Goal: Transaction & Acquisition: Purchase product/service

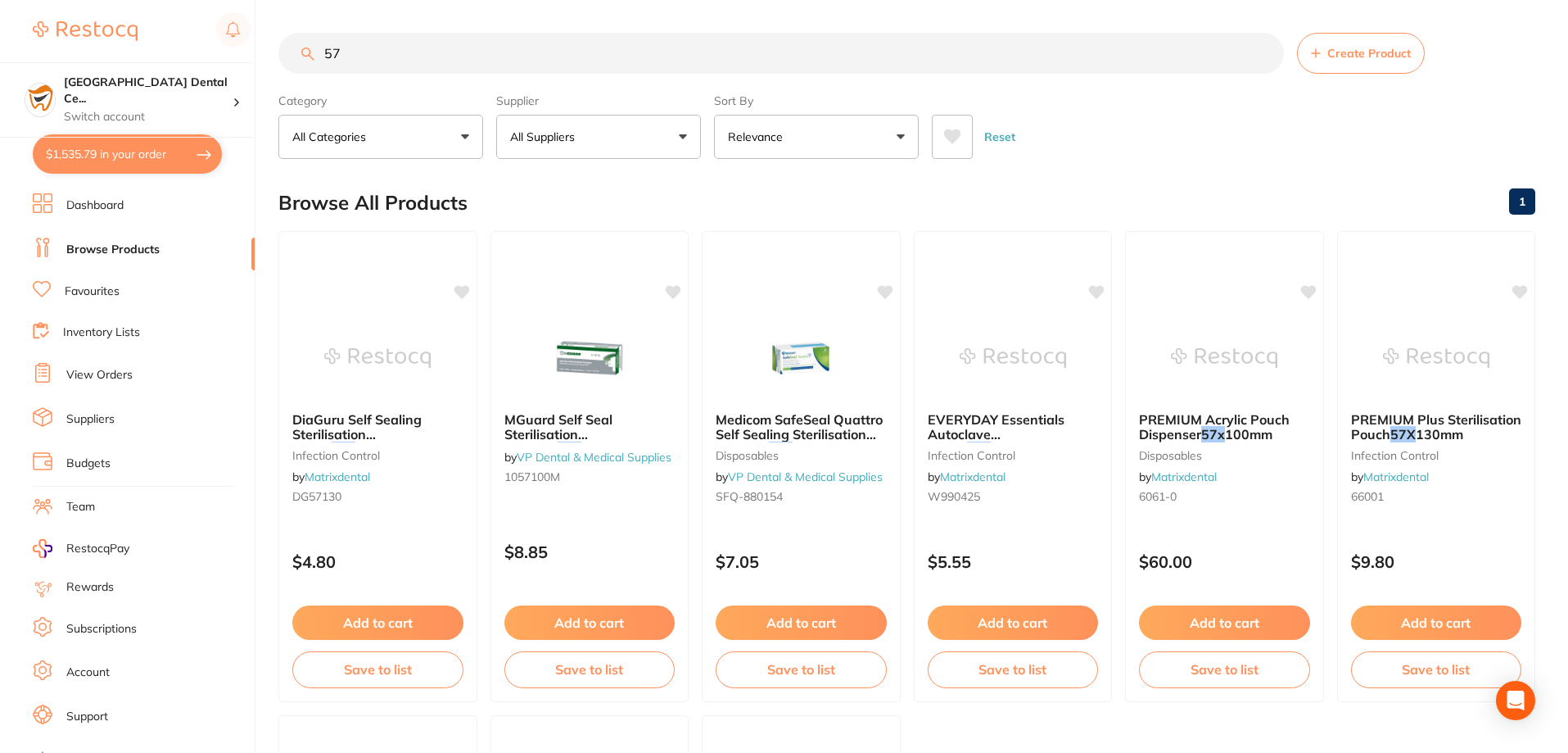
type input "5"
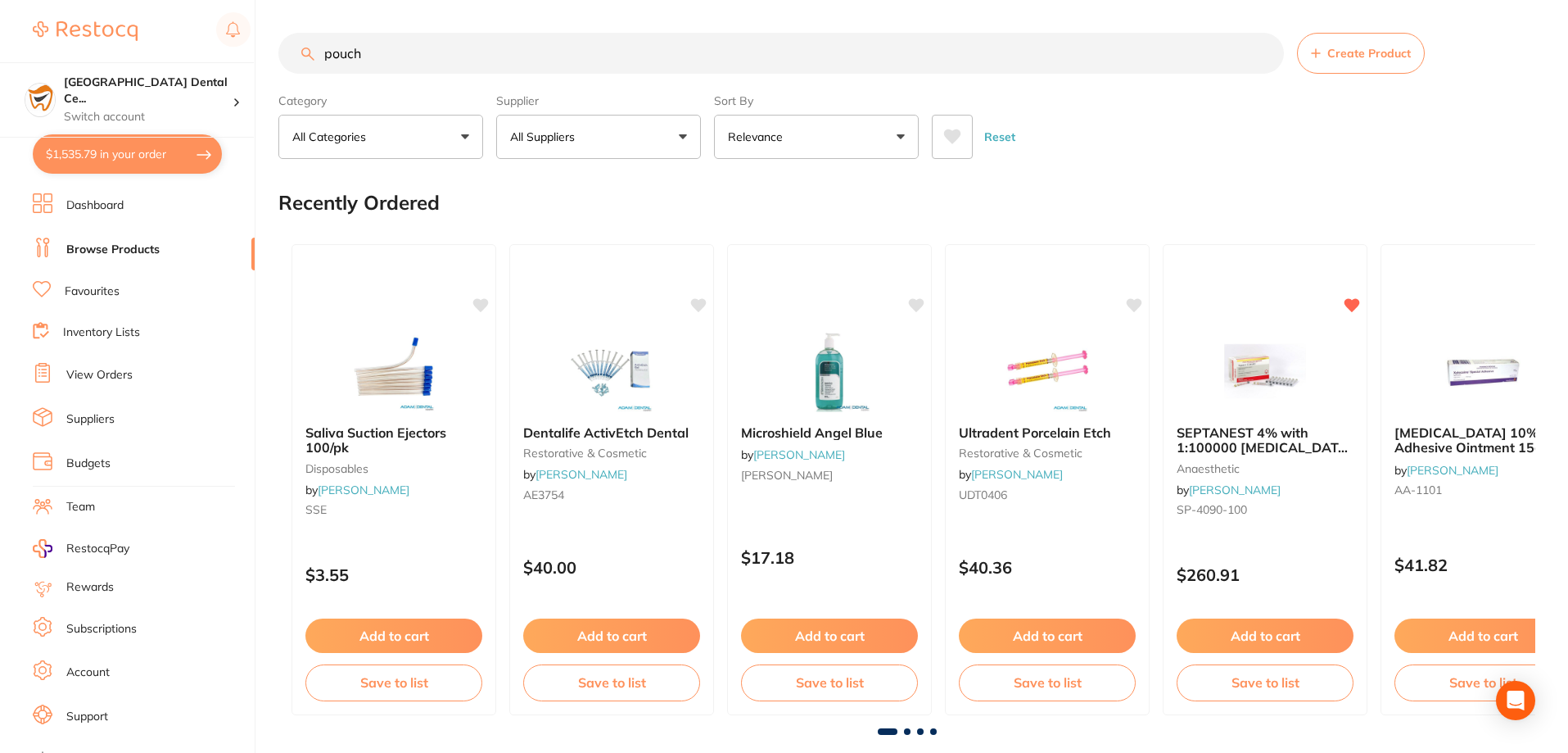
type input "pouch"
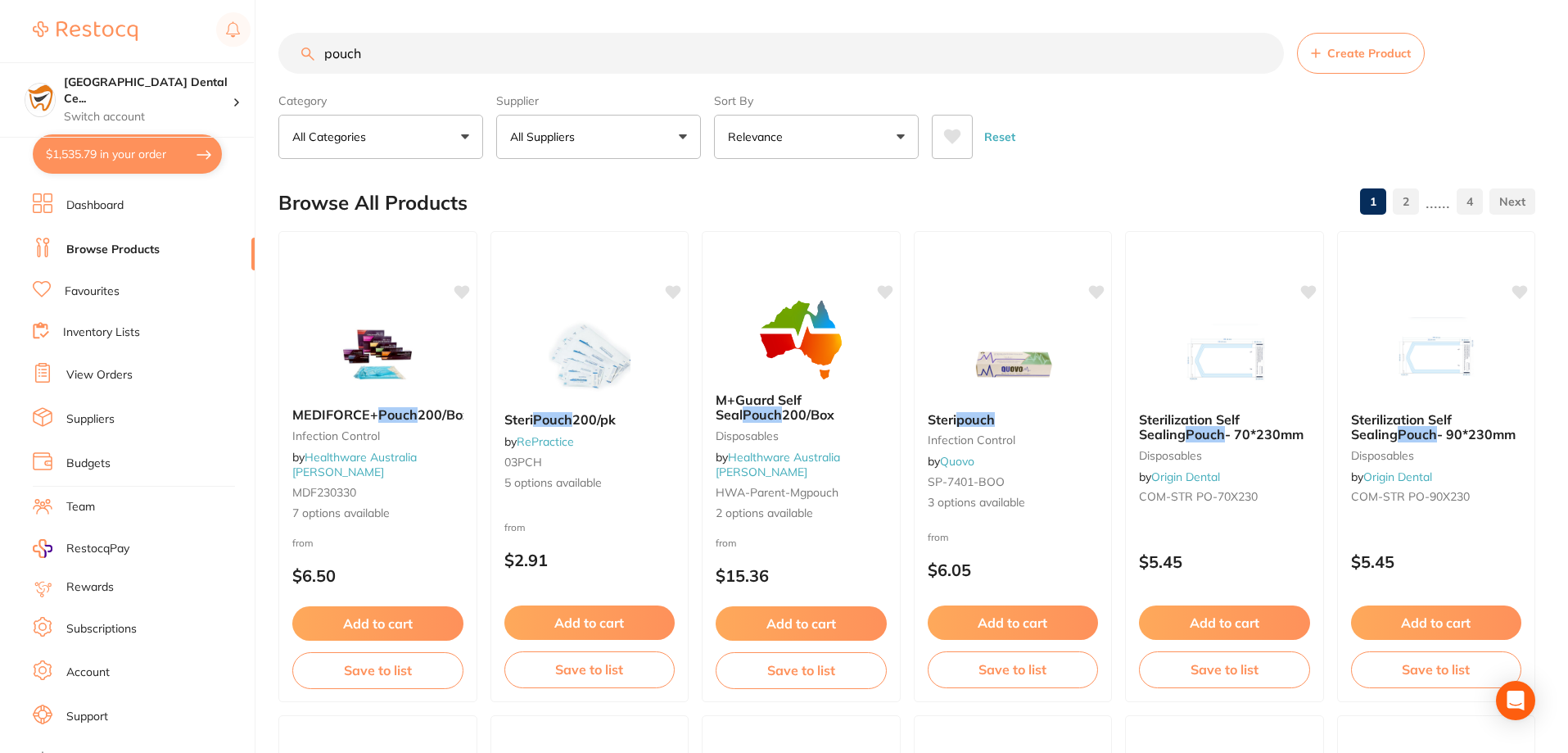
click at [582, 122] on button "All Suppliers" at bounding box center [599, 137] width 205 height 45
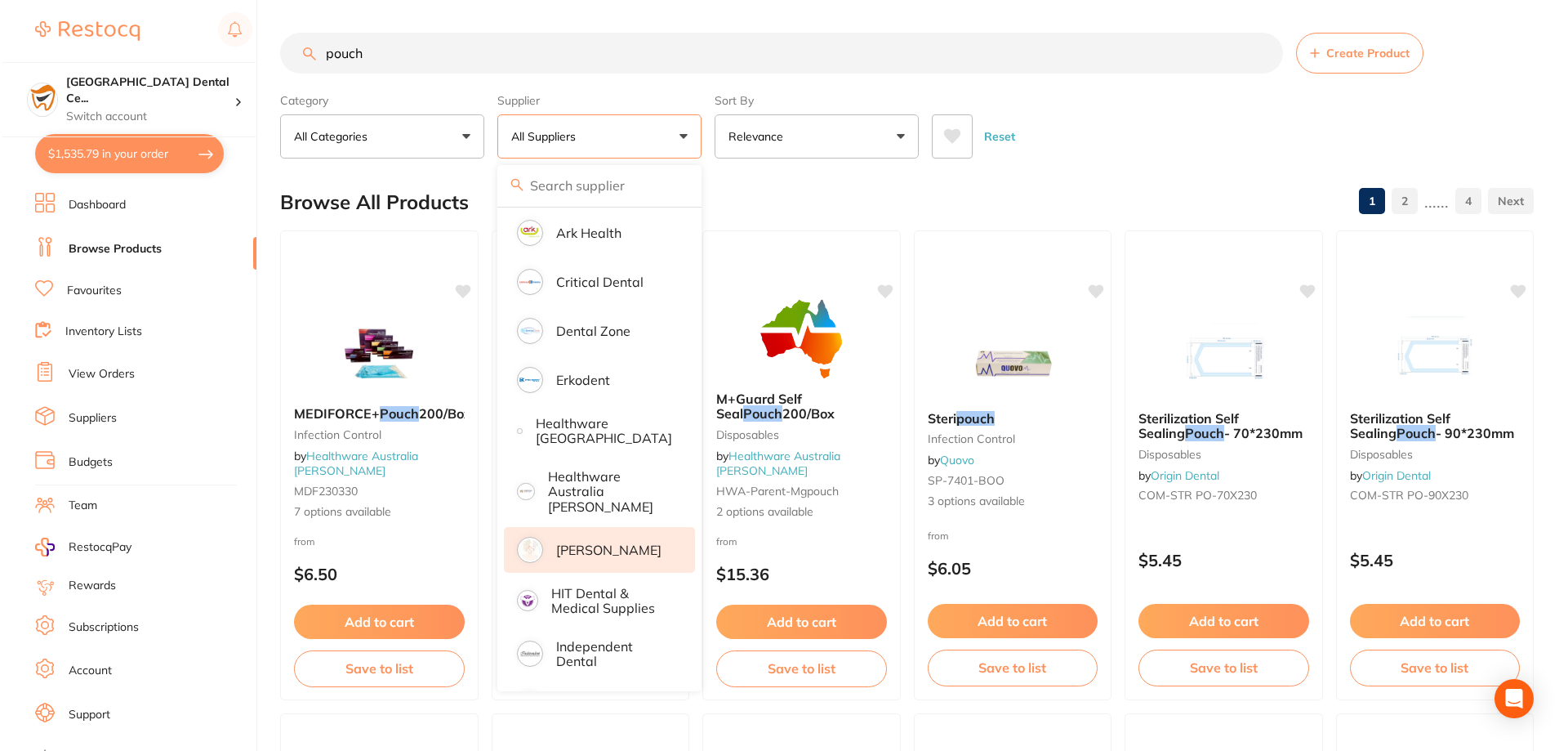
scroll to position [653, 0]
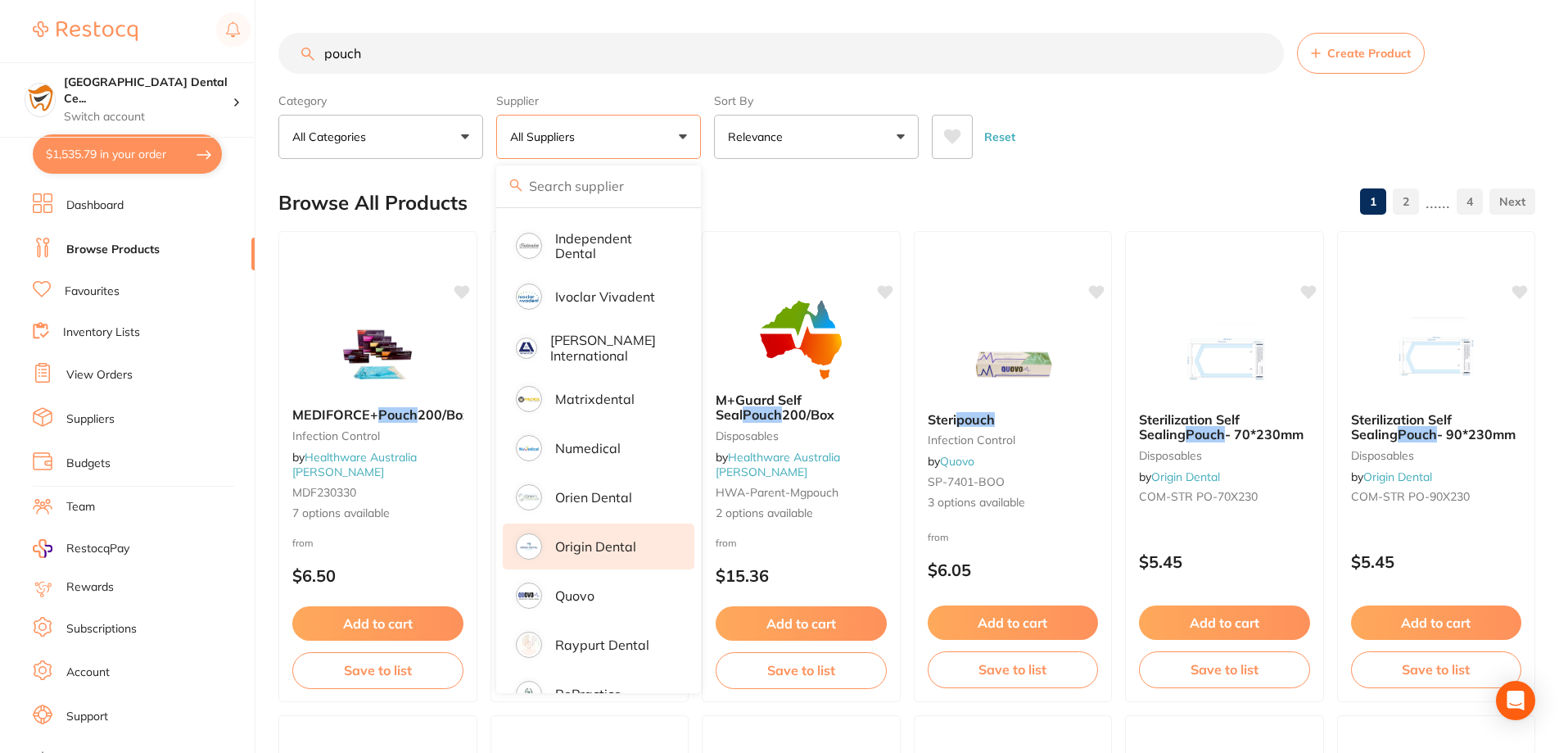
click at [607, 539] on p "Origin Dental" at bounding box center [595, 547] width 81 height 15
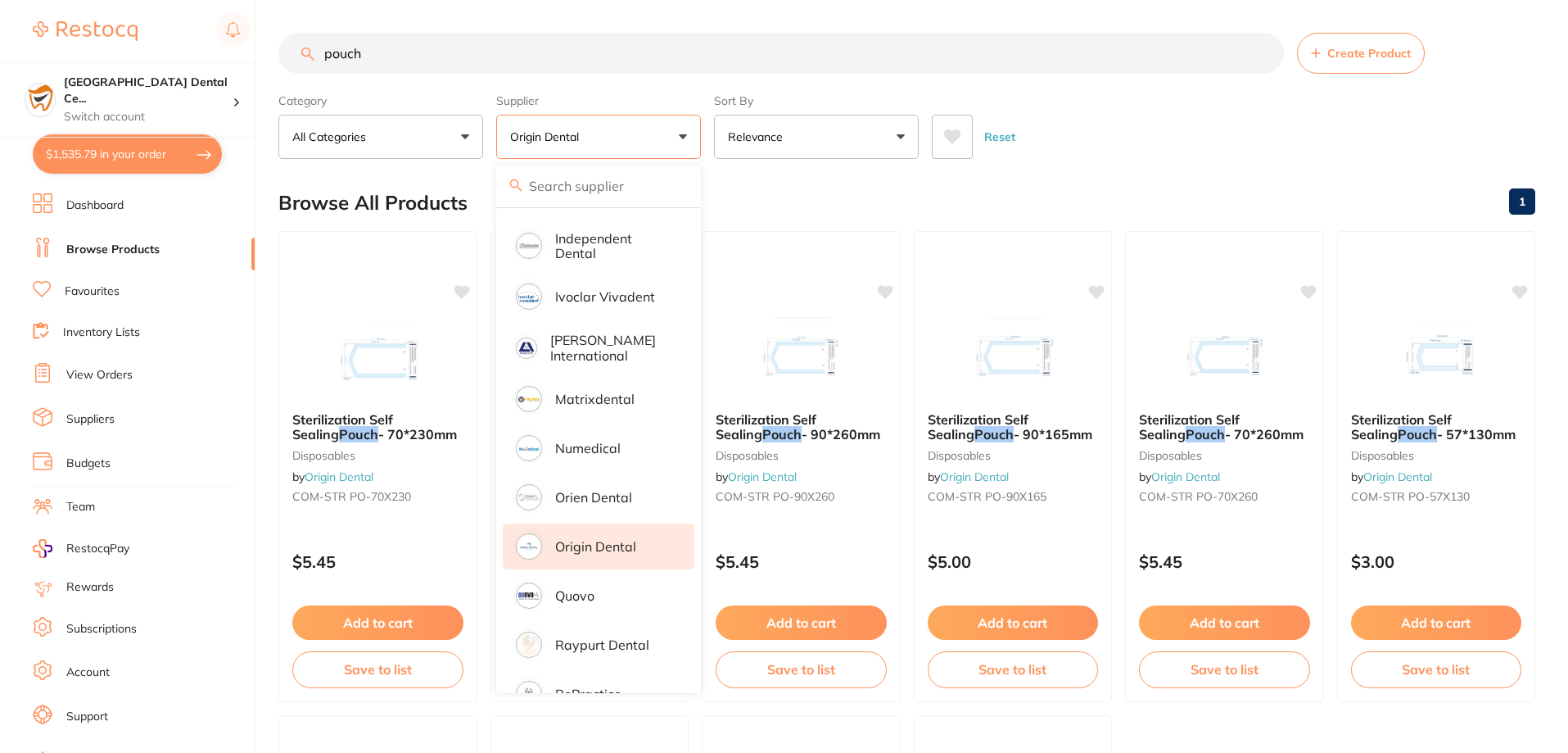
click at [1084, 139] on div "Reset" at bounding box center [1227, 130] width 590 height 57
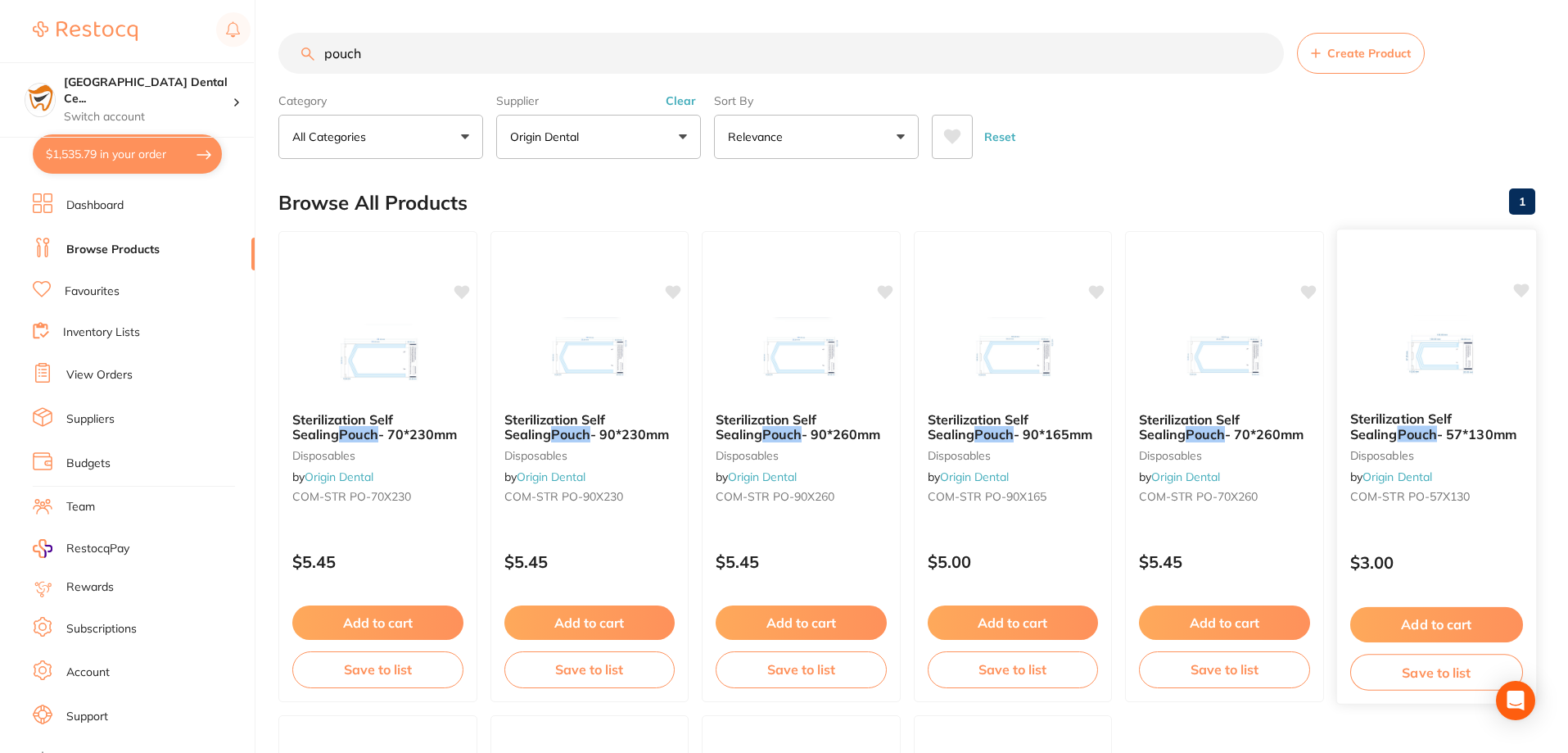
click at [1450, 414] on span "Sterilization Self Sealing" at bounding box center [1399, 426] width 102 height 32
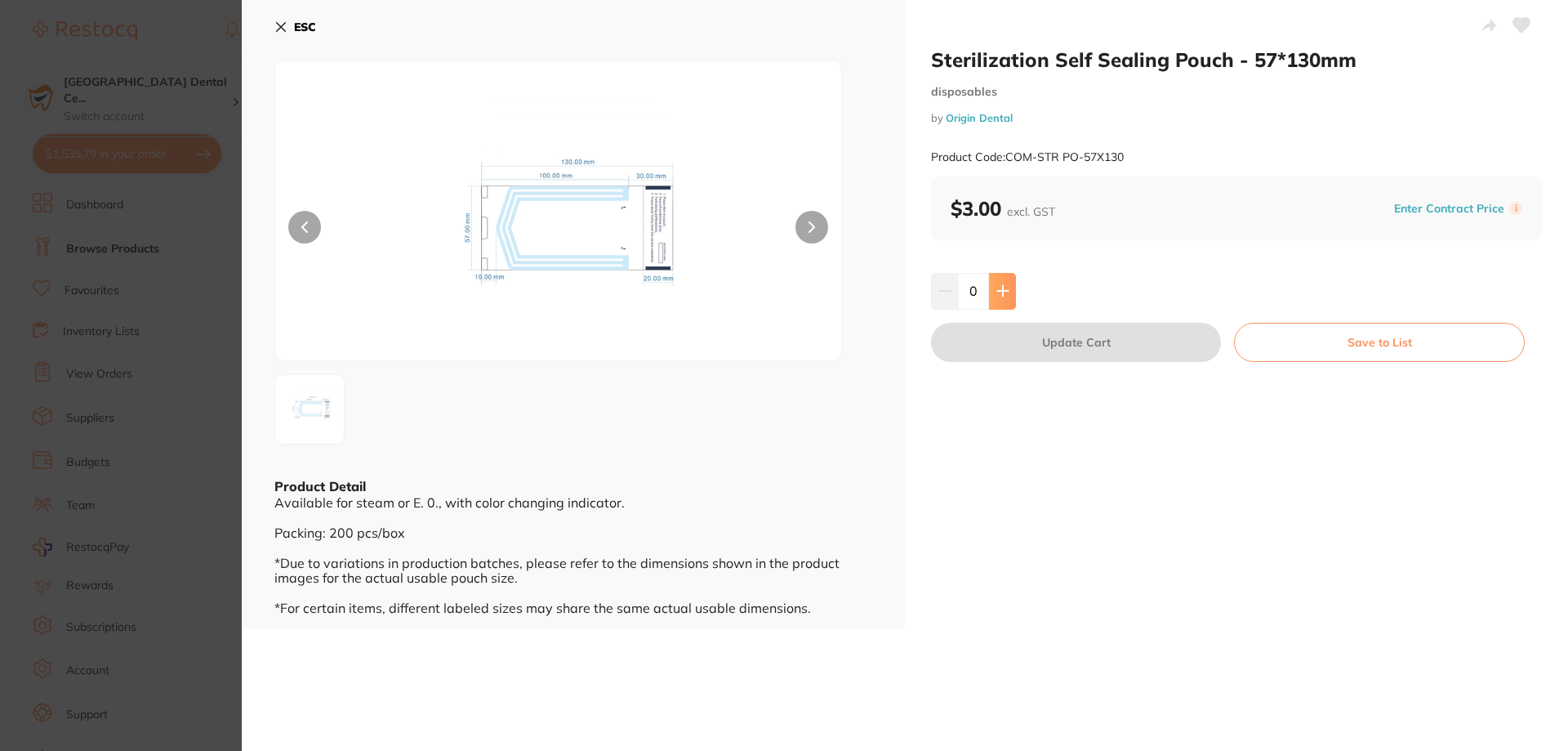
click at [1006, 283] on button at bounding box center [1002, 291] width 27 height 36
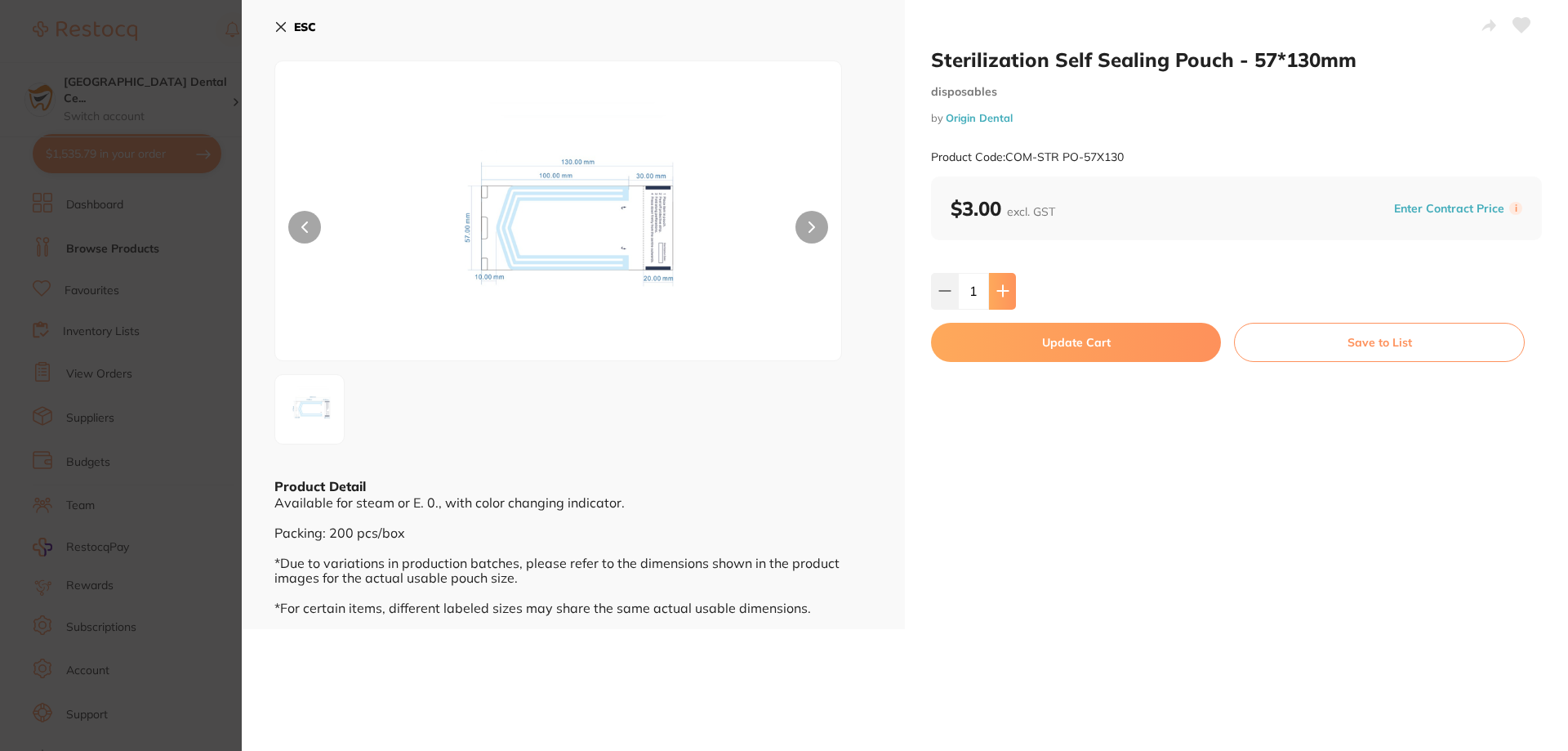
click at [1006, 282] on button at bounding box center [1002, 291] width 27 height 36
type input "3"
click at [971, 353] on button "Update Cart" at bounding box center [1076, 342] width 290 height 39
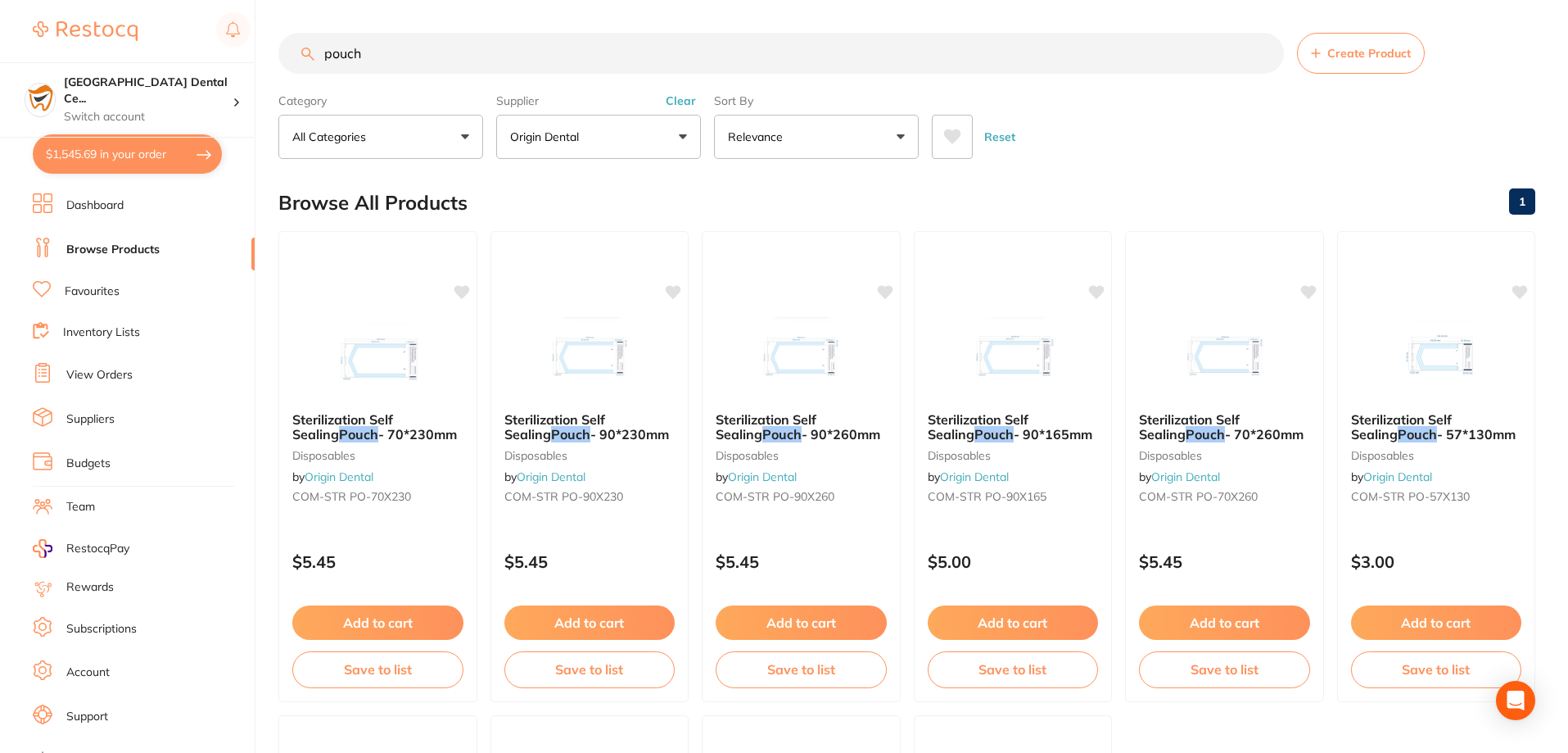
click at [498, 12] on main "pouch Create Product Category All Categories All Categories disposables Clear C…" at bounding box center [923, 635] width 1289 height 1271
click at [504, 41] on input "pouch" at bounding box center [780, 52] width 1005 height 41
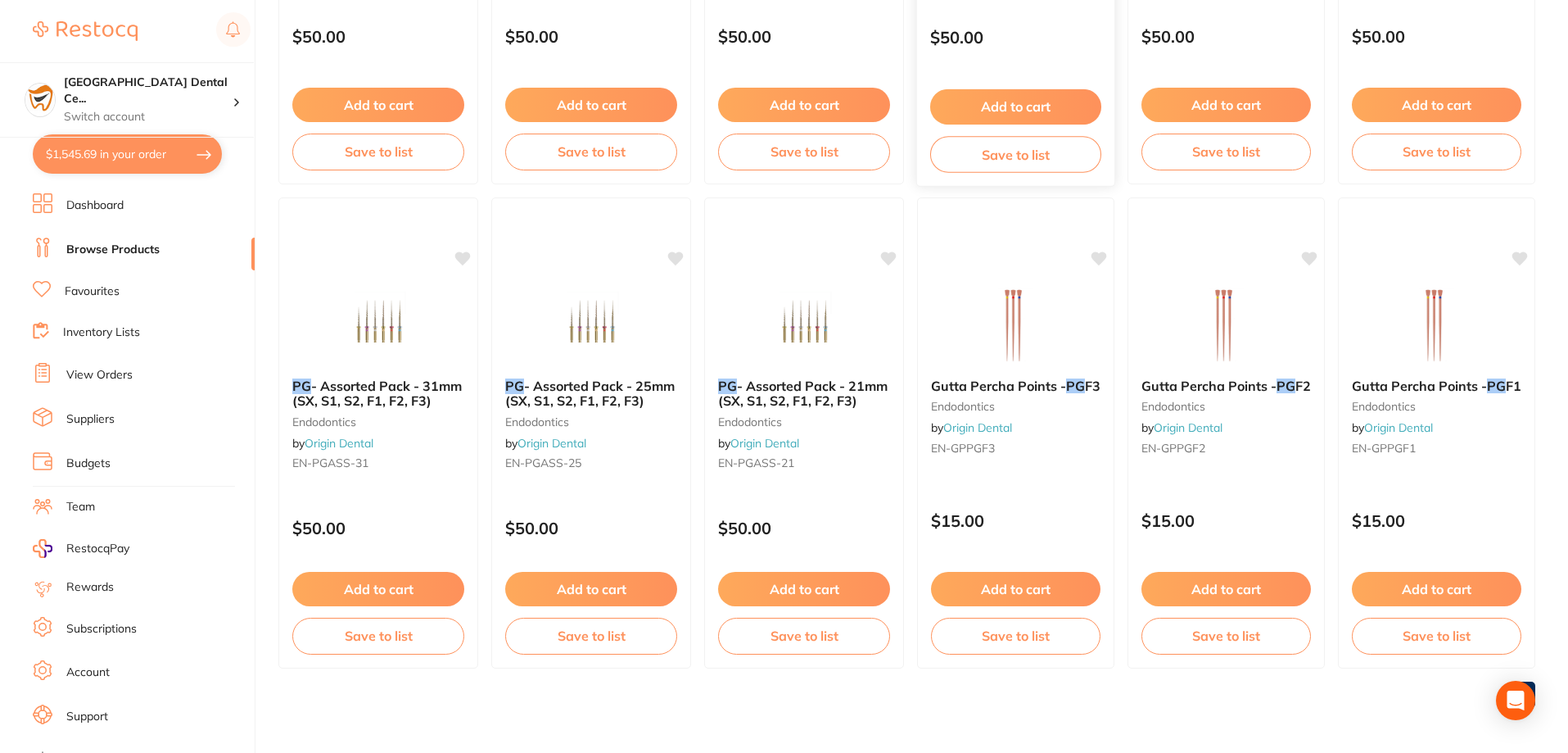
scroll to position [518, 0]
click at [587, 407] on span "- Assorted Pack - 25mm (SX, S1, S2, F1, F2, F3)" at bounding box center [589, 392] width 171 height 32
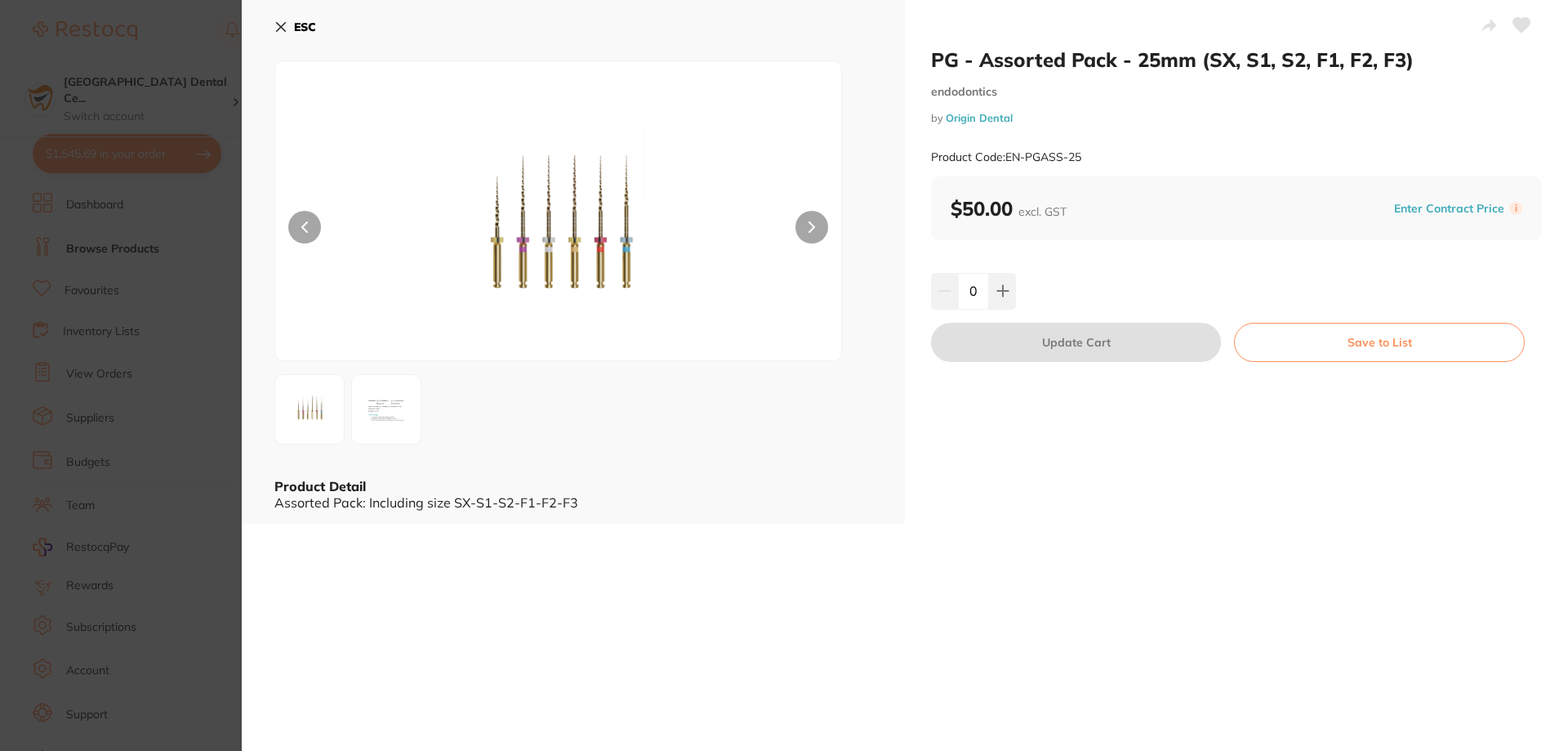
click at [323, 416] on img at bounding box center [310, 409] width 59 height 59
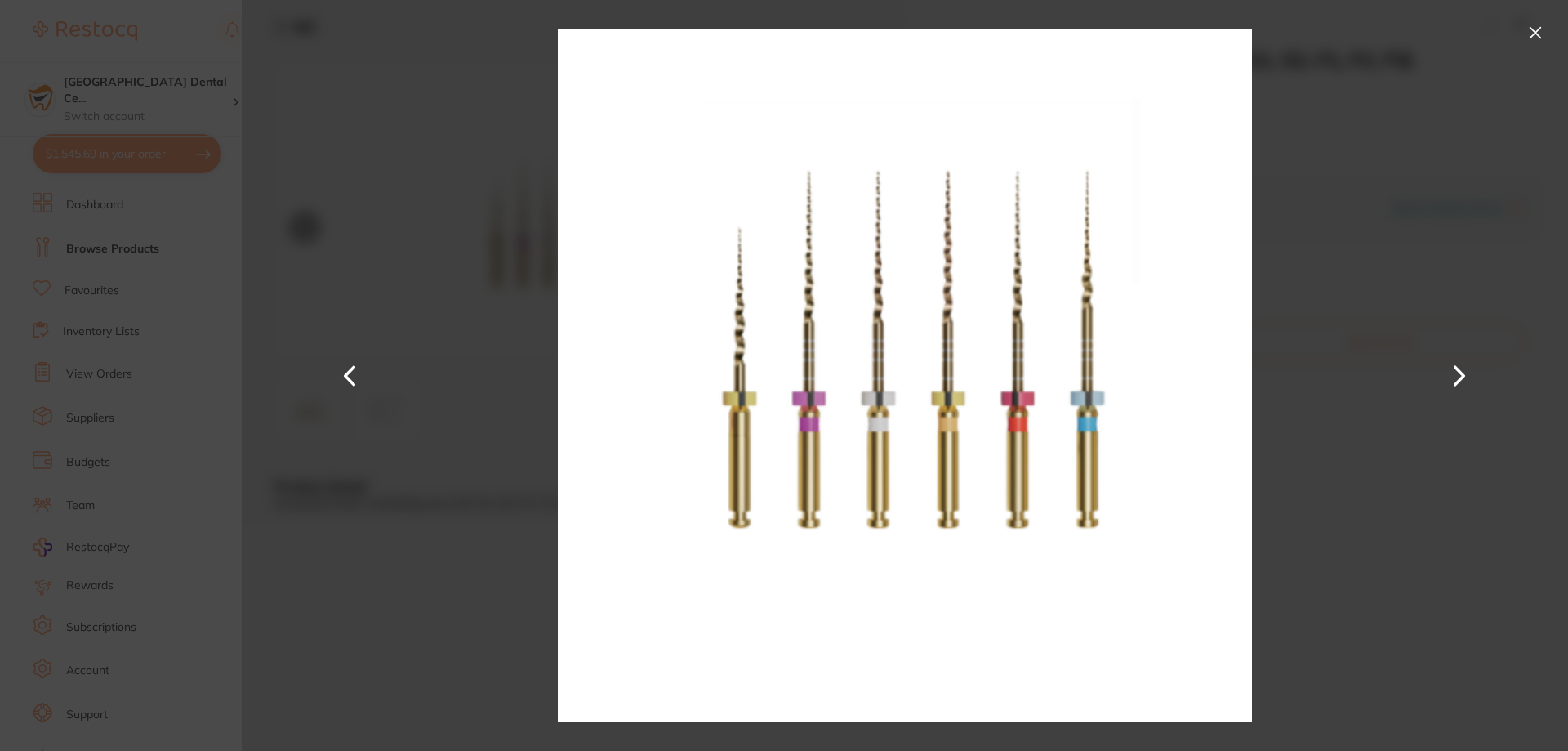
click at [1526, 37] on button at bounding box center [1536, 33] width 27 height 27
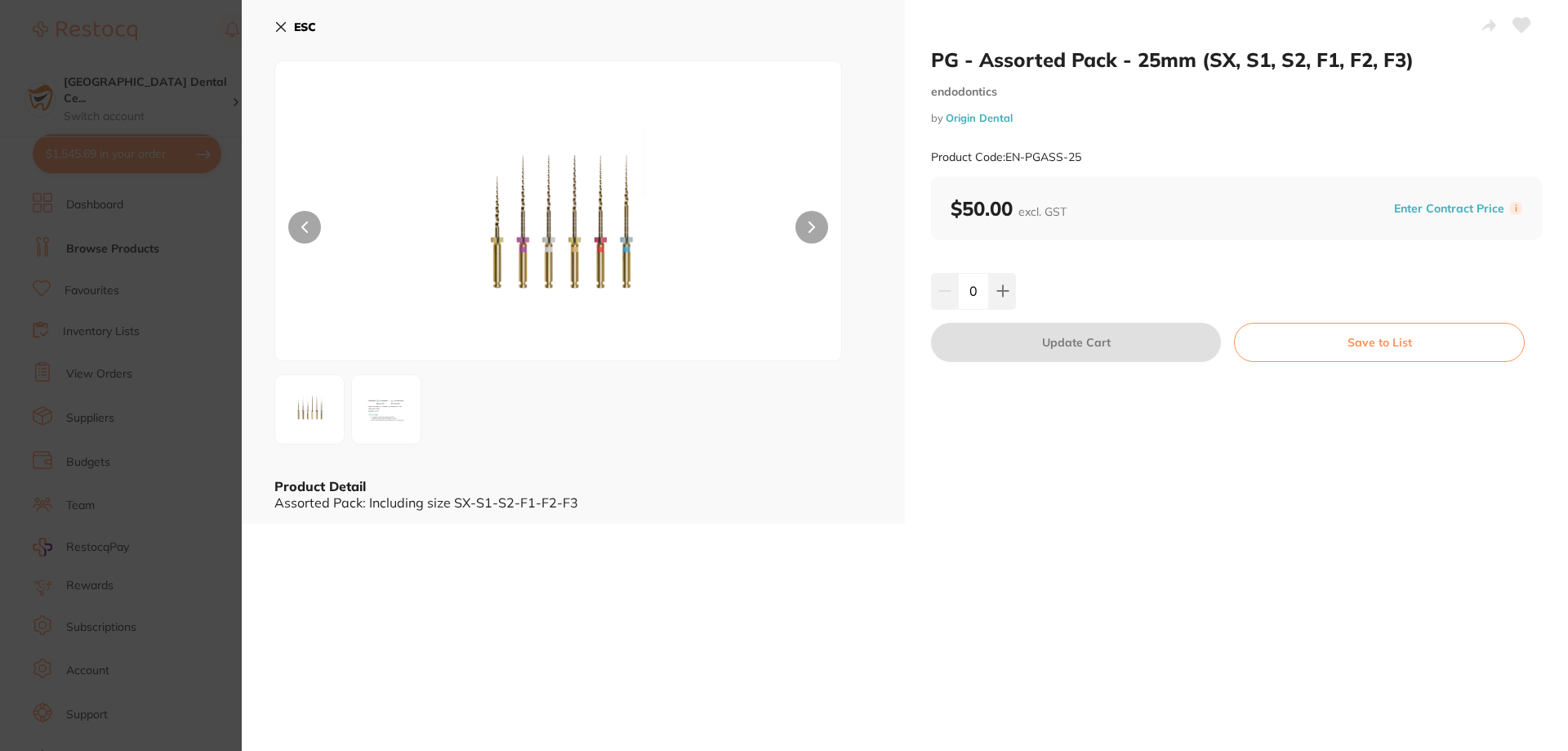
click at [378, 429] on img at bounding box center [386, 409] width 59 height 59
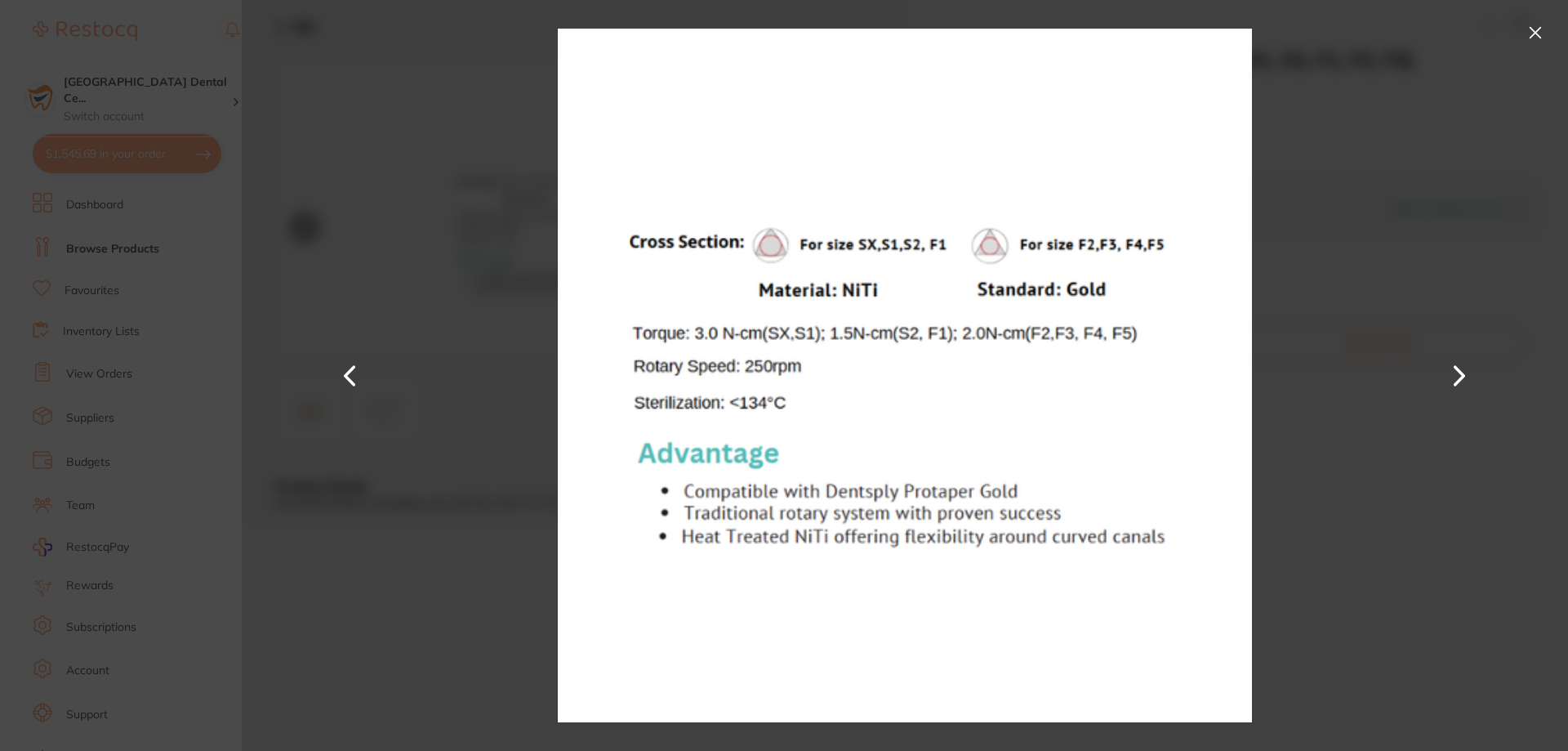
click at [1544, 46] on div at bounding box center [904, 375] width 1327 height 751
click at [1542, 44] on button at bounding box center [1536, 33] width 27 height 27
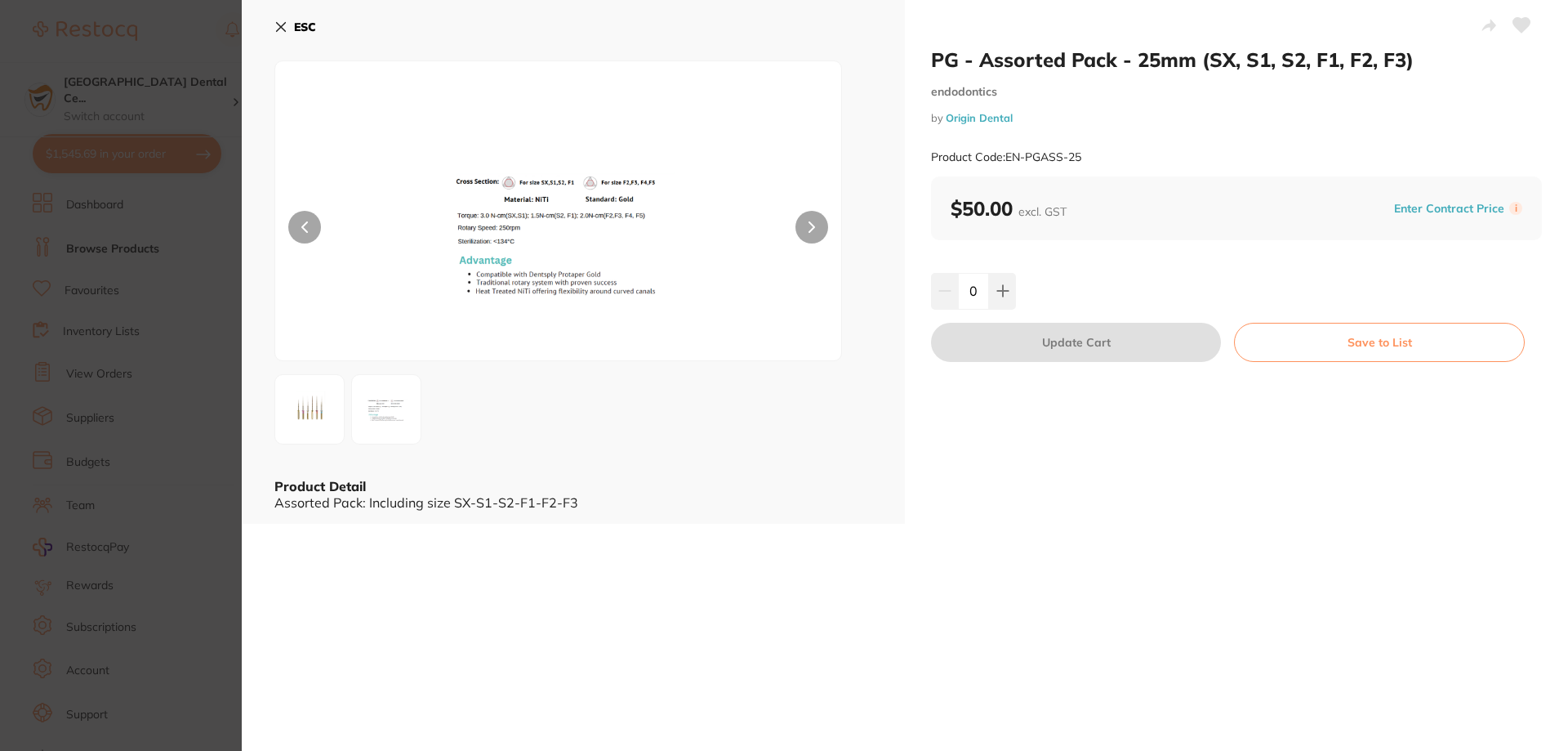
click at [264, 23] on div "ESC Product Detail Assorted Pack: Including size SX-S1-S2-F1-F2-F3" at bounding box center [573, 261] width 663 height 524
click at [275, 21] on icon at bounding box center [281, 27] width 13 height 13
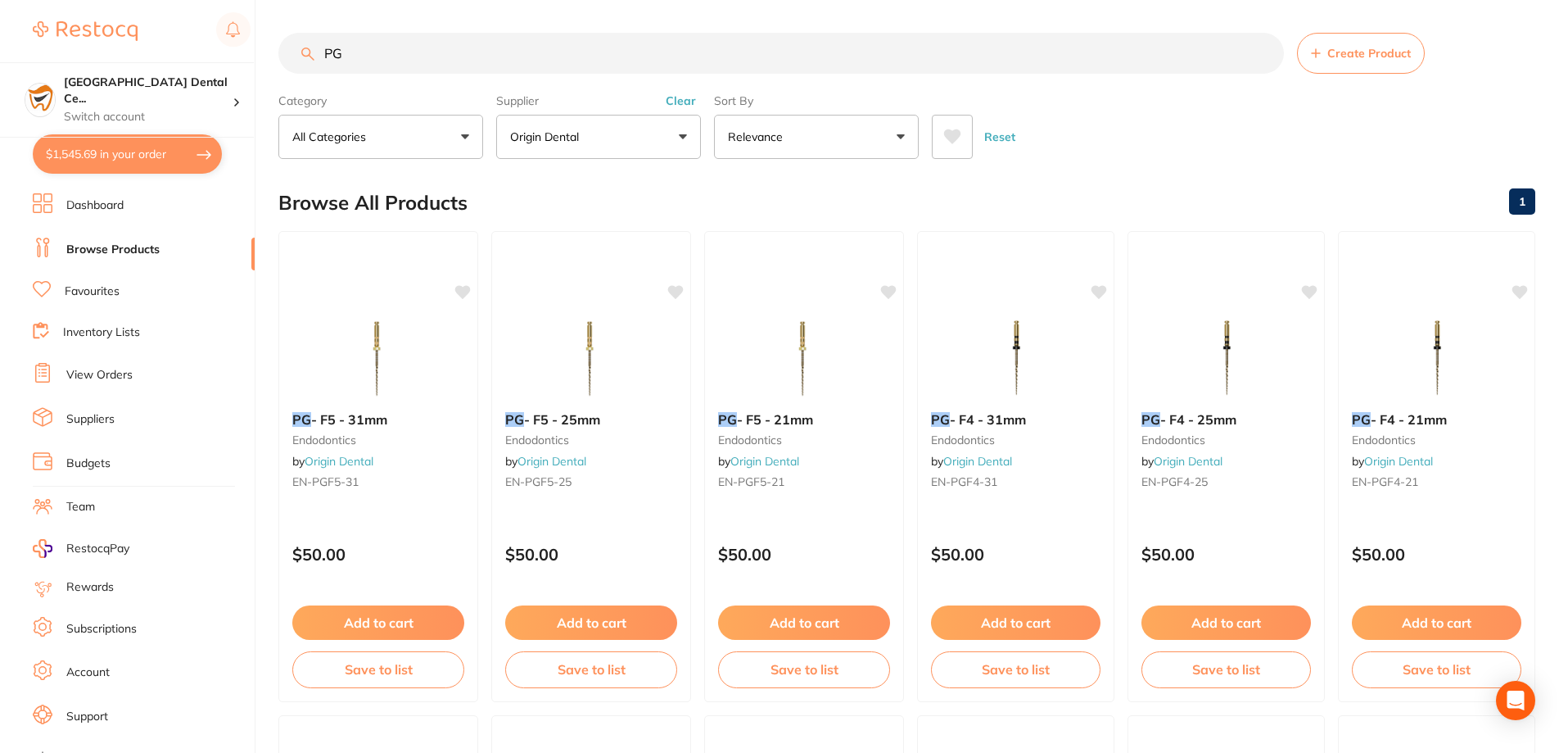
click at [350, 32] on main "PG Create Product Category All Categories All Categories endodontics Clear Cate…" at bounding box center [923, 635] width 1289 height 1271
click at [360, 51] on input "PG" at bounding box center [780, 52] width 1005 height 41
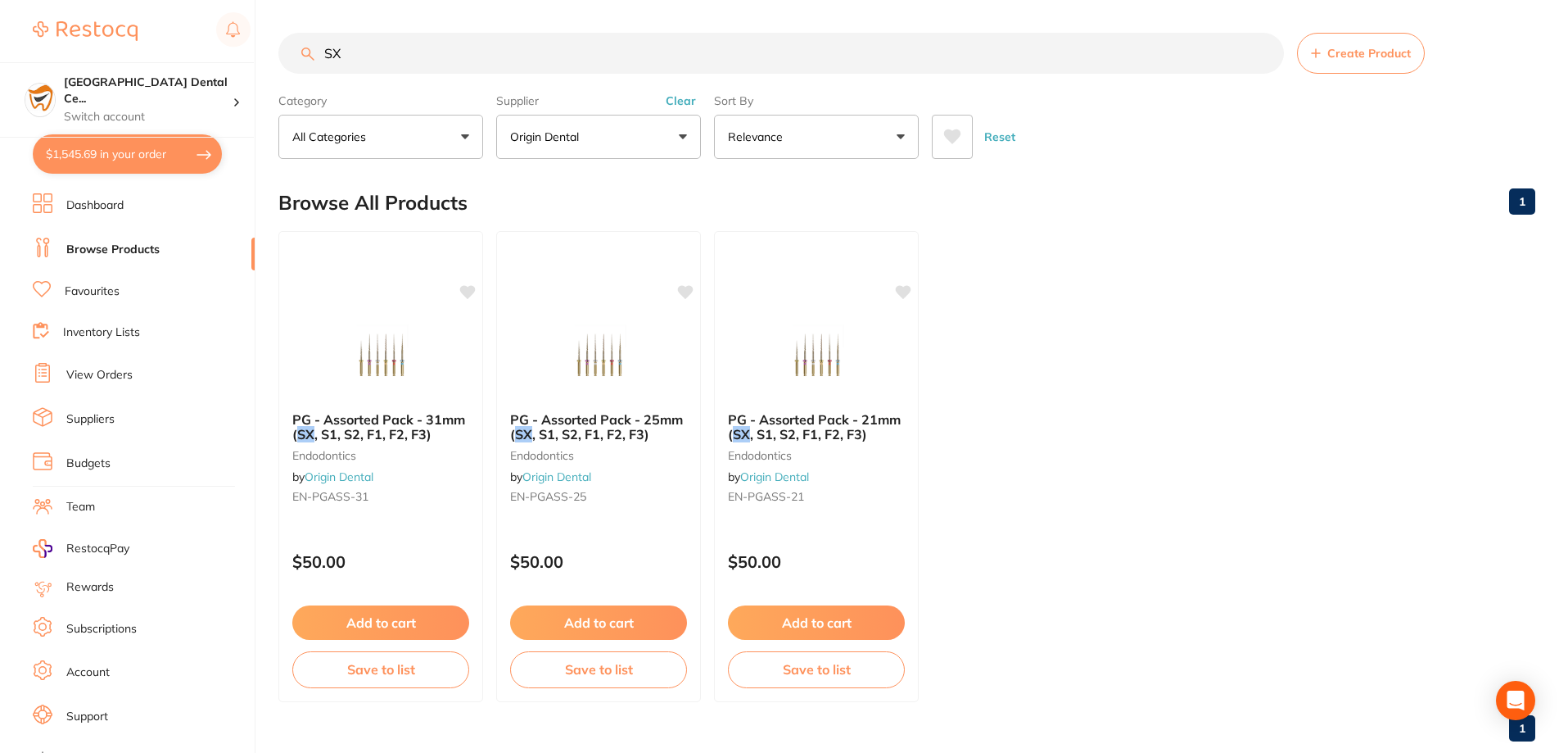
click at [388, 50] on input "SX" at bounding box center [780, 52] width 1005 height 41
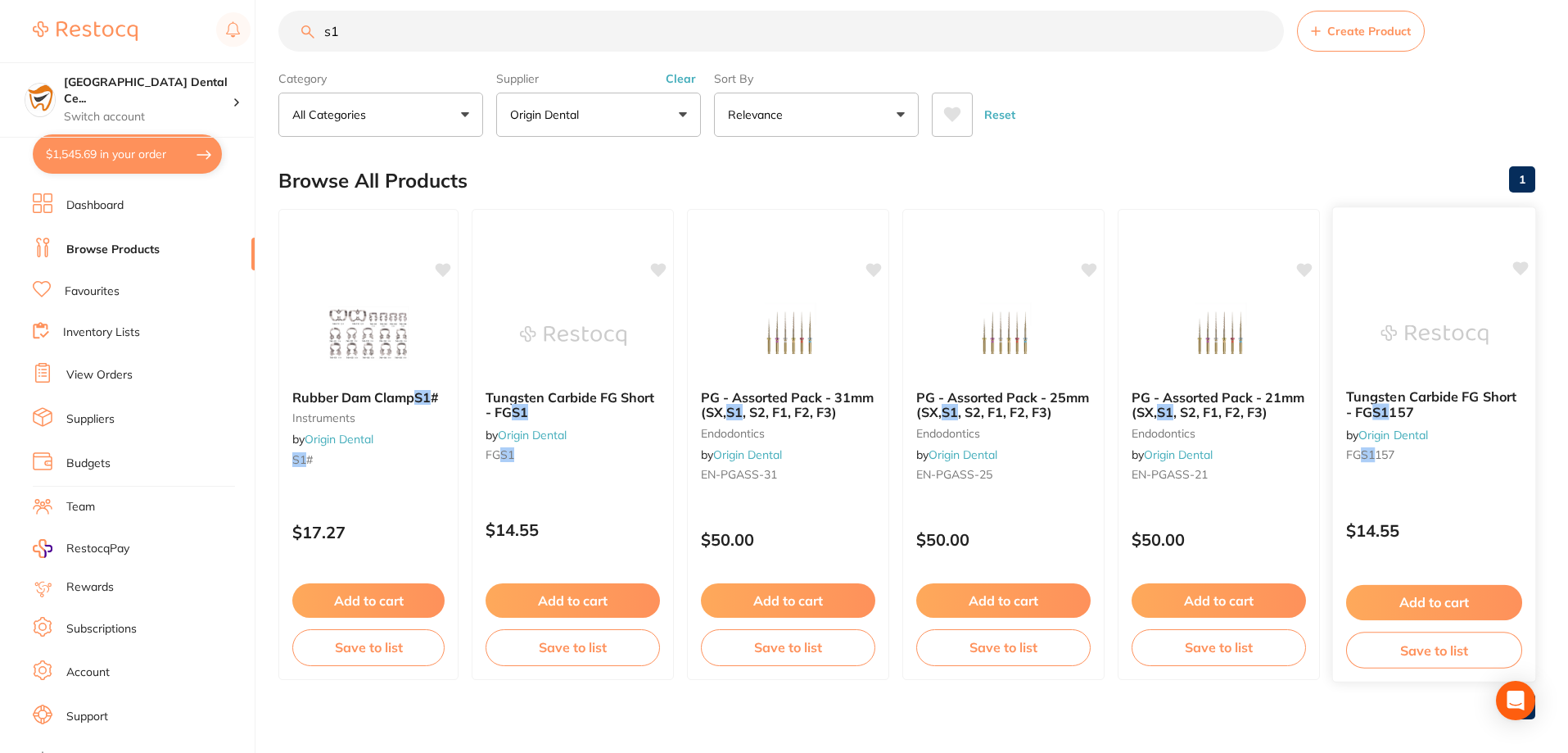
scroll to position [34, 0]
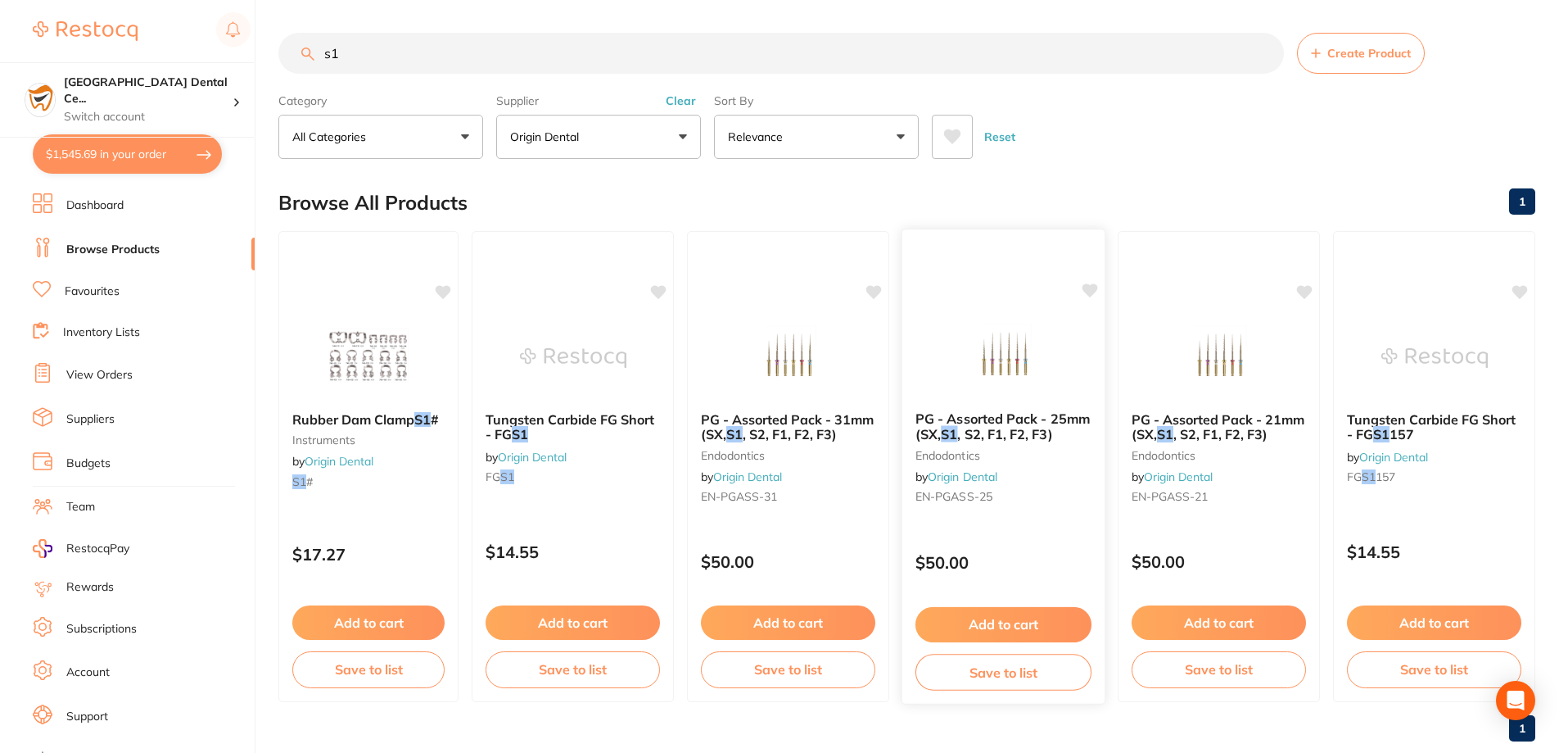
type input "s1"
click at [1014, 420] on span "PG - Assorted Pack - 25mm (SX," at bounding box center [1002, 426] width 175 height 32
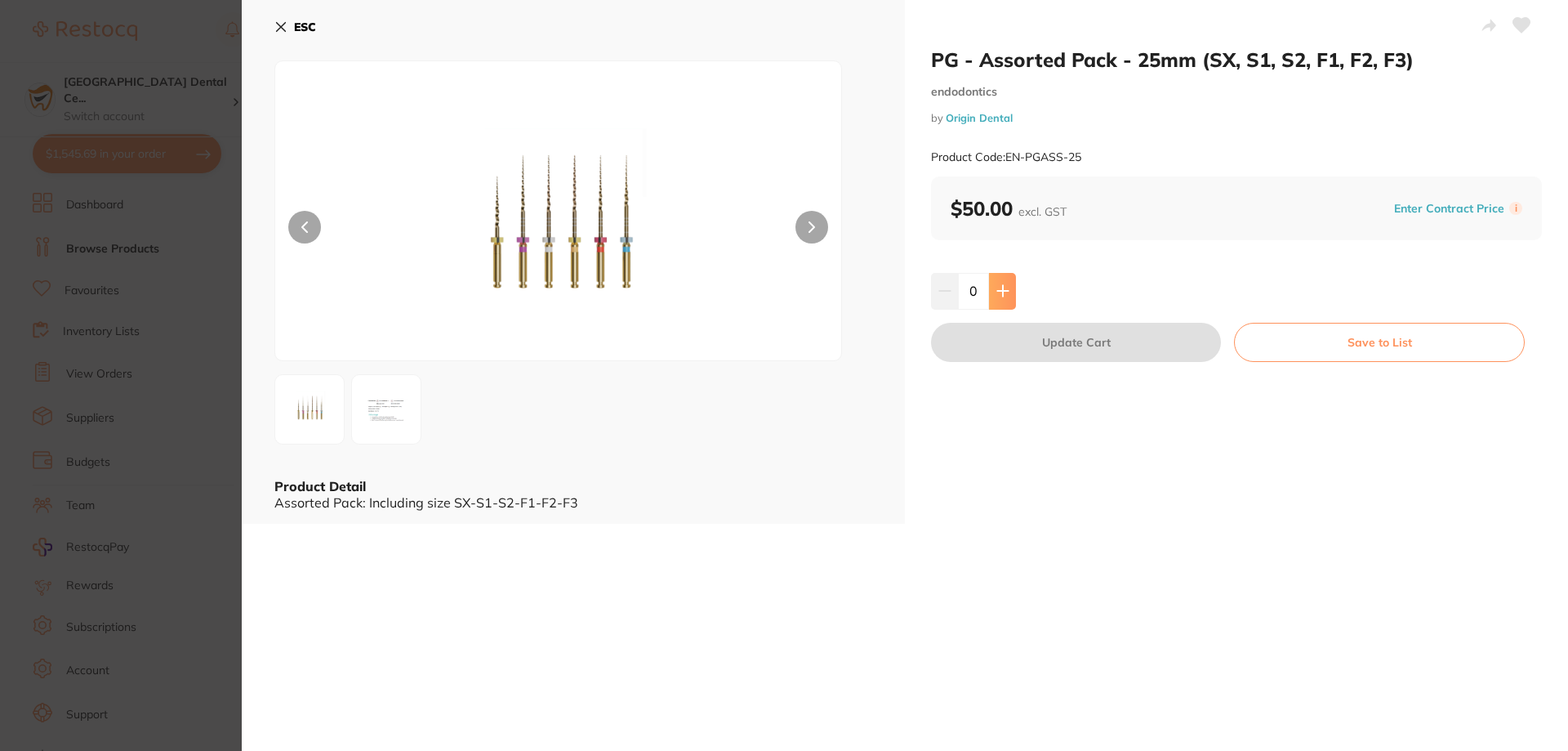
click at [1007, 291] on button at bounding box center [1002, 291] width 27 height 36
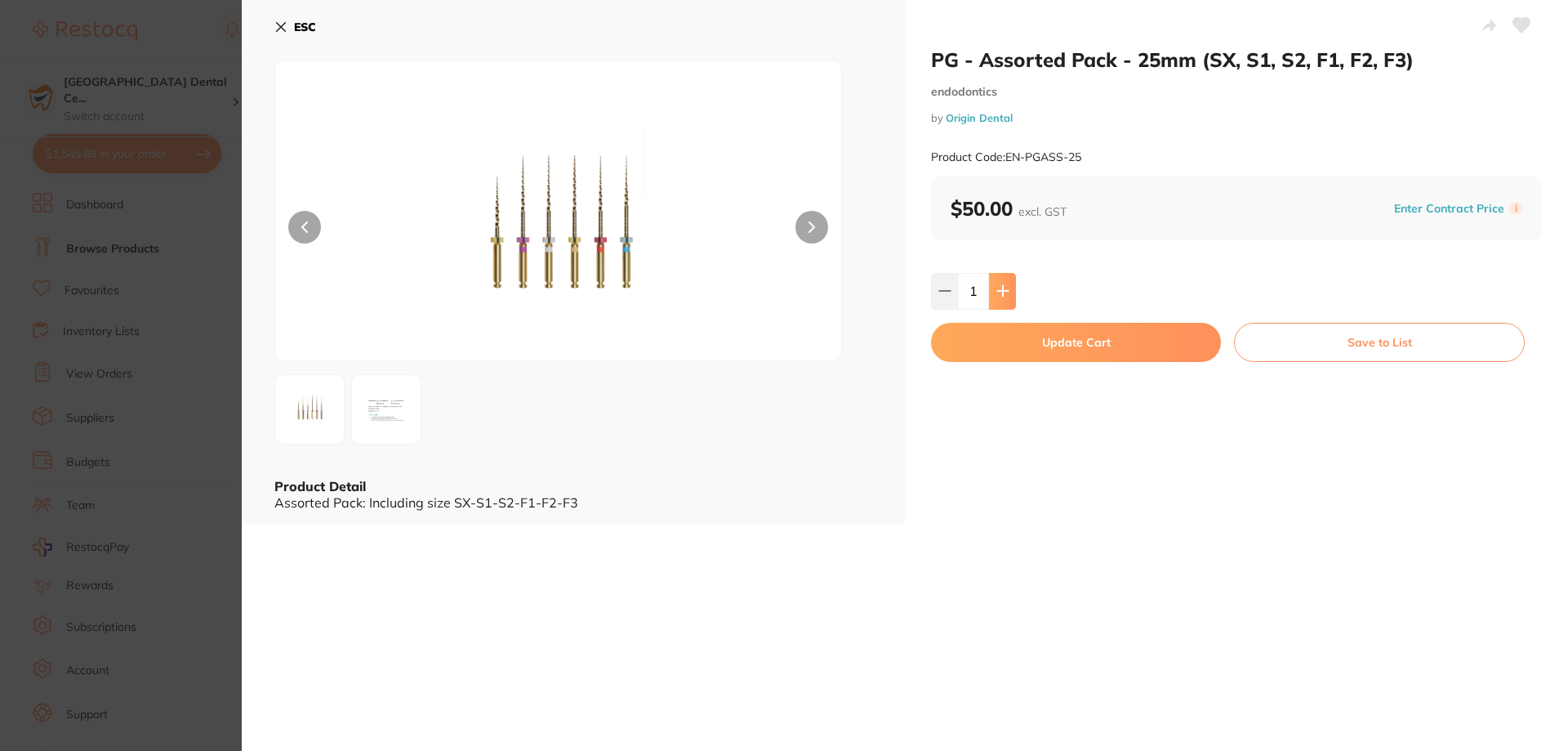
click at [1007, 291] on button at bounding box center [1002, 291] width 27 height 36
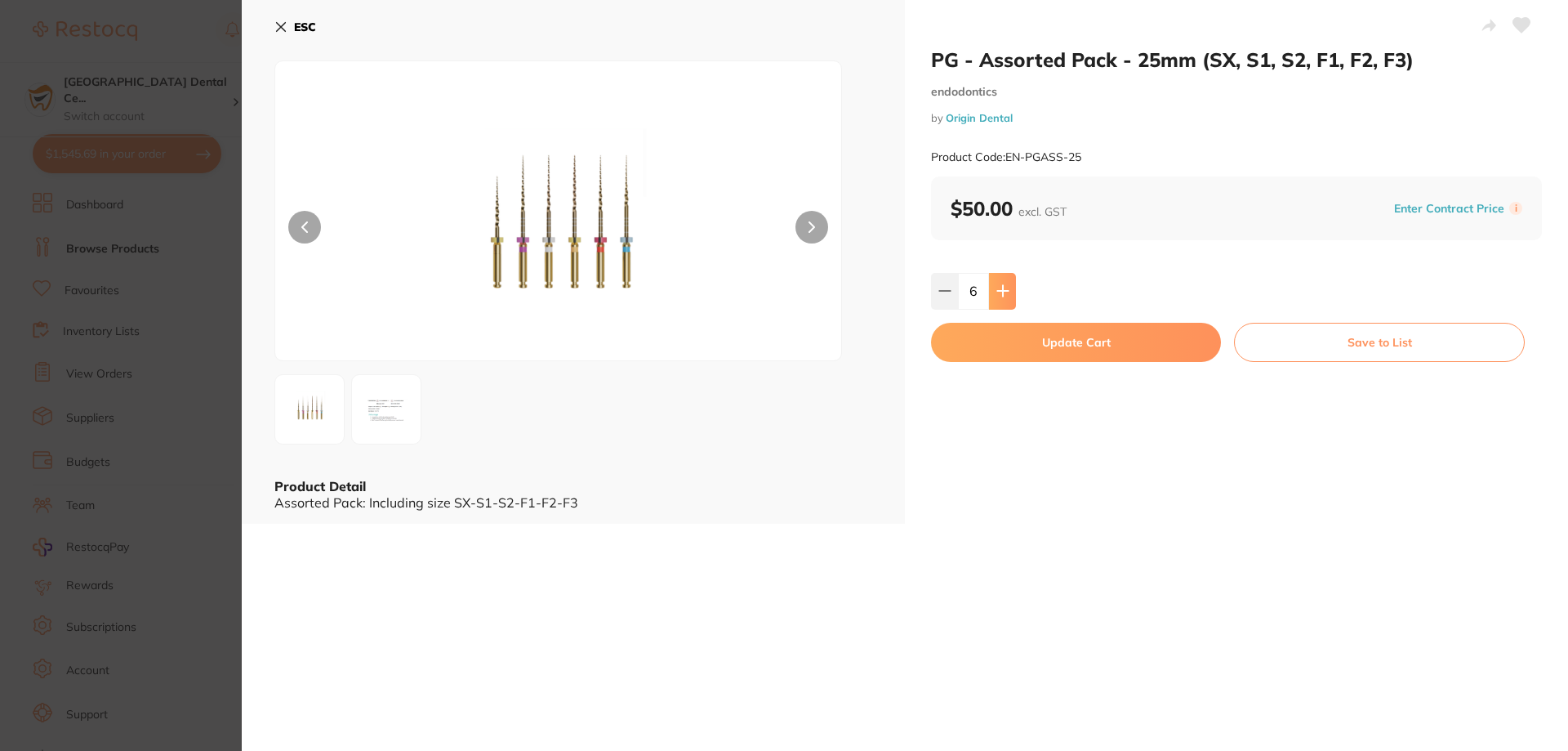
click at [1007, 291] on button at bounding box center [1002, 291] width 27 height 36
click at [908, 284] on div "PG - Assorted Pack - 25mm (SX, S1, S2, F1, F2, F3) endodontics by Origin Dental…" at bounding box center [1237, 261] width 663 height 524
click at [958, 296] on input "9" at bounding box center [973, 291] width 31 height 36
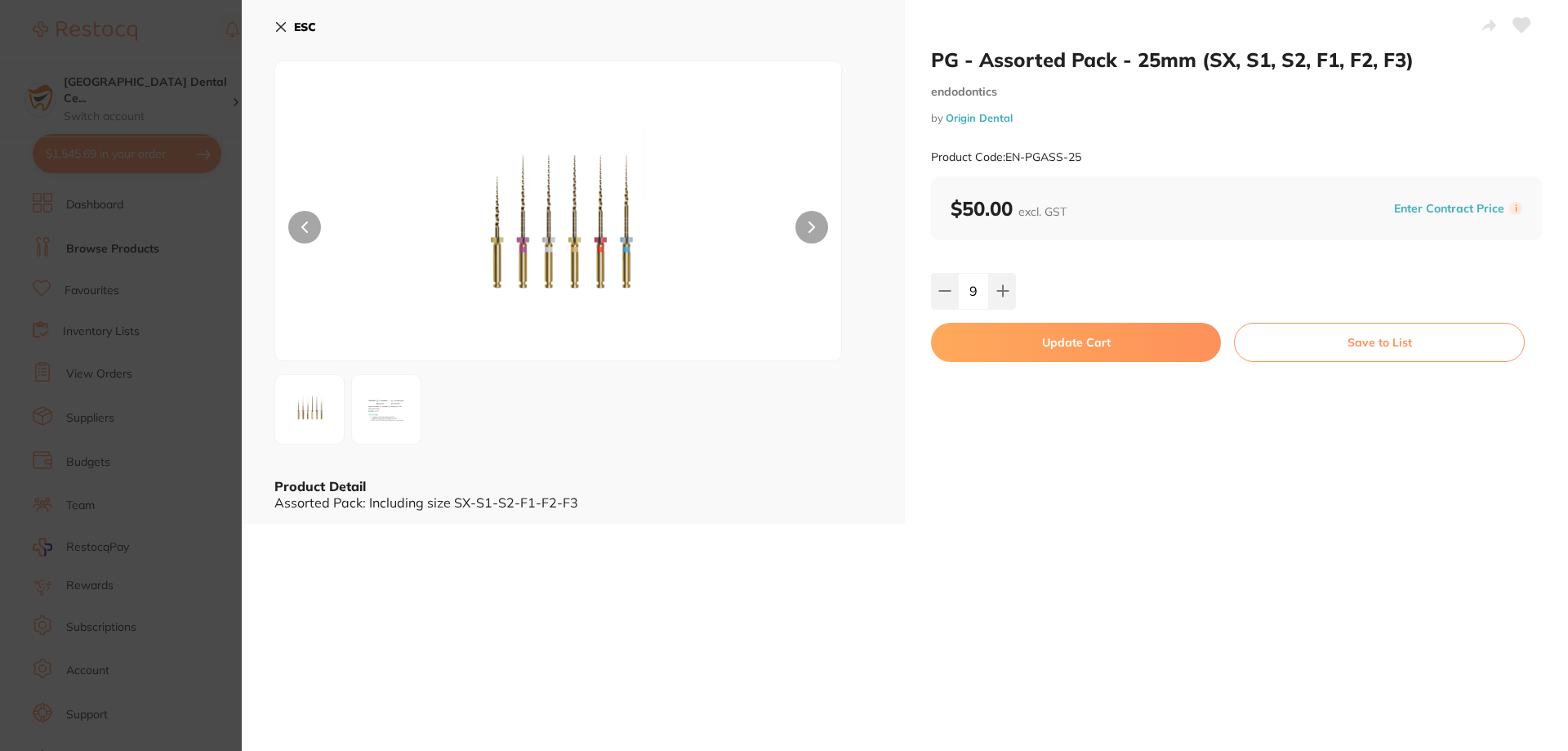
click at [920, 272] on div "PG - Assorted Pack - 25mm (SX, S1, S2, F1, F2, F3) endodontics by Origin Dental…" at bounding box center [1237, 261] width 663 height 524
click at [945, 289] on icon at bounding box center [945, 291] width 13 height 13
type input "8"
click at [994, 335] on button "Update Cart" at bounding box center [1076, 342] width 290 height 39
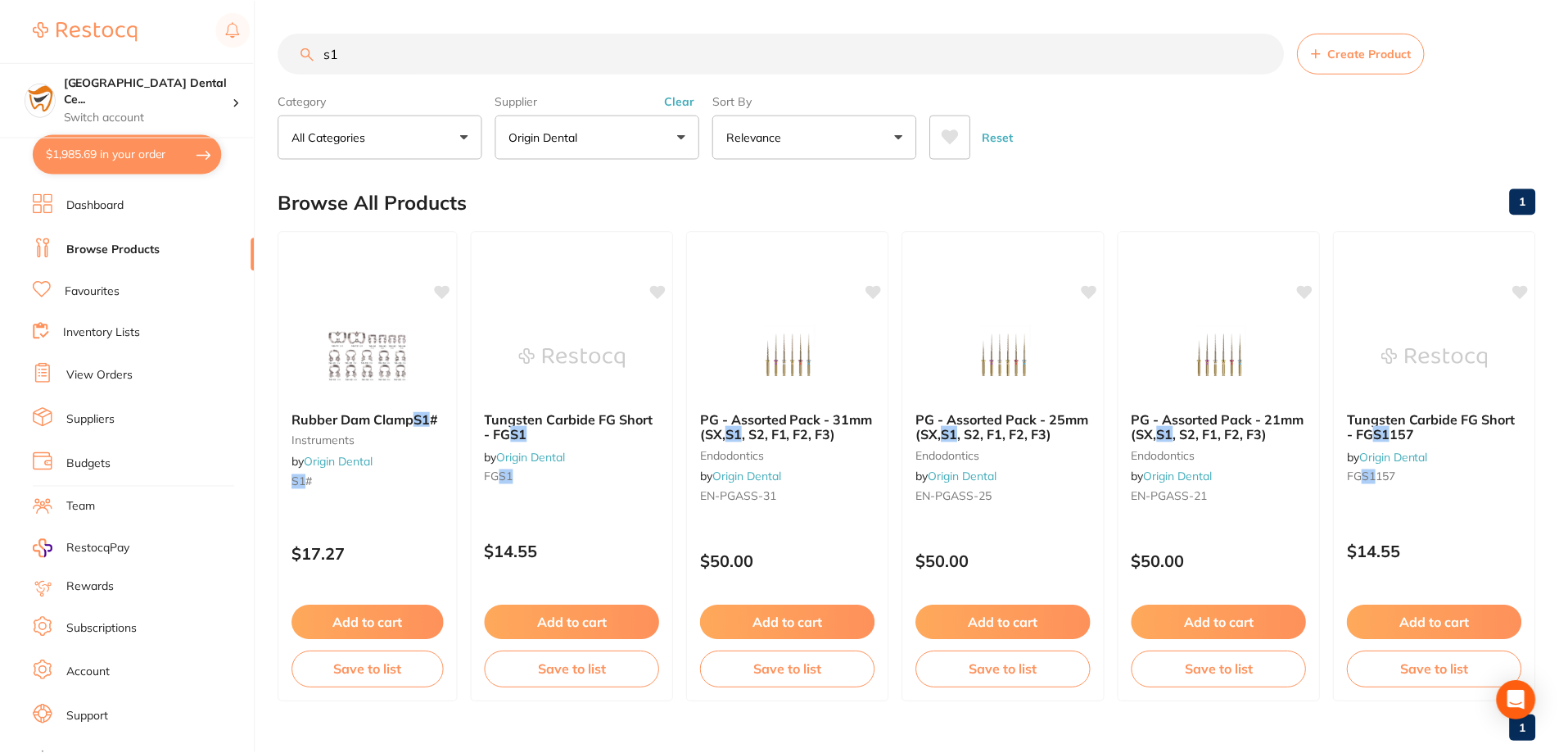
scroll to position [34, 0]
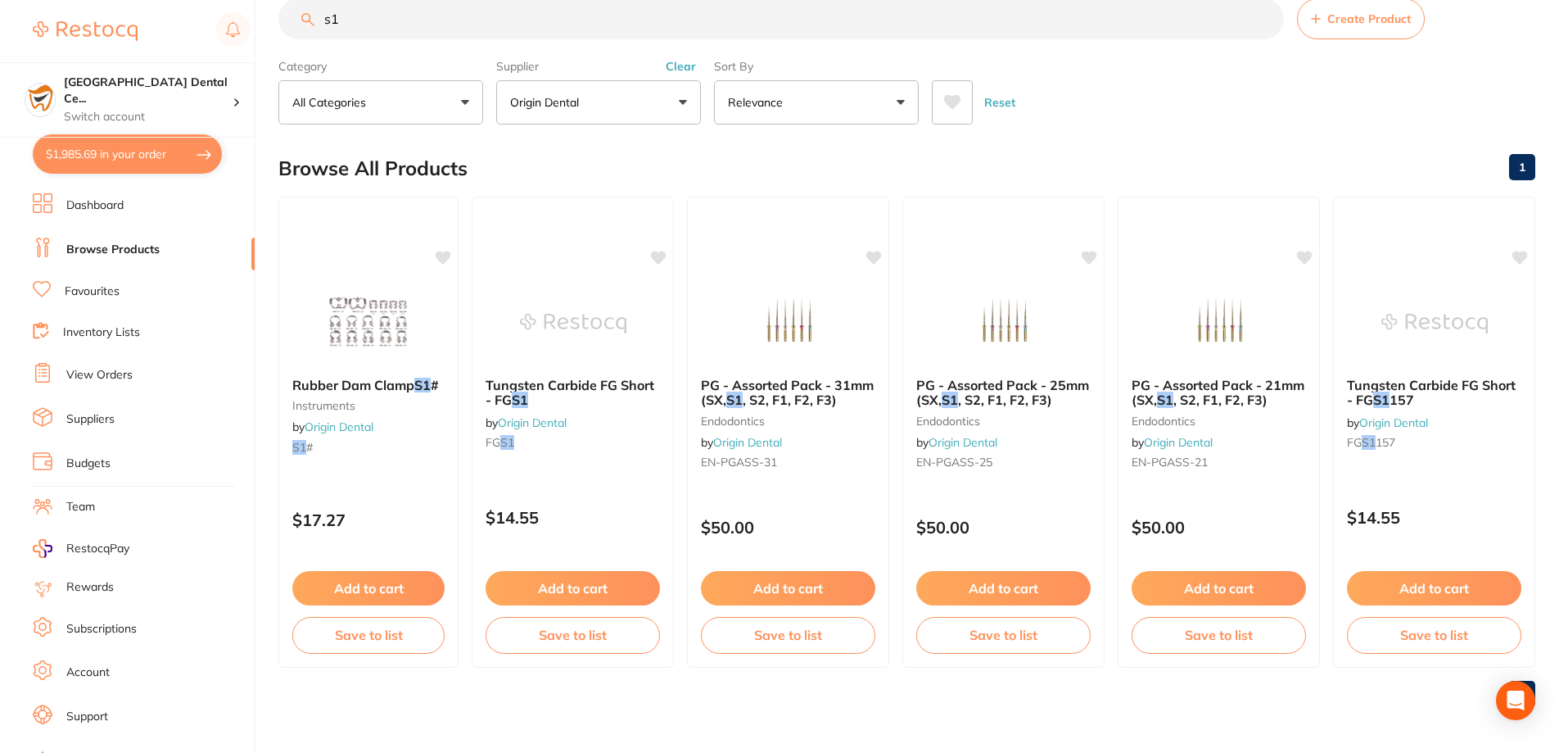
click at [146, 140] on button "$1,985.69 in your order" at bounding box center [126, 153] width 189 height 39
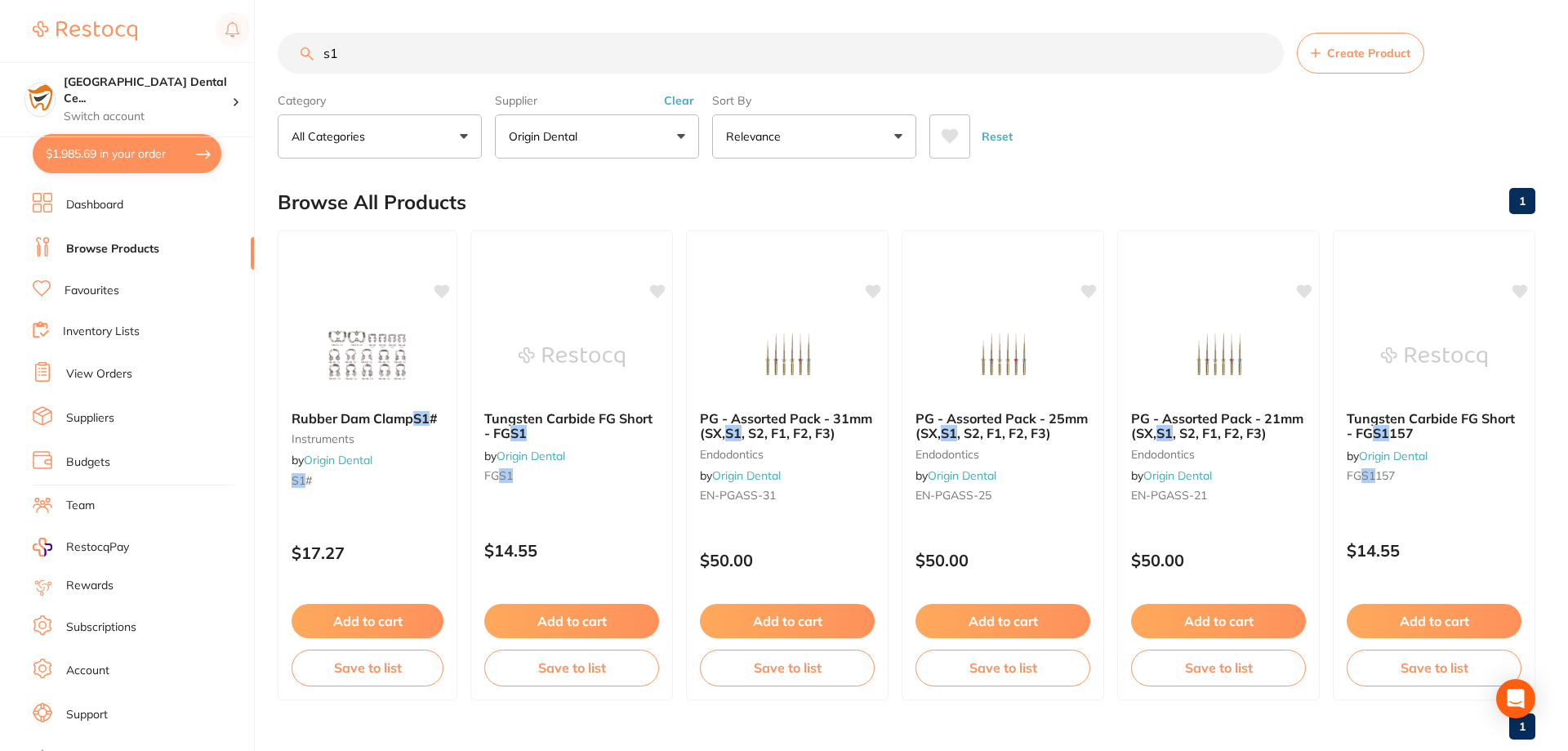
checkbox input "true"
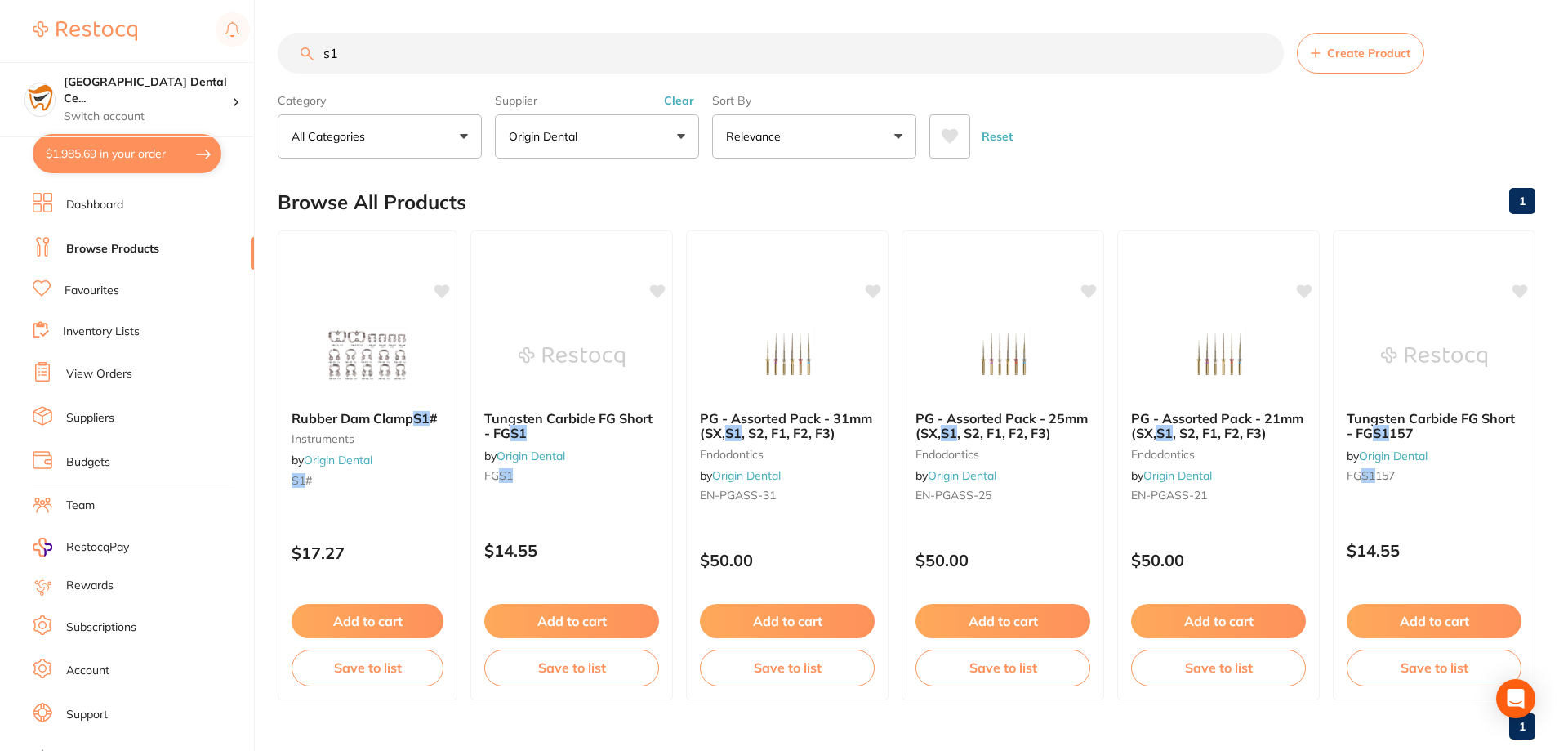
checkbox input "true"
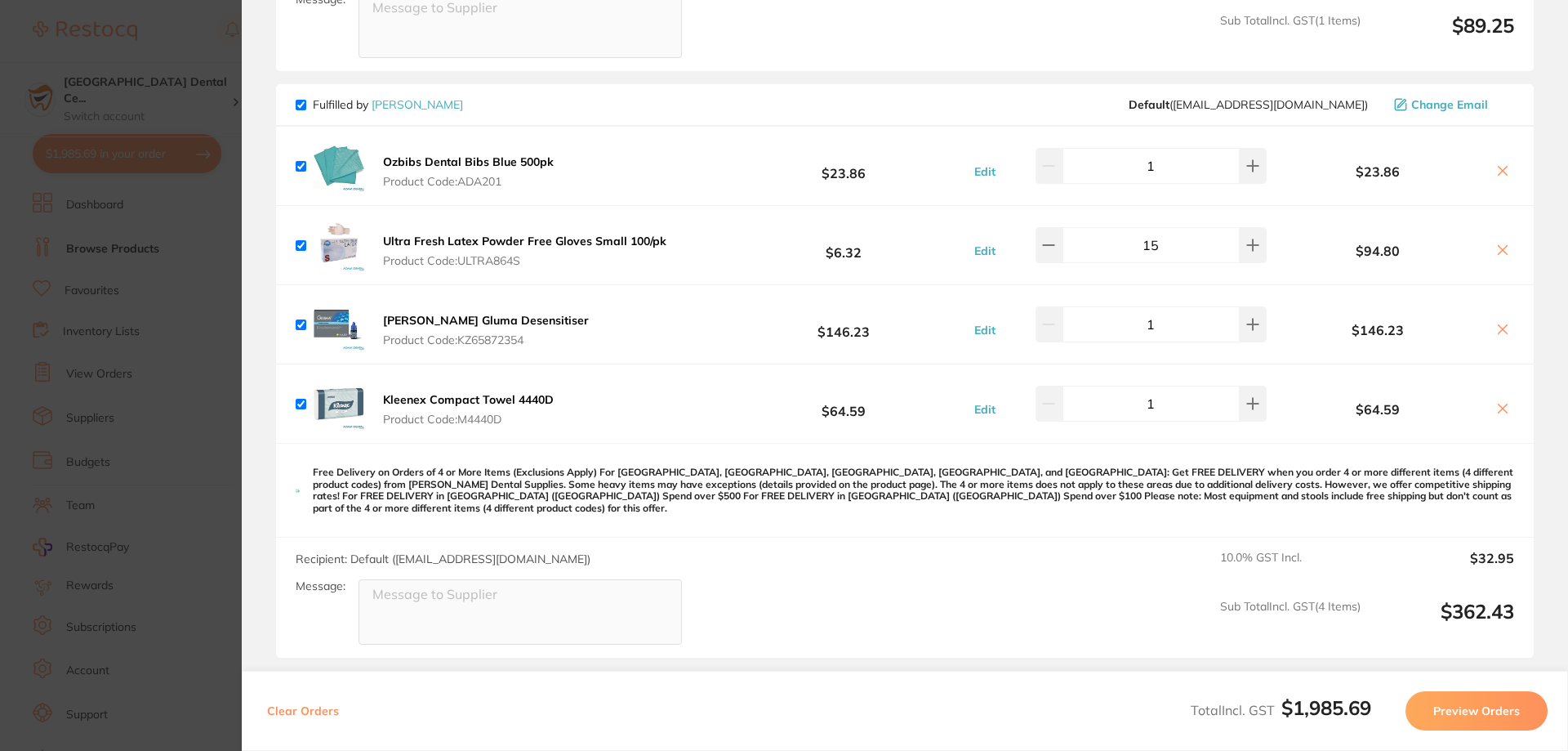
scroll to position [264, 0]
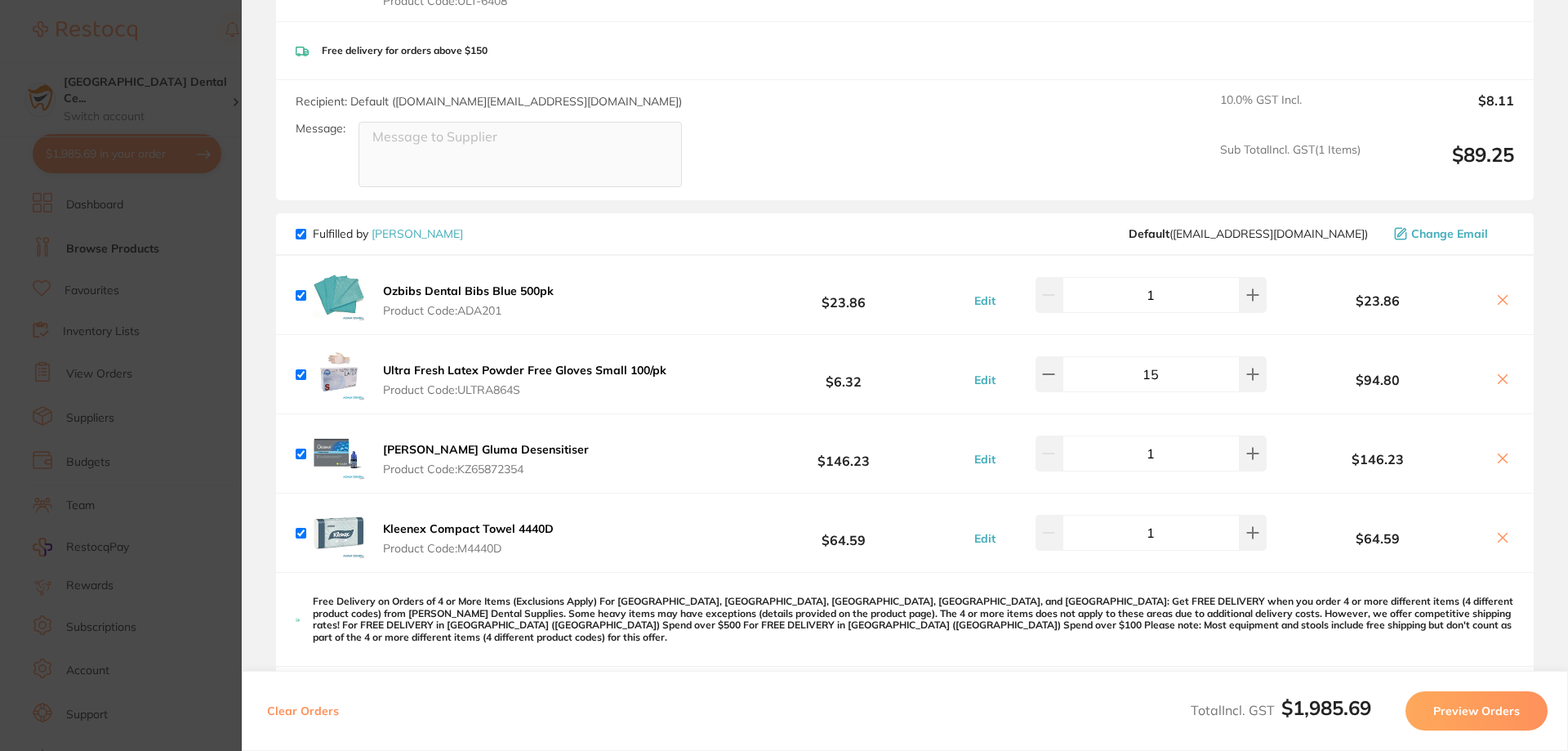
click at [190, 355] on section "Update RRP Set your pre negotiated price for this item. Item Agreed RRP (excl. …" at bounding box center [784, 375] width 1568 height 751
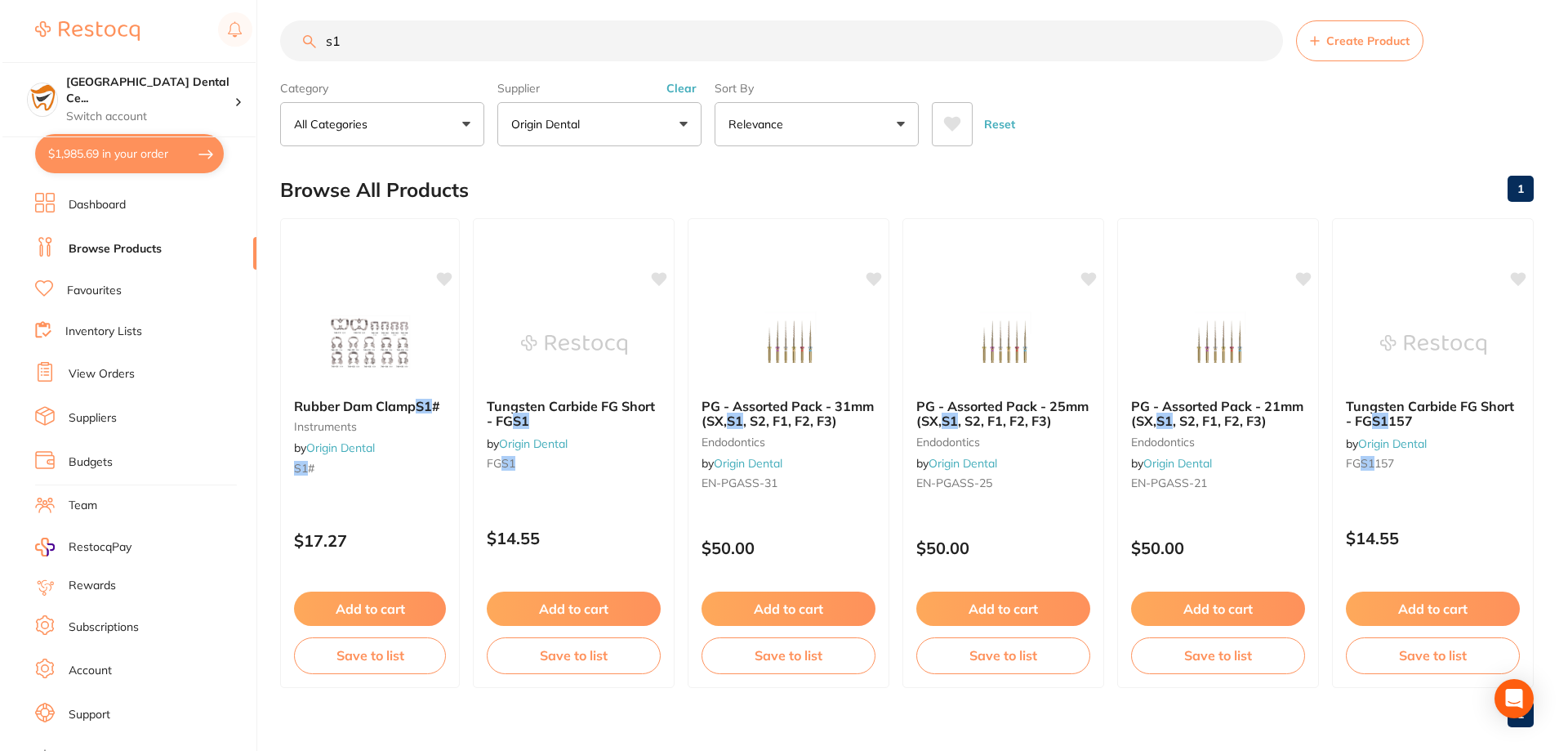
scroll to position [0, 0]
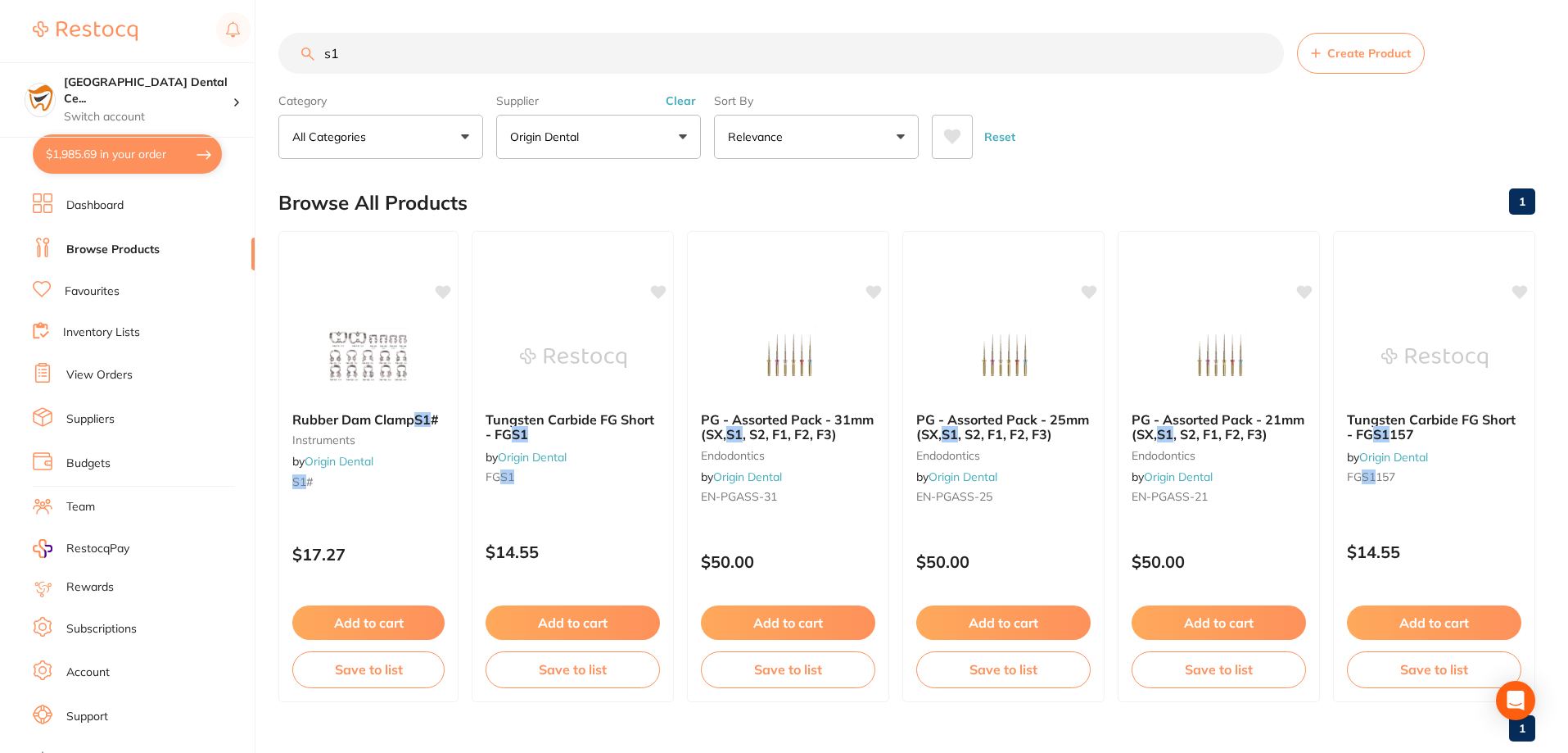
click at [390, 37] on input "s1" at bounding box center [780, 52] width 1005 height 41
type input "cream"
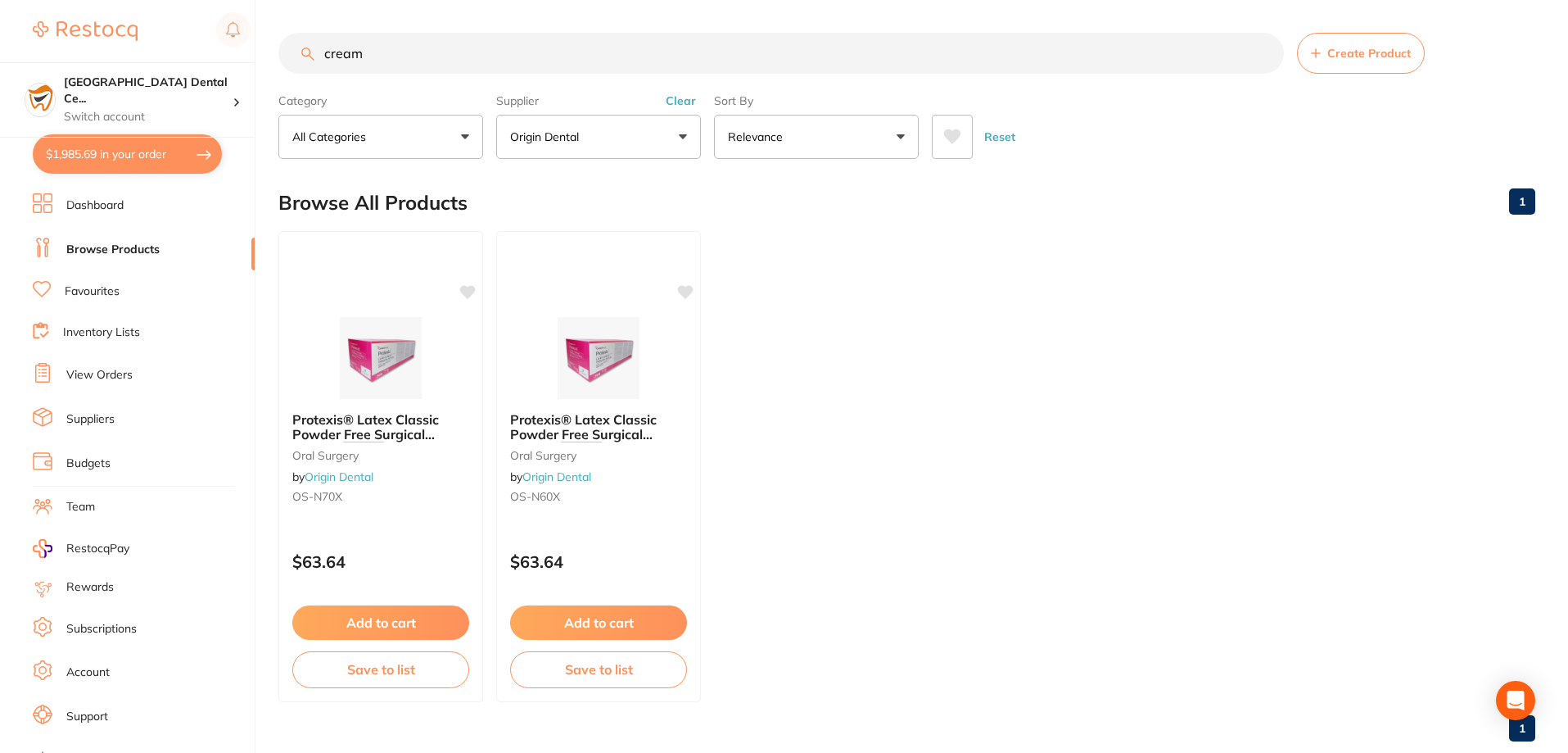
click at [698, 92] on div "Supplier Origin Dental All Suppliers Dentsply [GEOGRAPHIC_DATA] AB Orthodontics…" at bounding box center [599, 122] width 205 height 72
click at [683, 98] on button "Clear" at bounding box center [681, 101] width 40 height 15
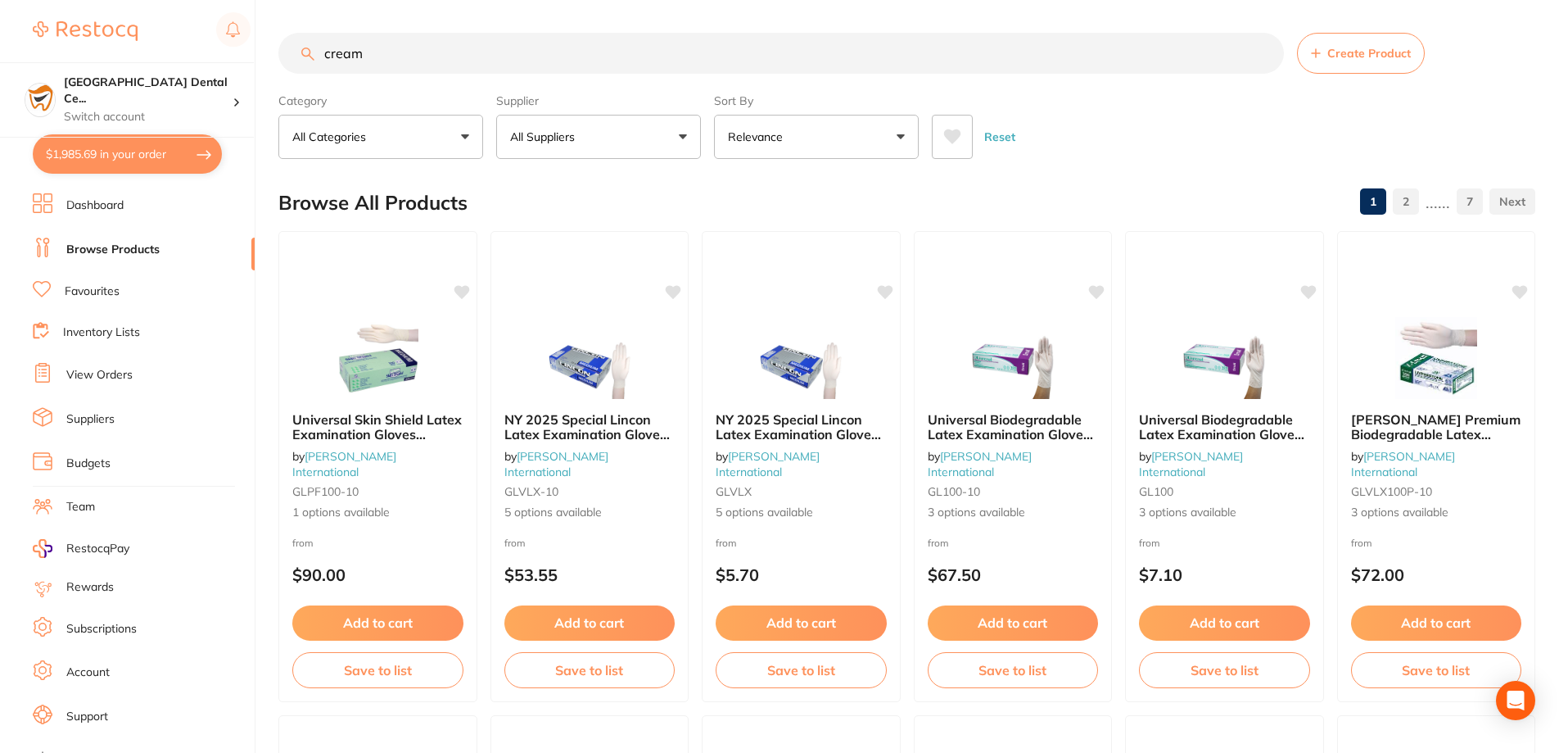
click at [425, 81] on section "cream Create Product Category All Categories All Categories articulating burs B…" at bounding box center [906, 95] width 1257 height 126
click at [414, 62] on input "cream" at bounding box center [780, 52] width 1005 height 41
click at [100, 378] on link "View Orders" at bounding box center [100, 374] width 66 height 16
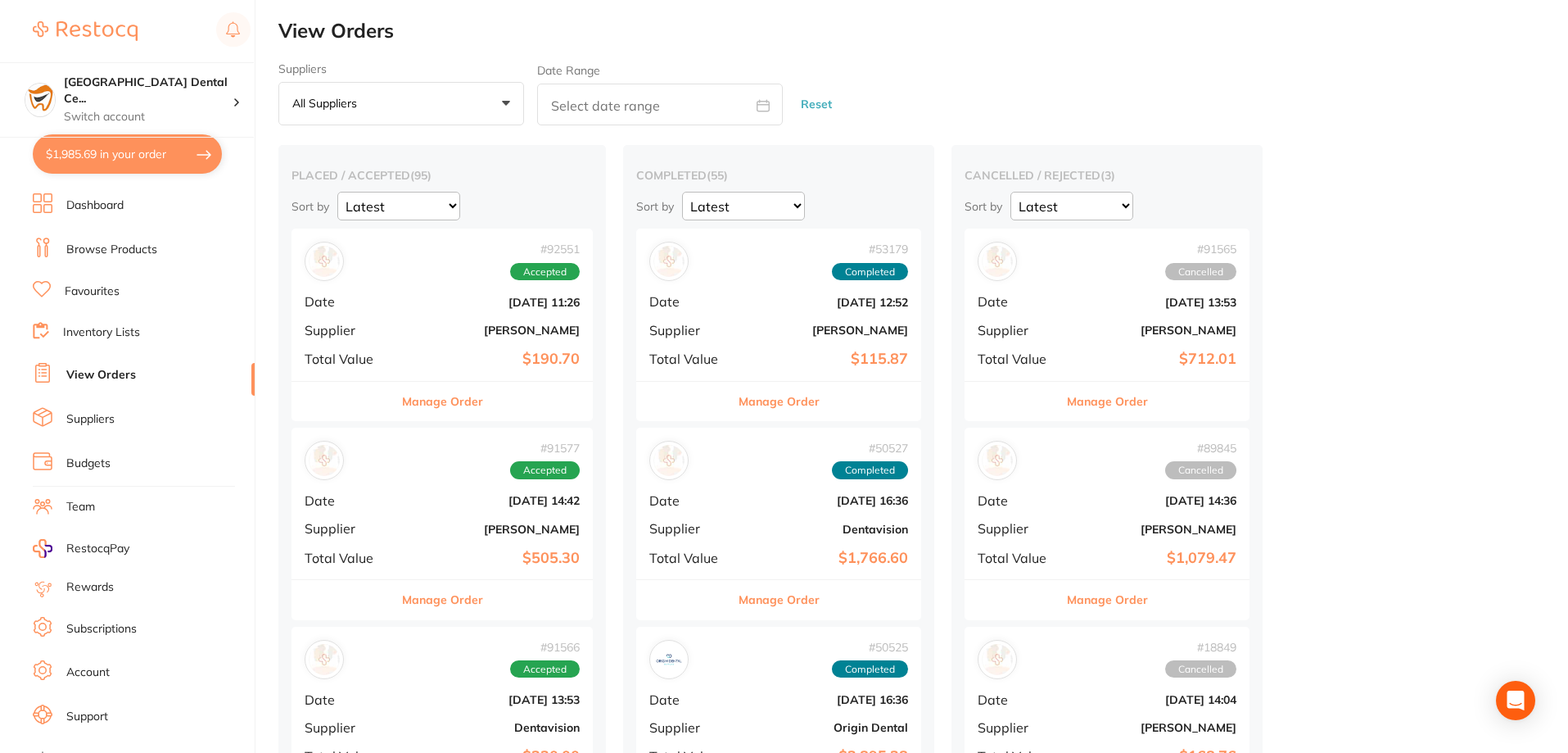
click at [91, 285] on link "Favourites" at bounding box center [92, 291] width 55 height 16
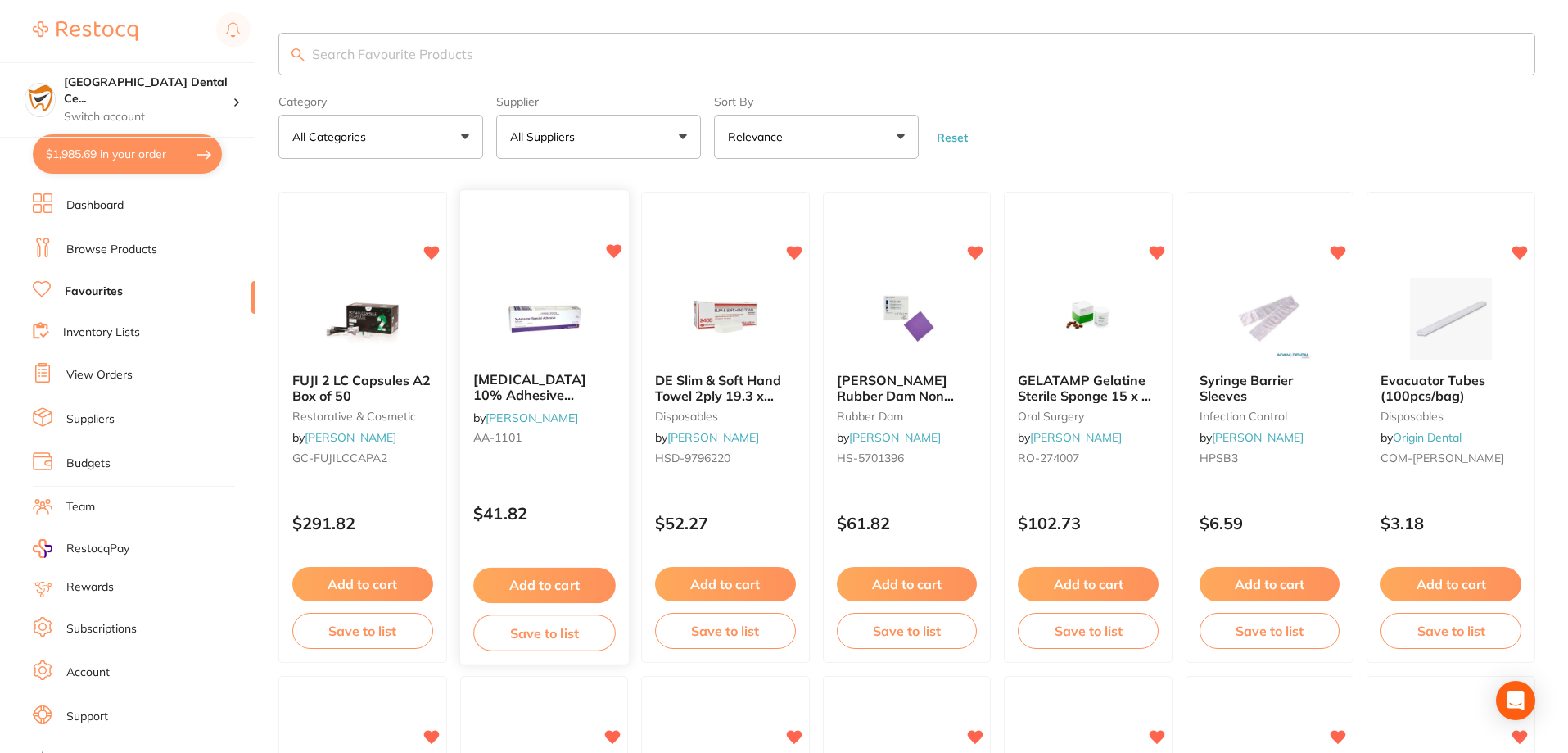
click at [533, 404] on div "[MEDICAL_DATA] 10% Adhesive Ointment 15g Tube Topical by [PERSON_NAME] [PERSON_…" at bounding box center [545, 412] width 169 height 105
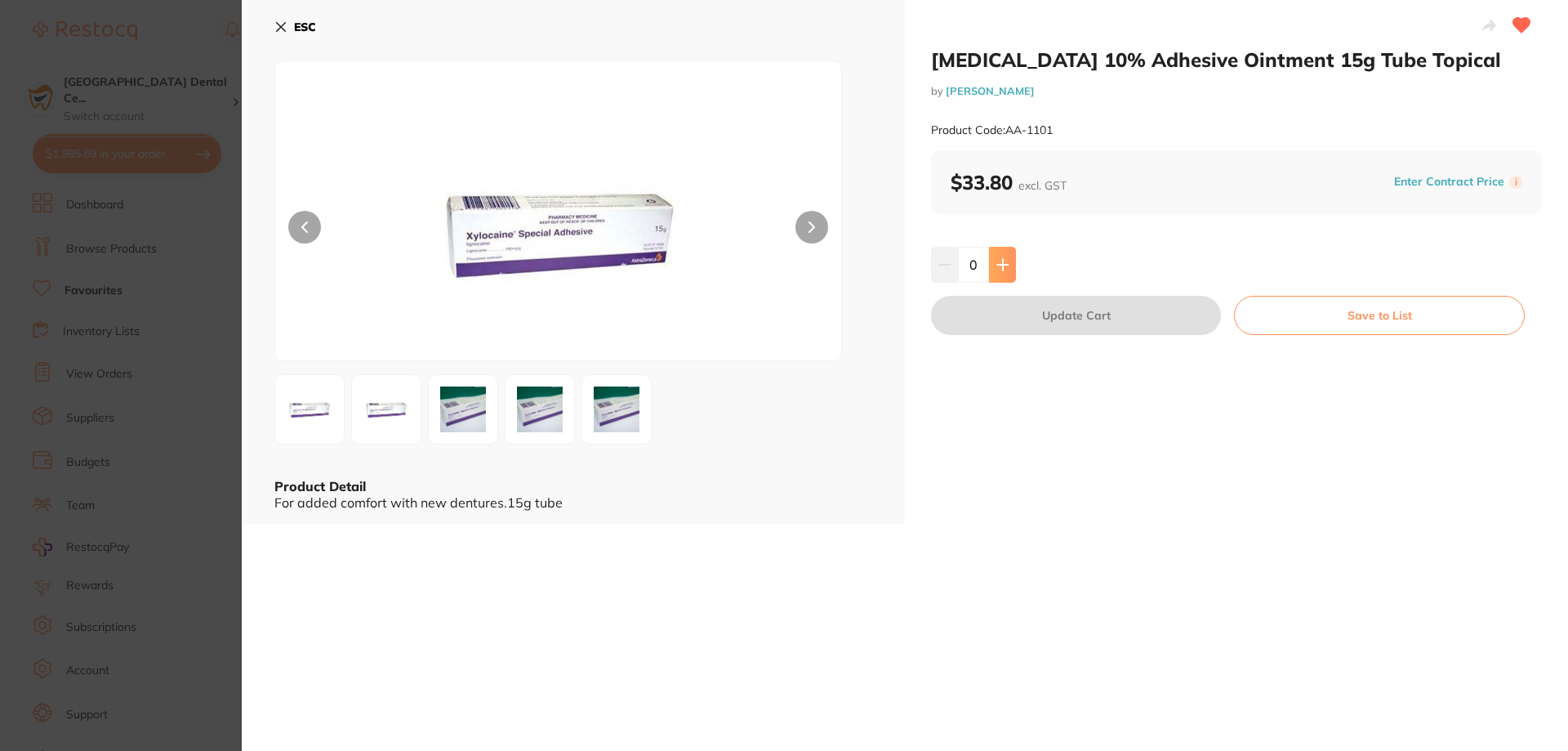
click at [1007, 262] on button at bounding box center [1002, 264] width 27 height 36
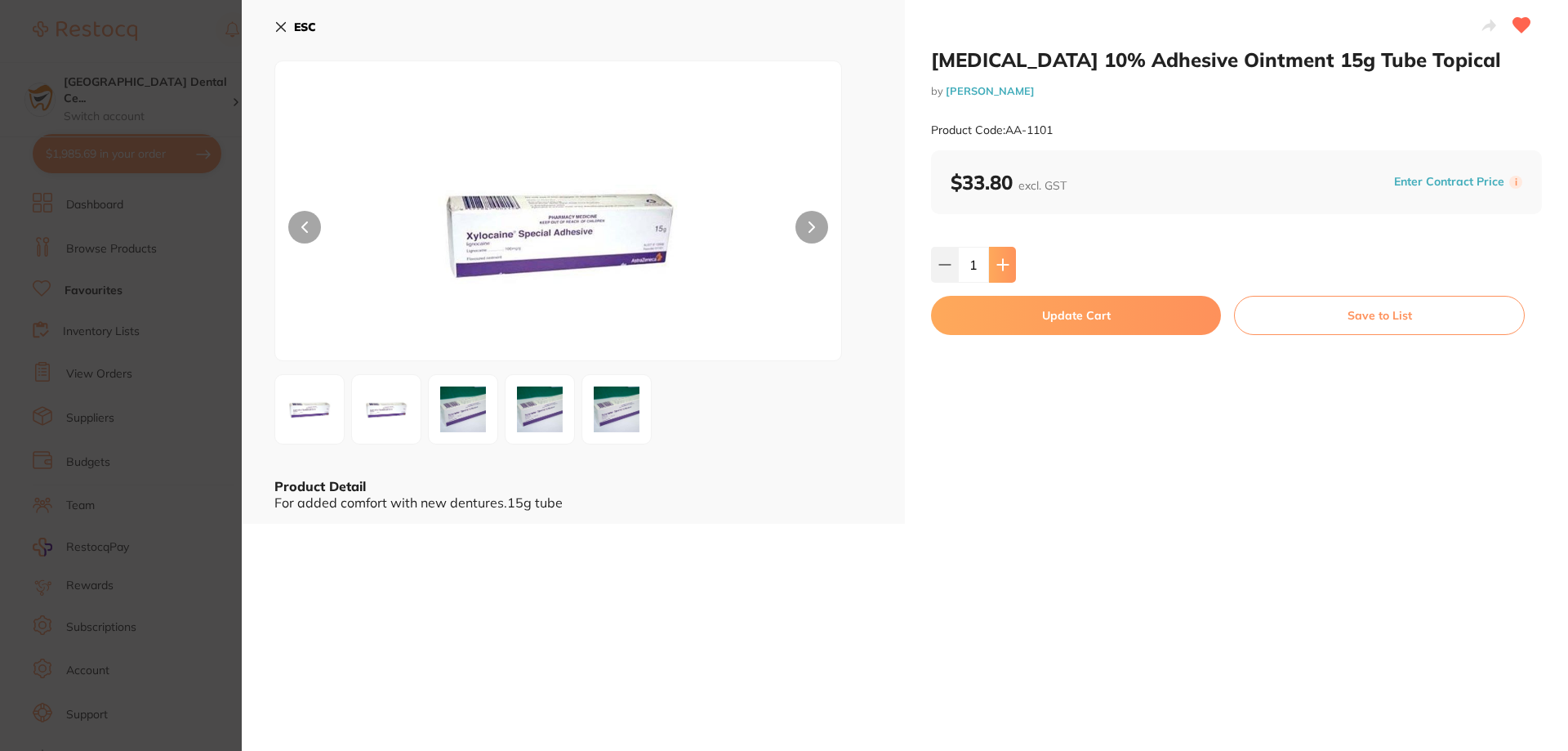
click at [1007, 262] on button at bounding box center [1002, 264] width 27 height 36
type input "2"
click at [1007, 311] on button "Update Cart" at bounding box center [1076, 314] width 290 height 39
checkbox input "false"
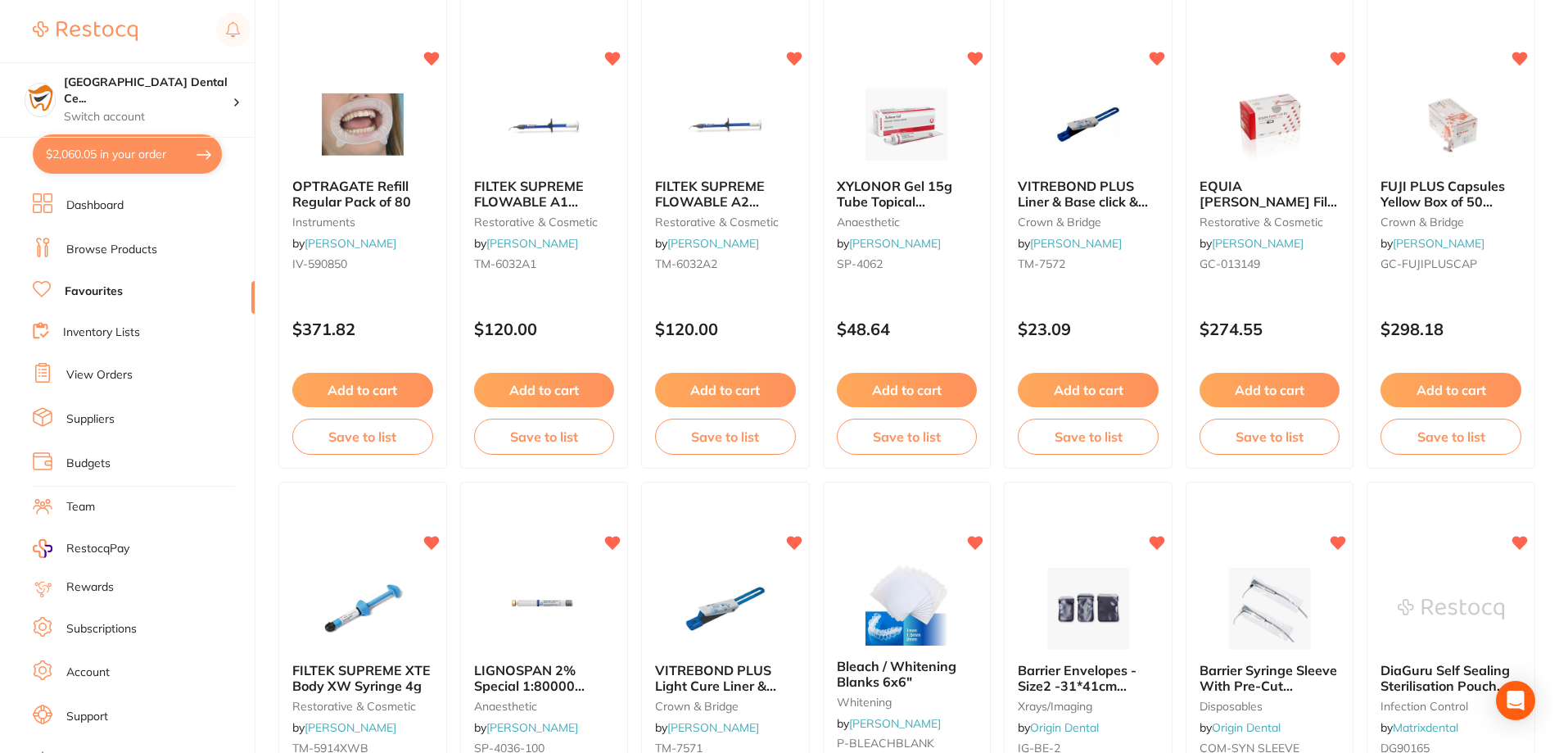
scroll to position [2540, 0]
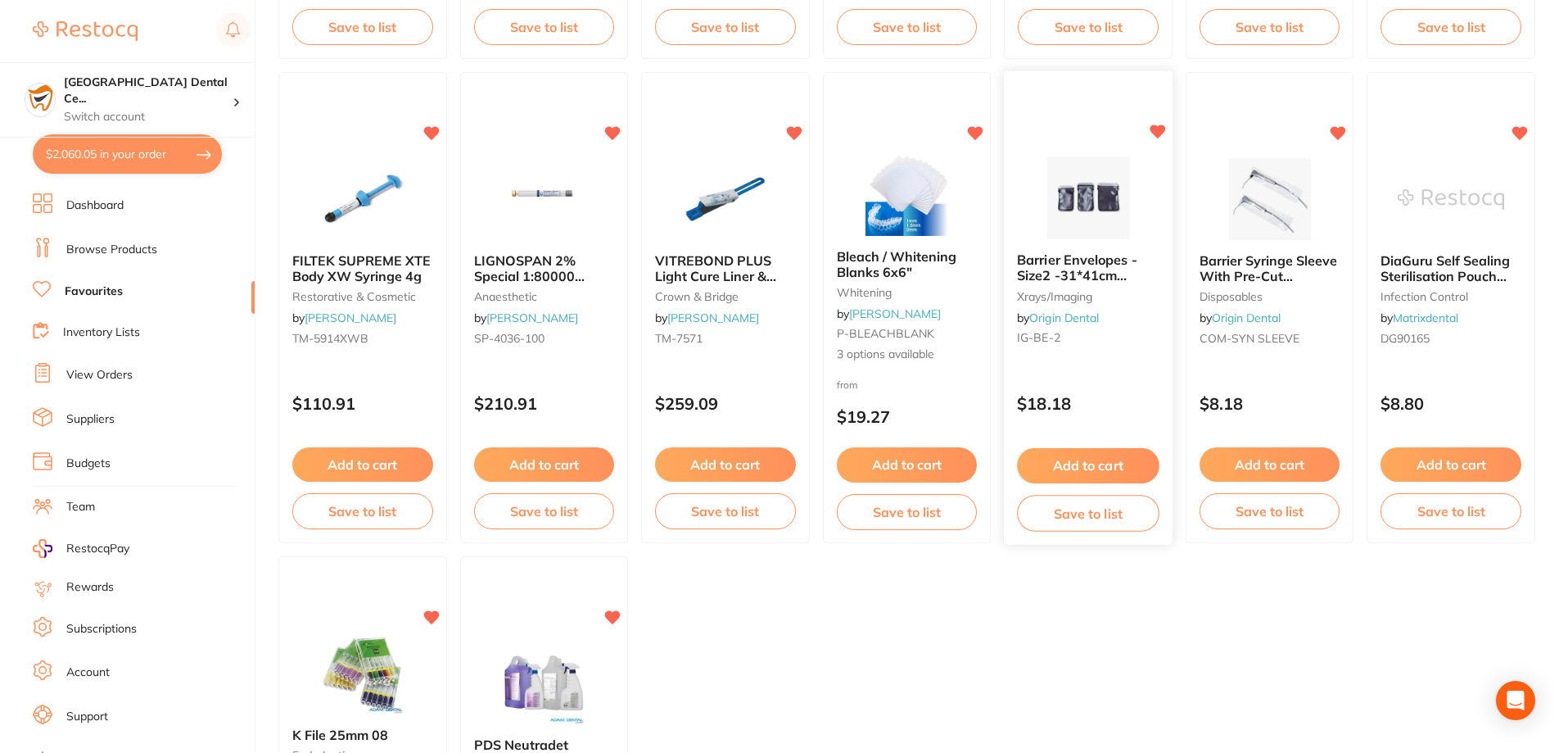
click at [1046, 274] on span "Barrier Envelopes - Size2 -31*41cm (300pcs/box)" at bounding box center [1076, 275] width 120 height 47
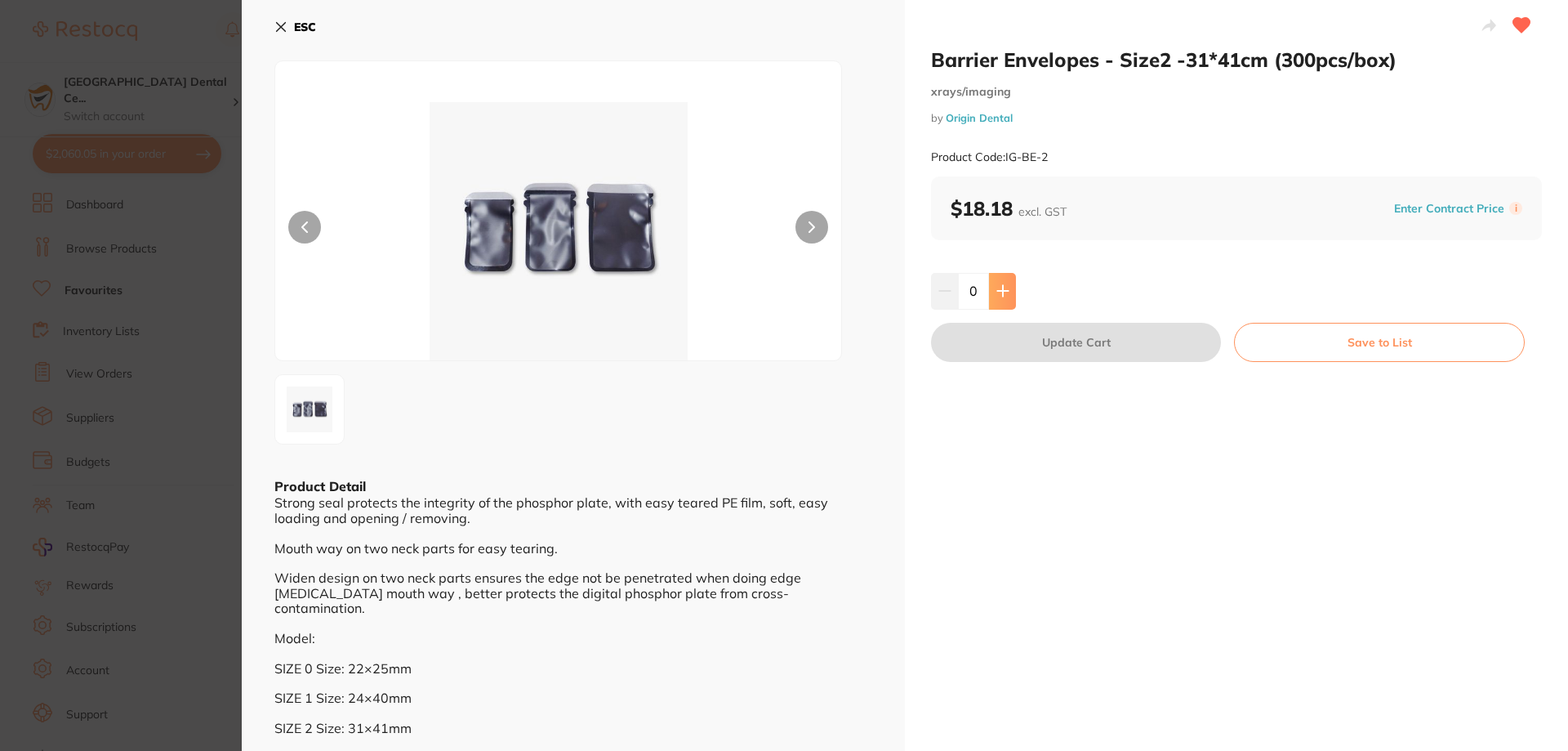
click at [1003, 282] on button at bounding box center [1002, 291] width 27 height 36
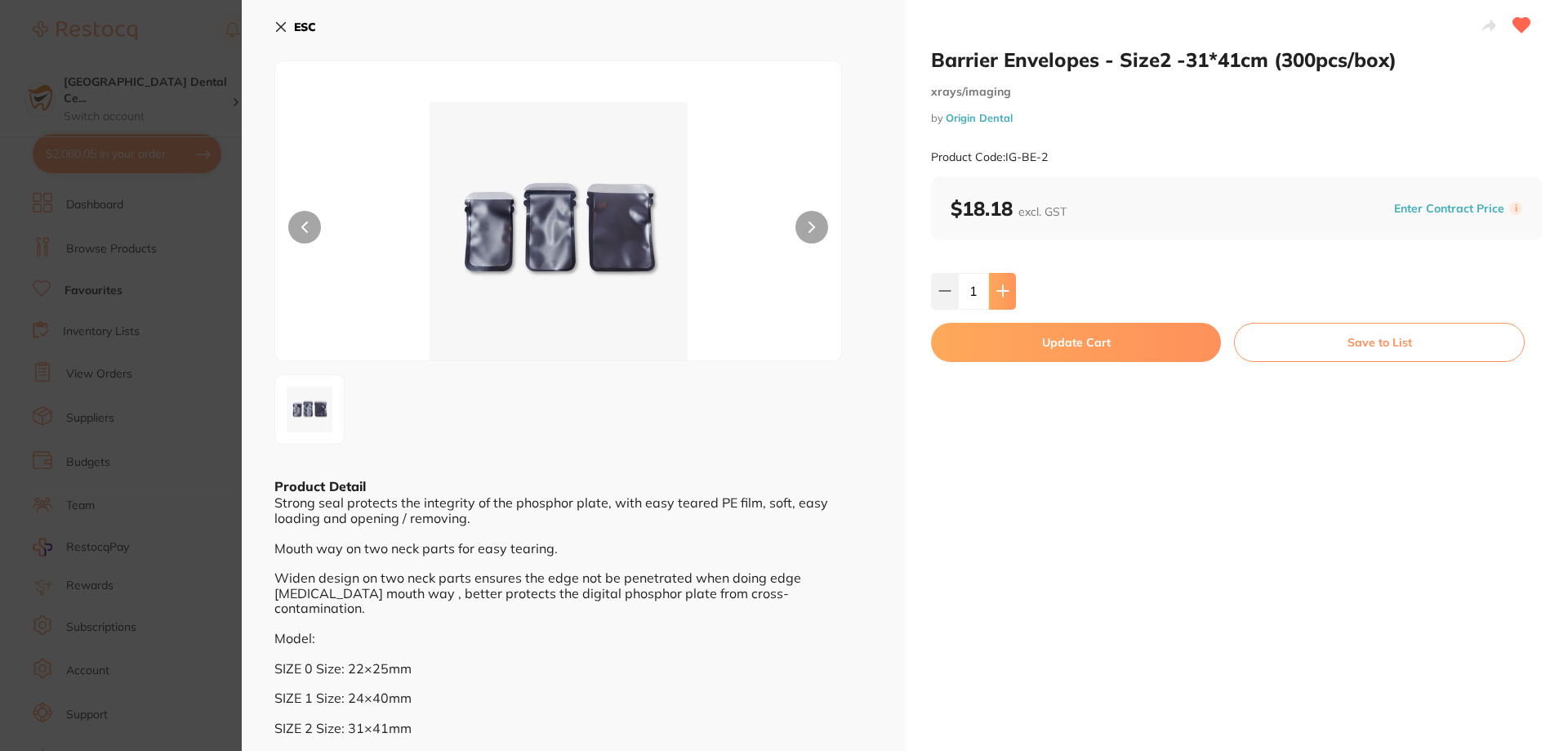
click at [1005, 290] on icon at bounding box center [1003, 291] width 13 height 13
type input "2"
click at [1028, 338] on button "Update Cart" at bounding box center [1076, 342] width 290 height 39
checkbox input "false"
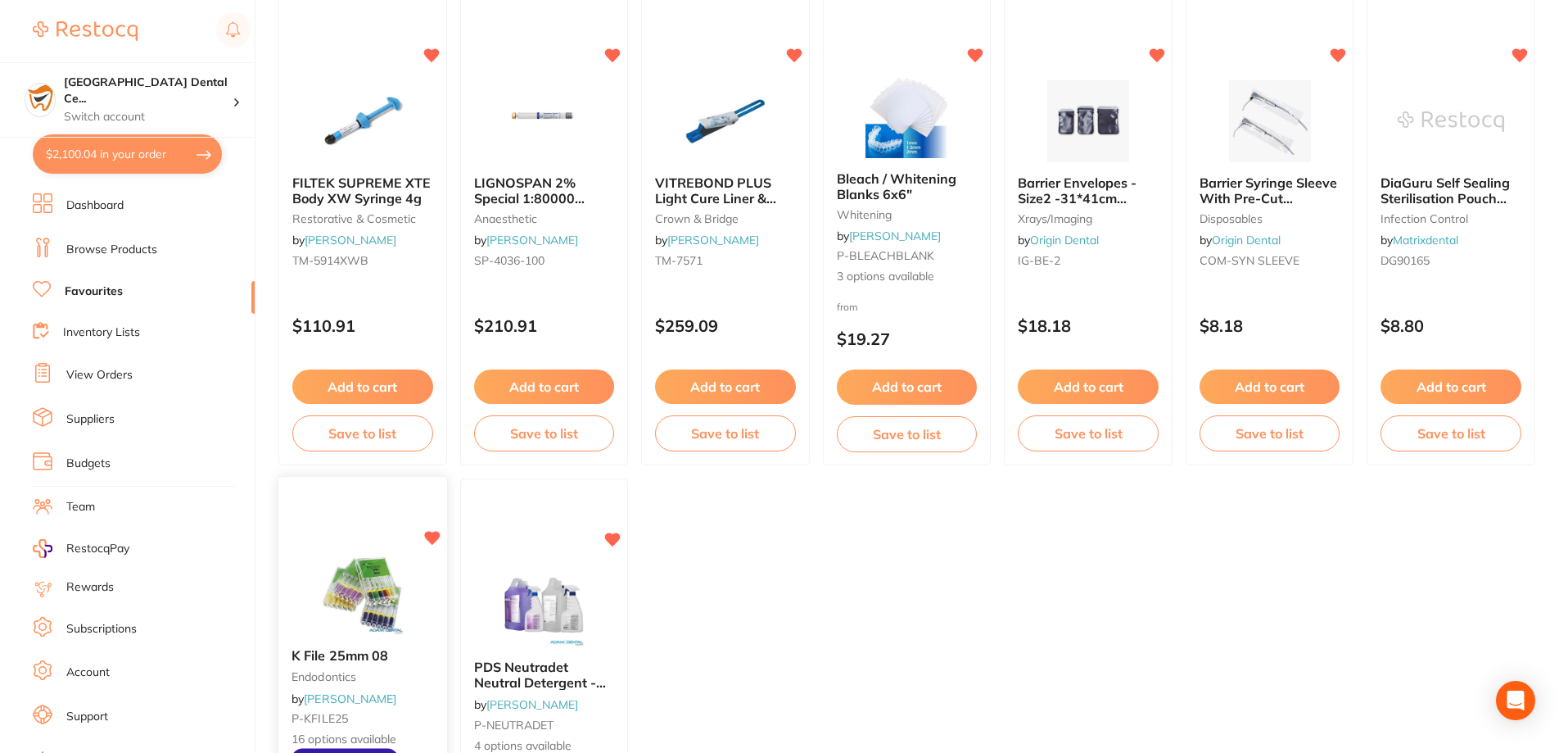
scroll to position [2785, 0]
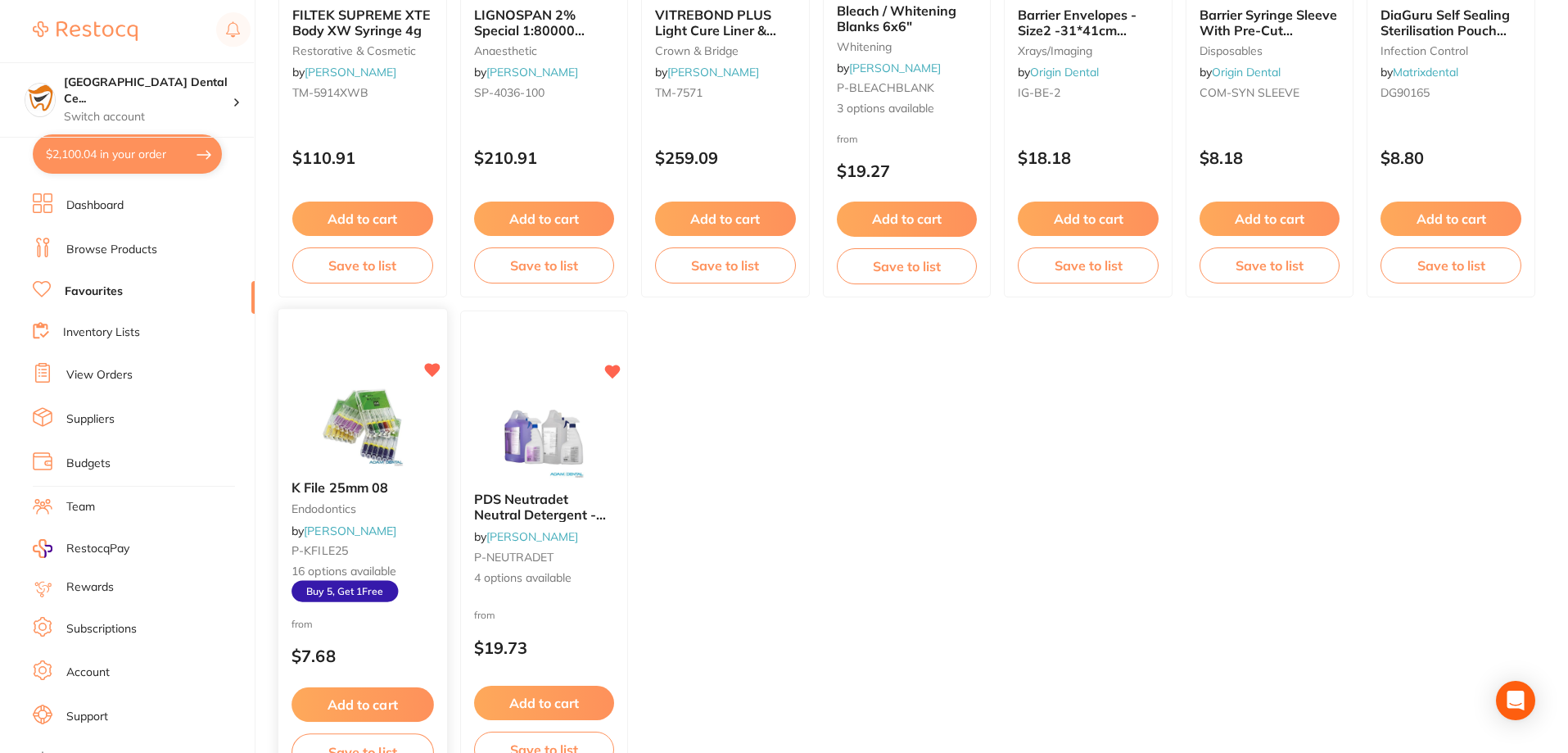
click at [339, 528] on link "[PERSON_NAME]" at bounding box center [349, 531] width 92 height 15
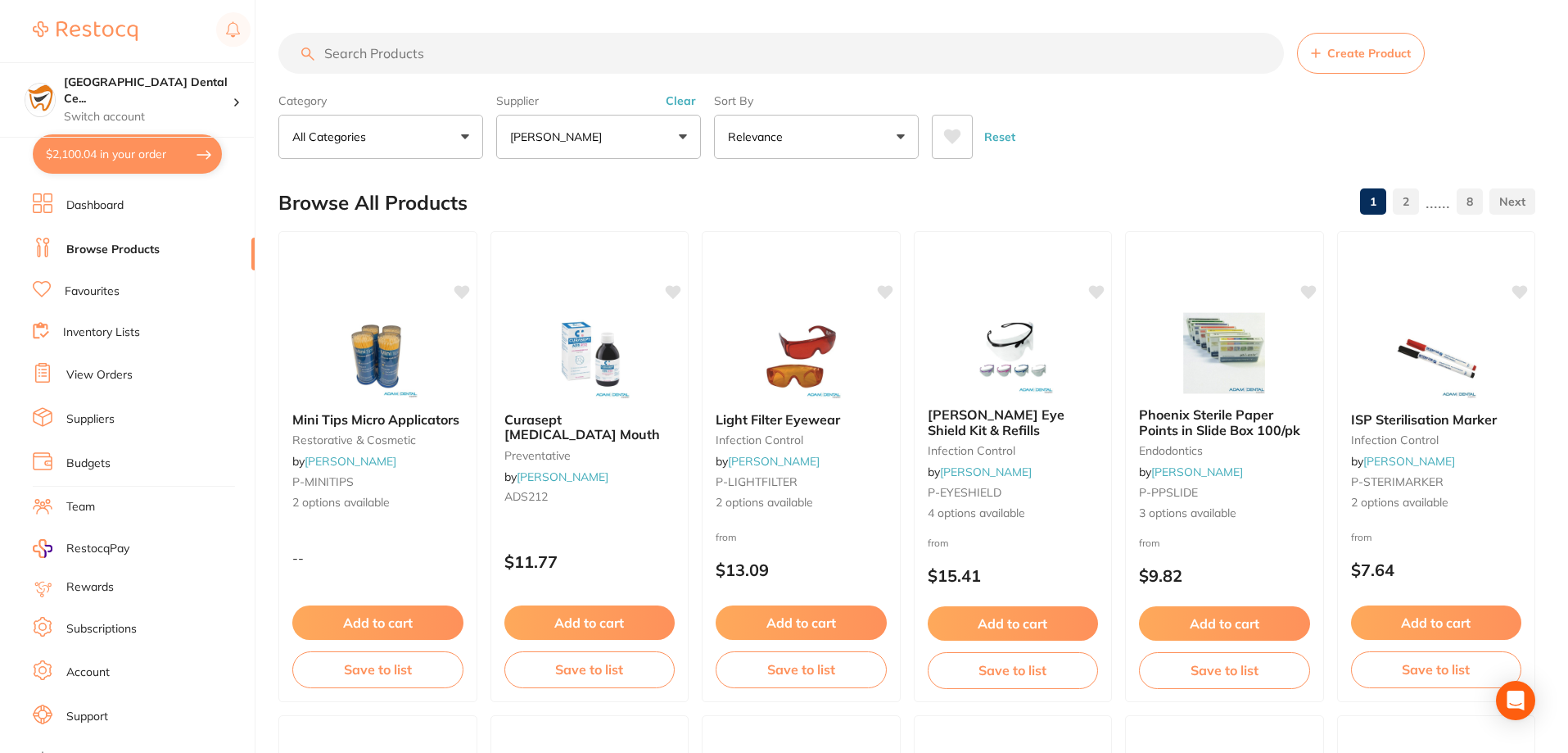
click at [686, 98] on button "Clear" at bounding box center [681, 101] width 40 height 15
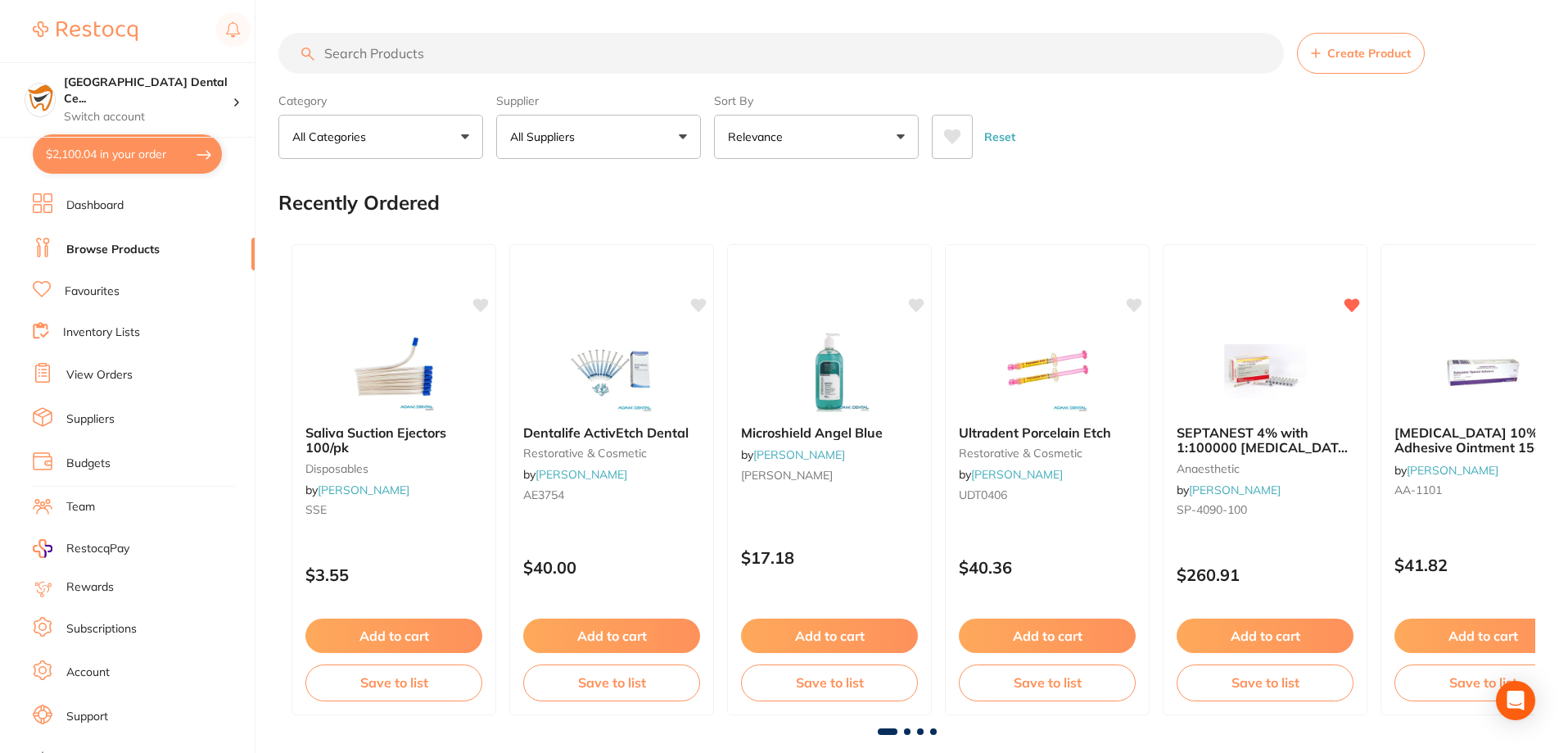
click at [692, 52] on input "search" at bounding box center [780, 52] width 1005 height 41
type input "k file"
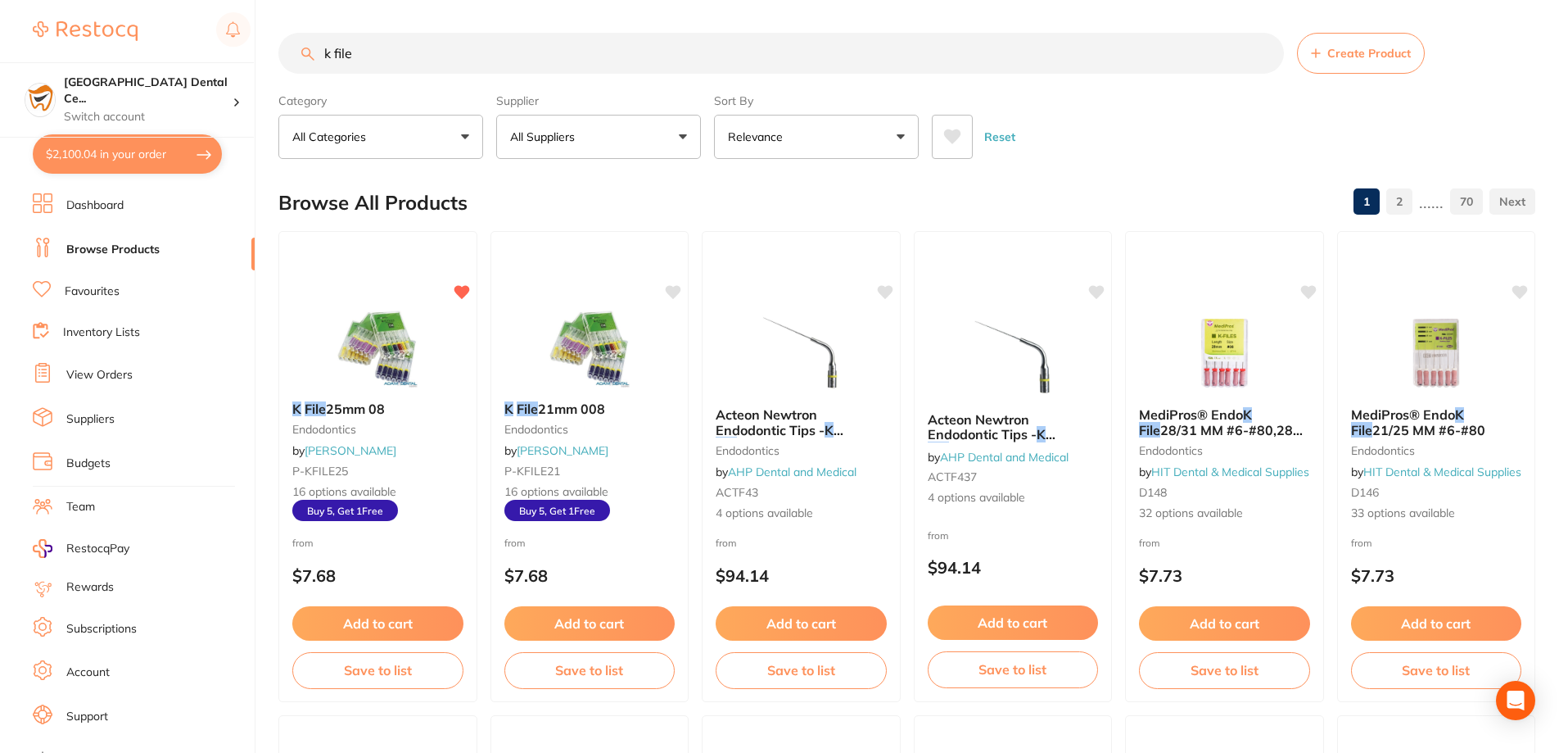
click at [595, 140] on button "All Suppliers" at bounding box center [599, 137] width 205 height 45
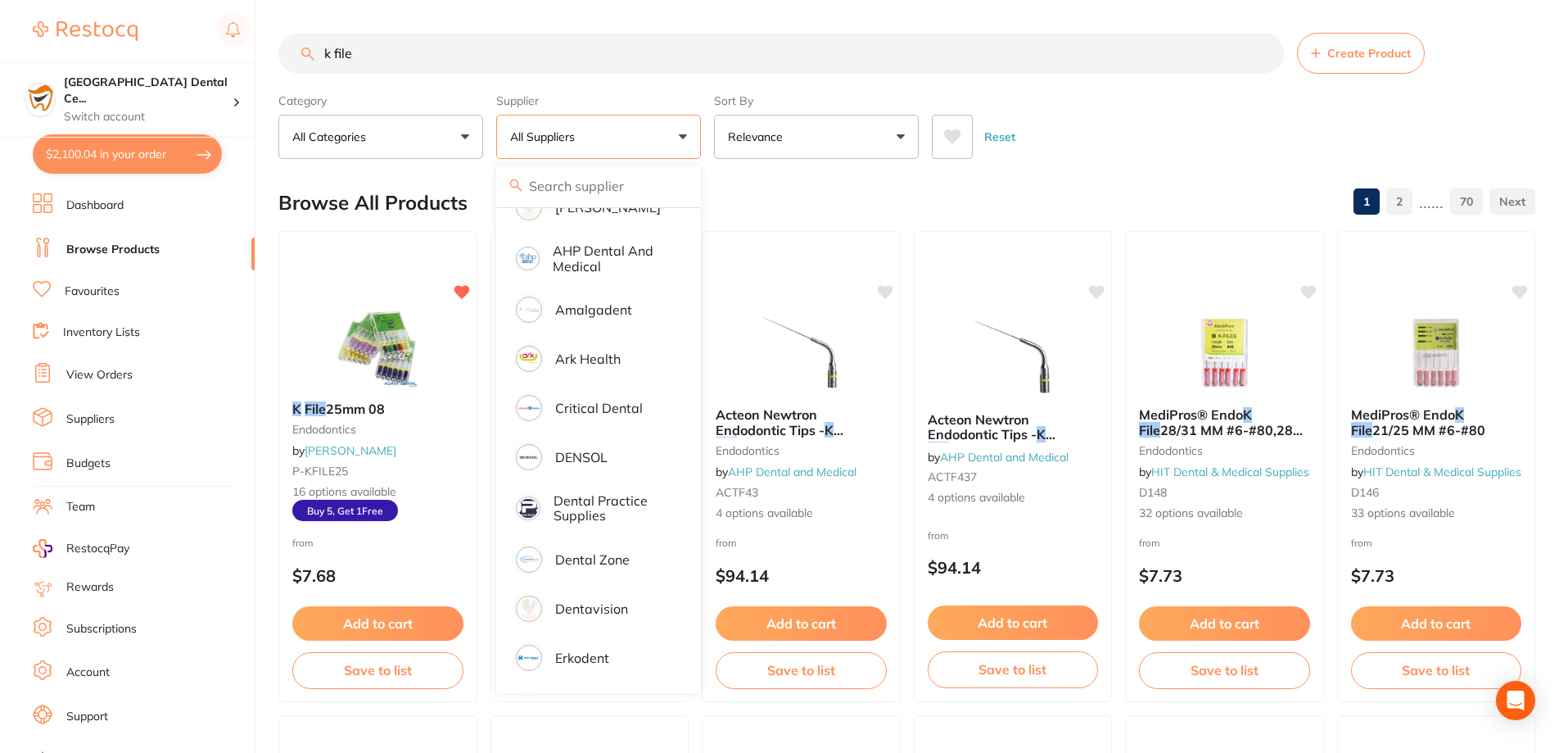
scroll to position [246, 0]
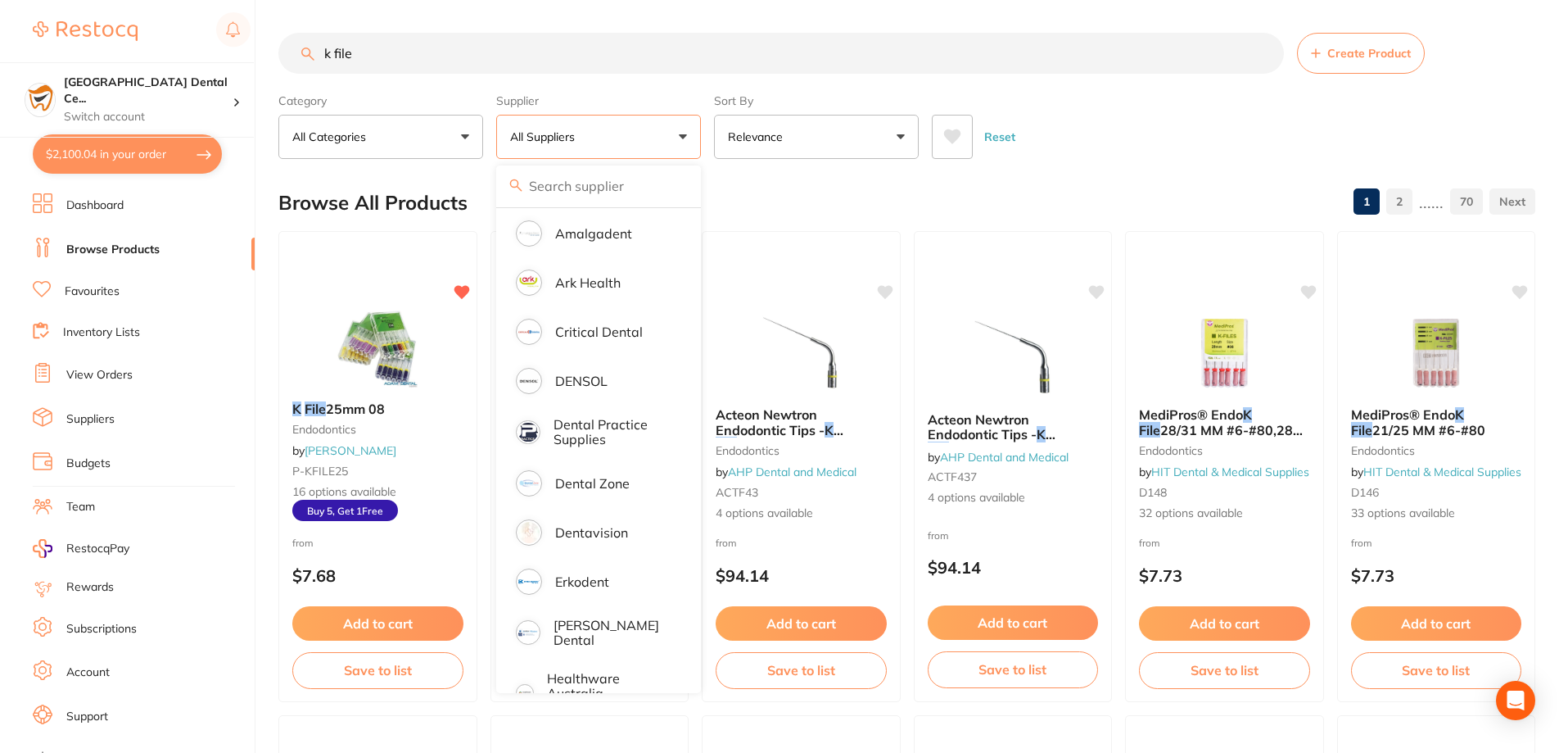
click at [1087, 127] on div "Reset" at bounding box center [1227, 130] width 590 height 57
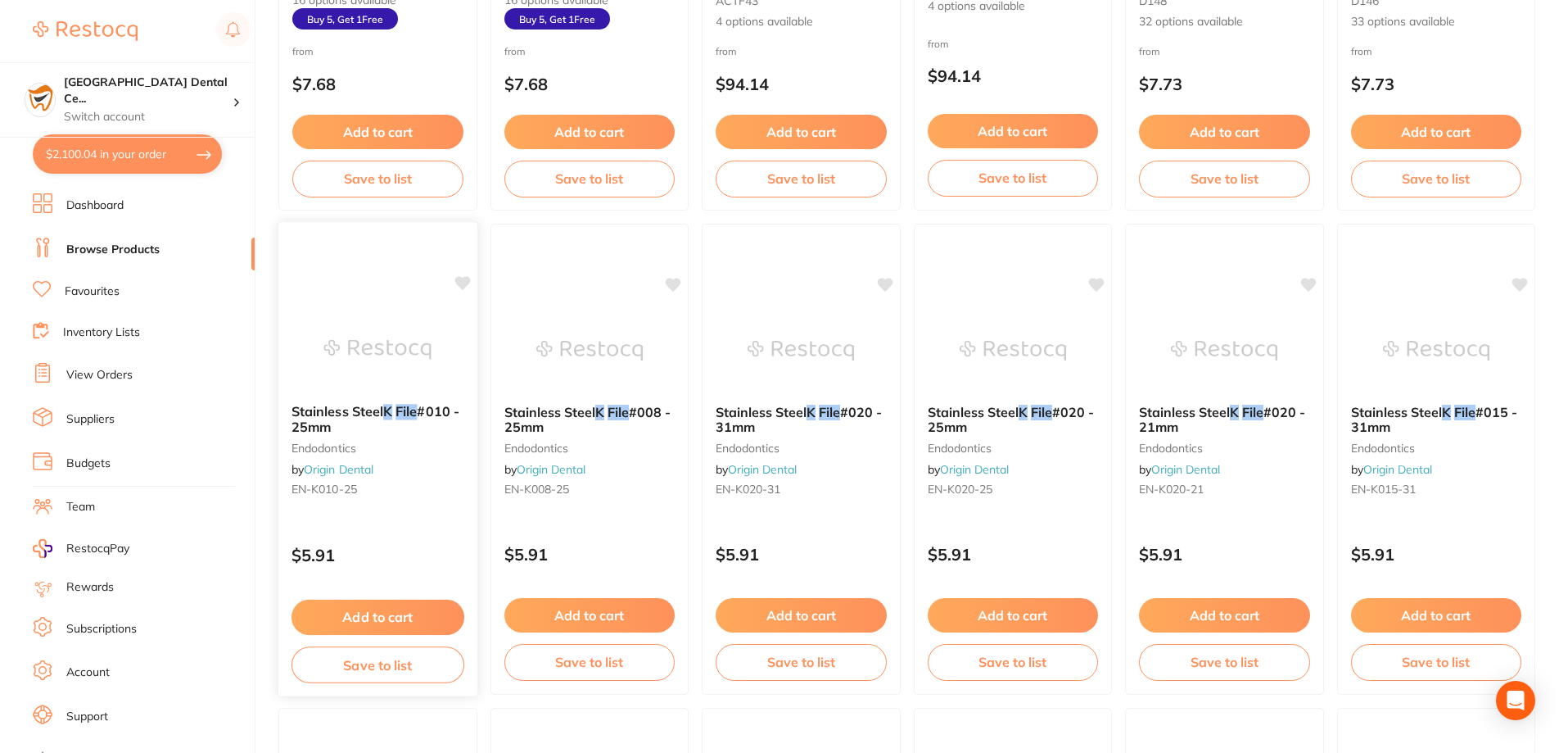
scroll to position [574, 0]
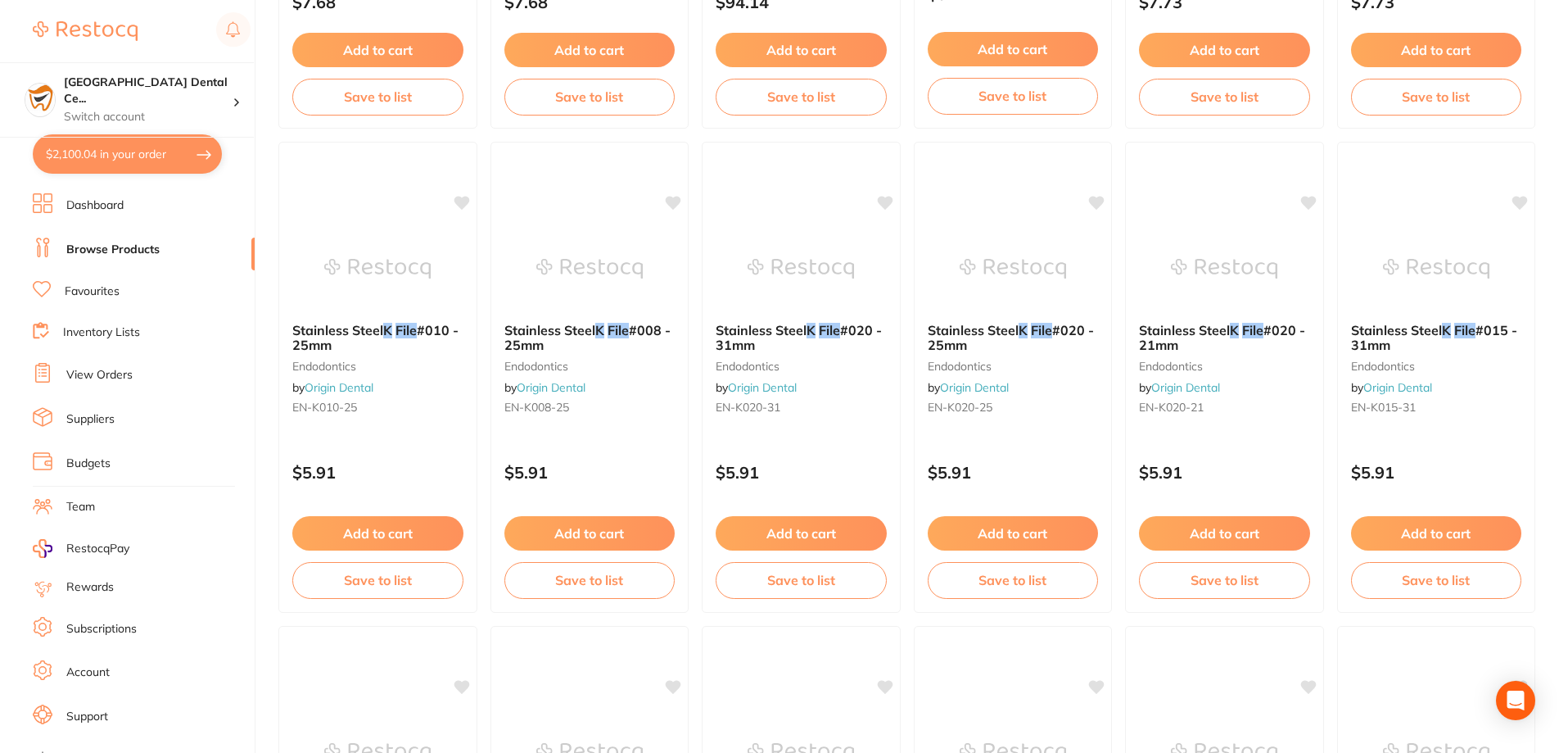
click at [396, 330] on span at bounding box center [393, 329] width 3 height 16
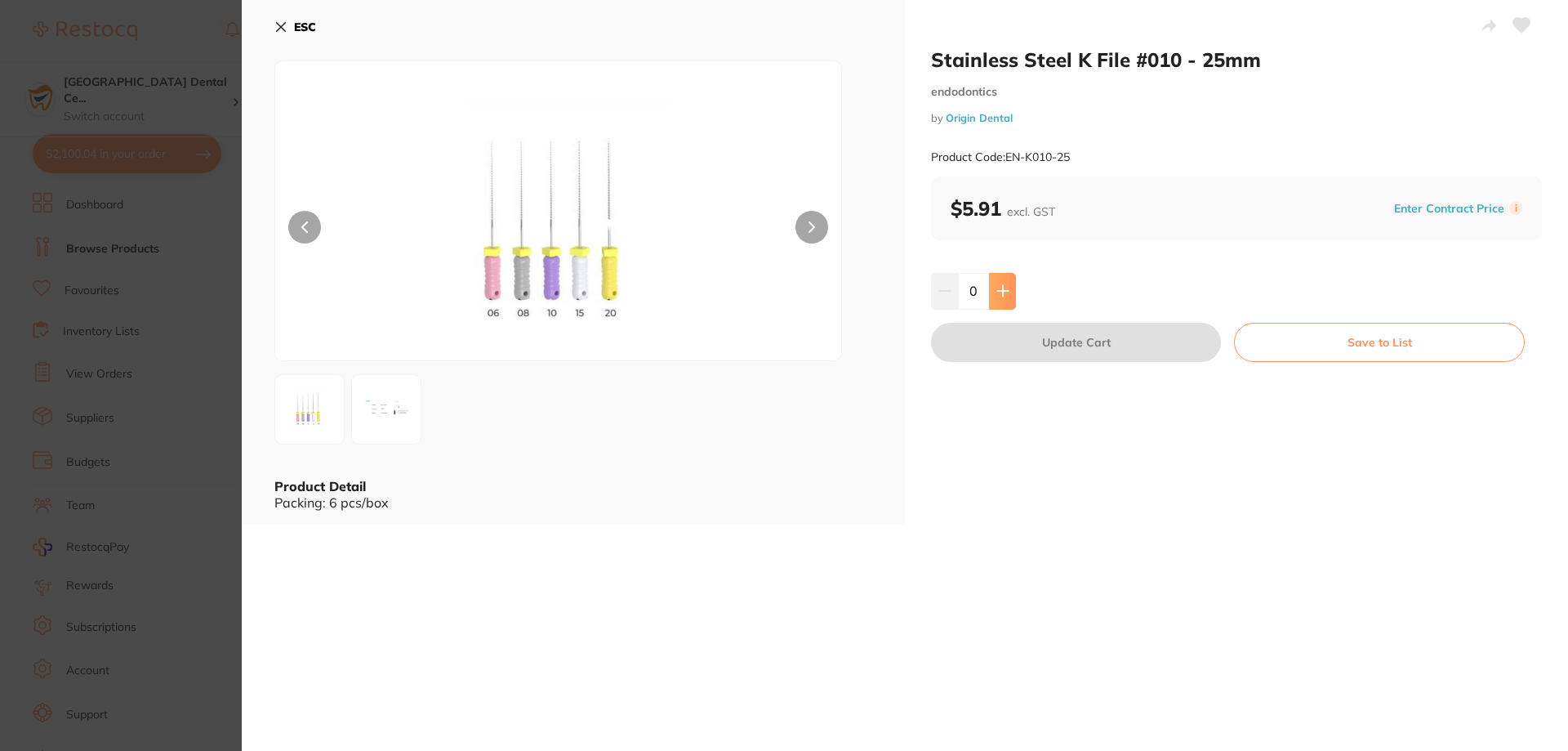
click at [999, 286] on icon at bounding box center [1003, 291] width 13 height 13
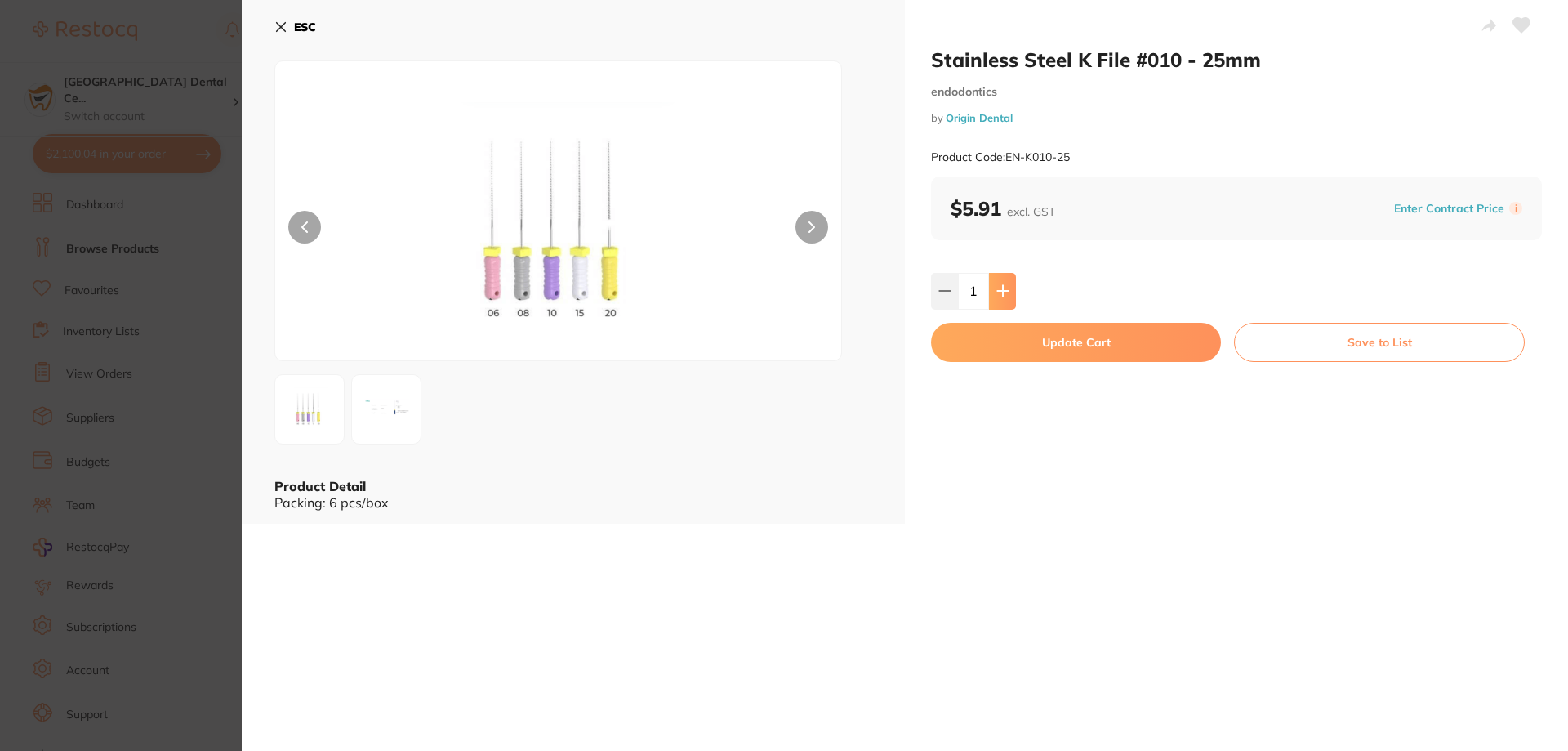
click at [999, 286] on icon at bounding box center [1003, 291] width 13 height 13
type input "4"
click at [994, 347] on button "Update Cart" at bounding box center [1076, 342] width 290 height 39
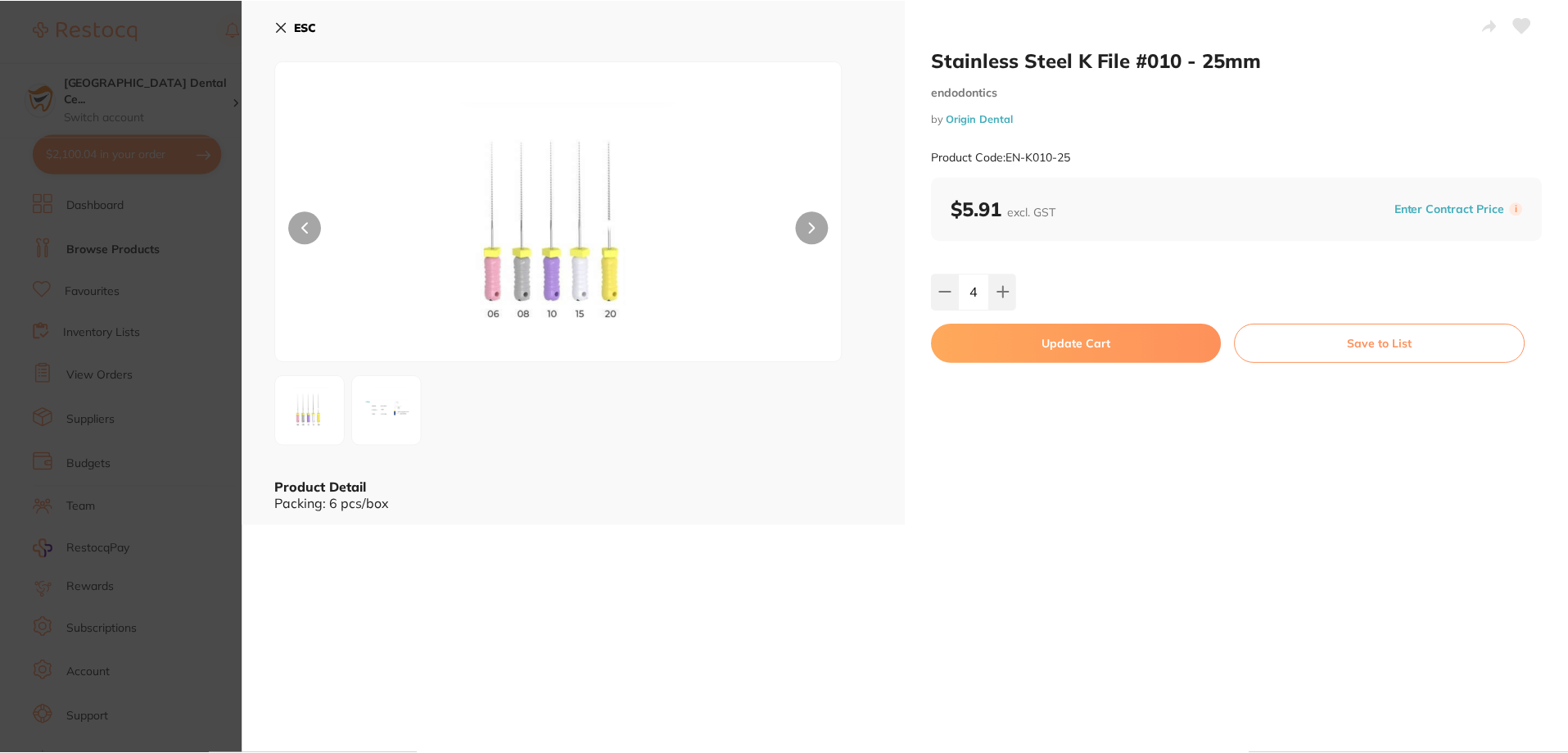
scroll to position [574, 0]
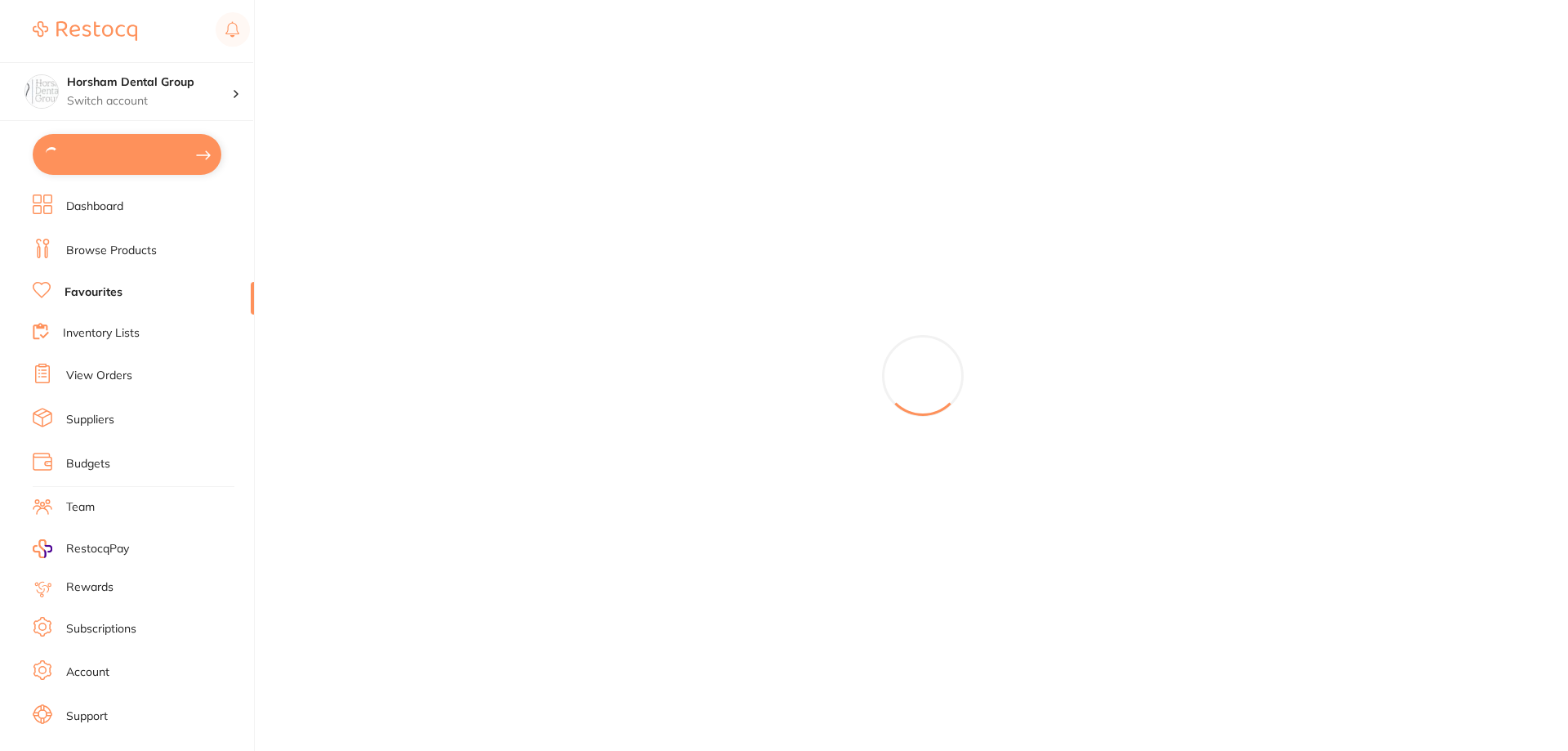
type input "25"
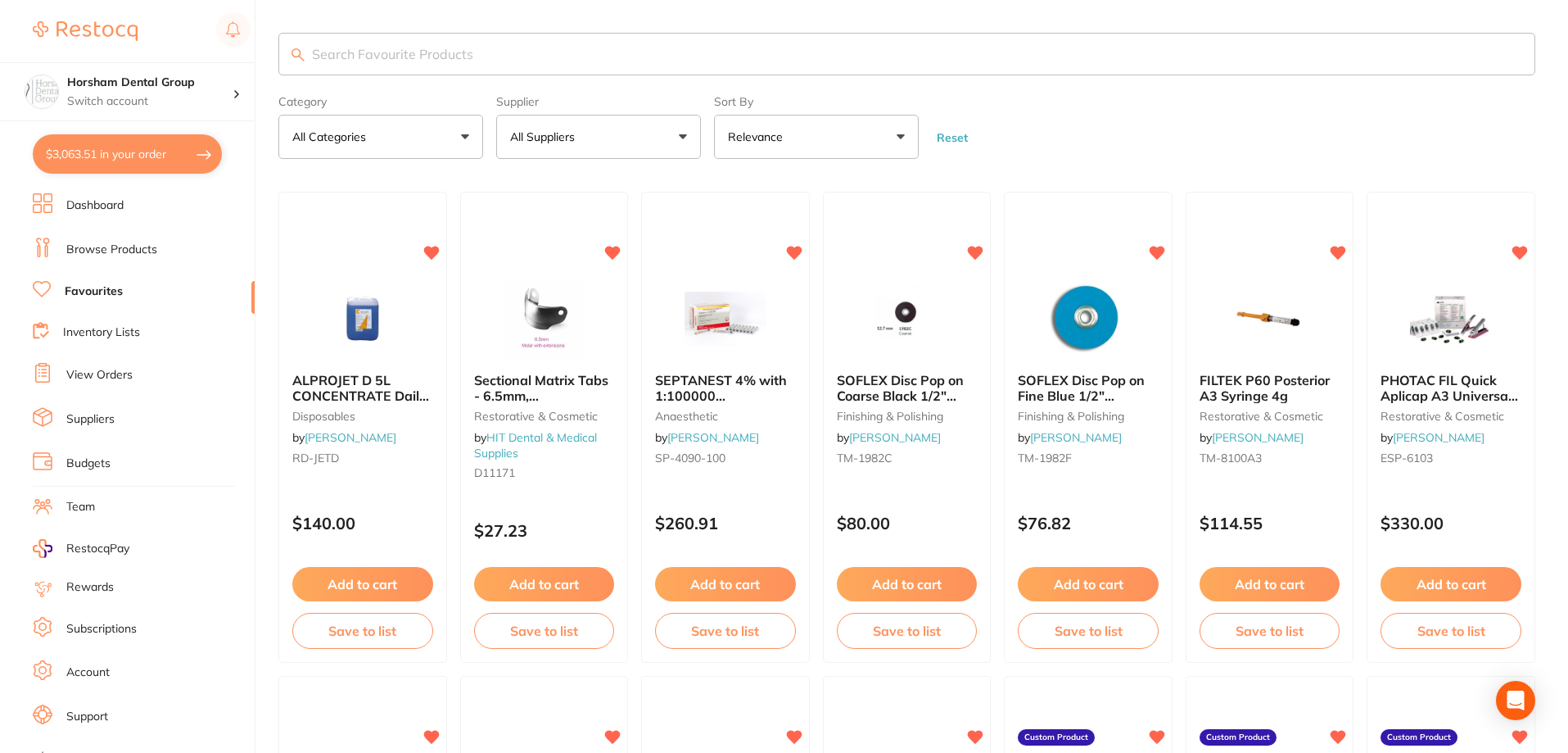
click at [120, 257] on li "Browse Products" at bounding box center [143, 250] width 222 height 25
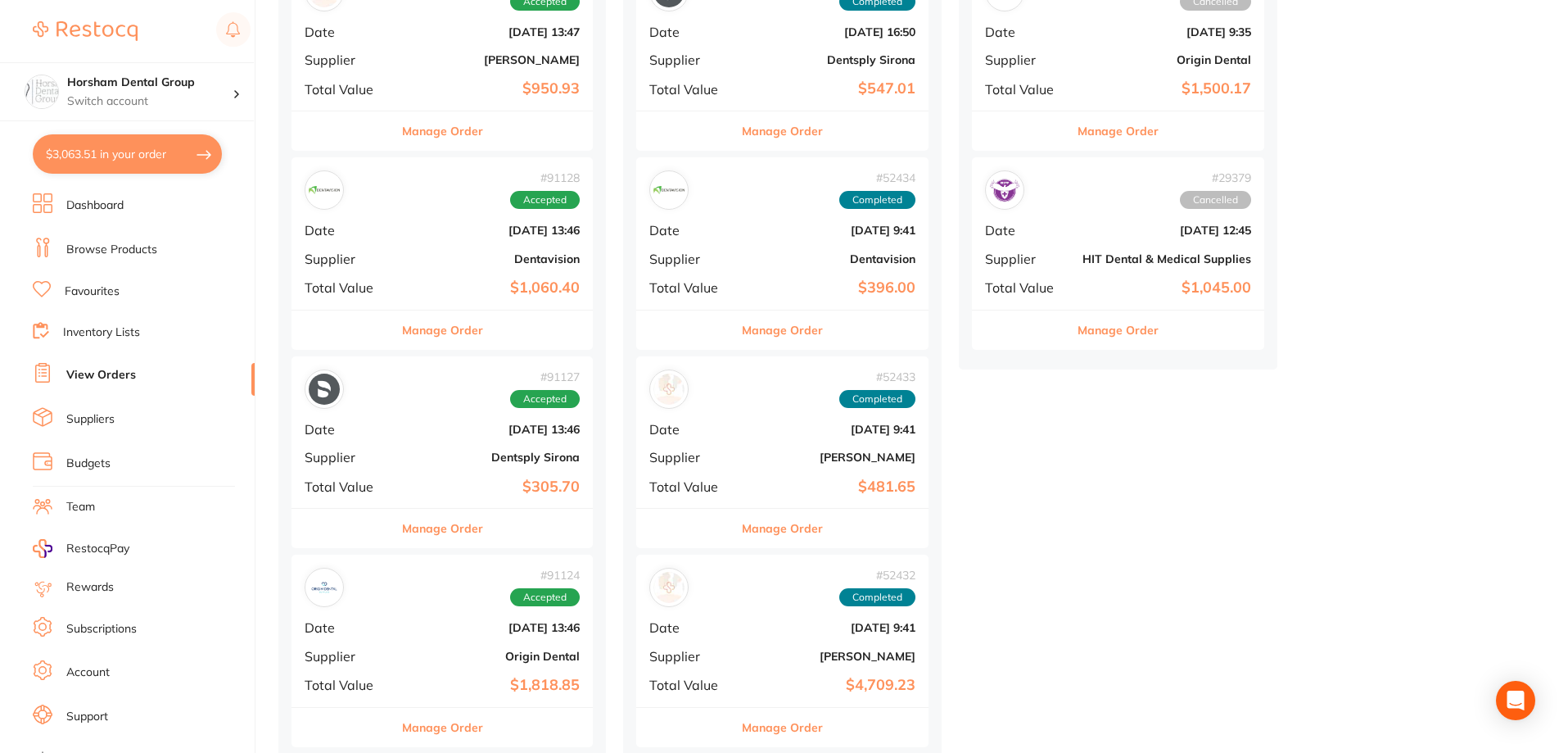
scroll to position [983, 0]
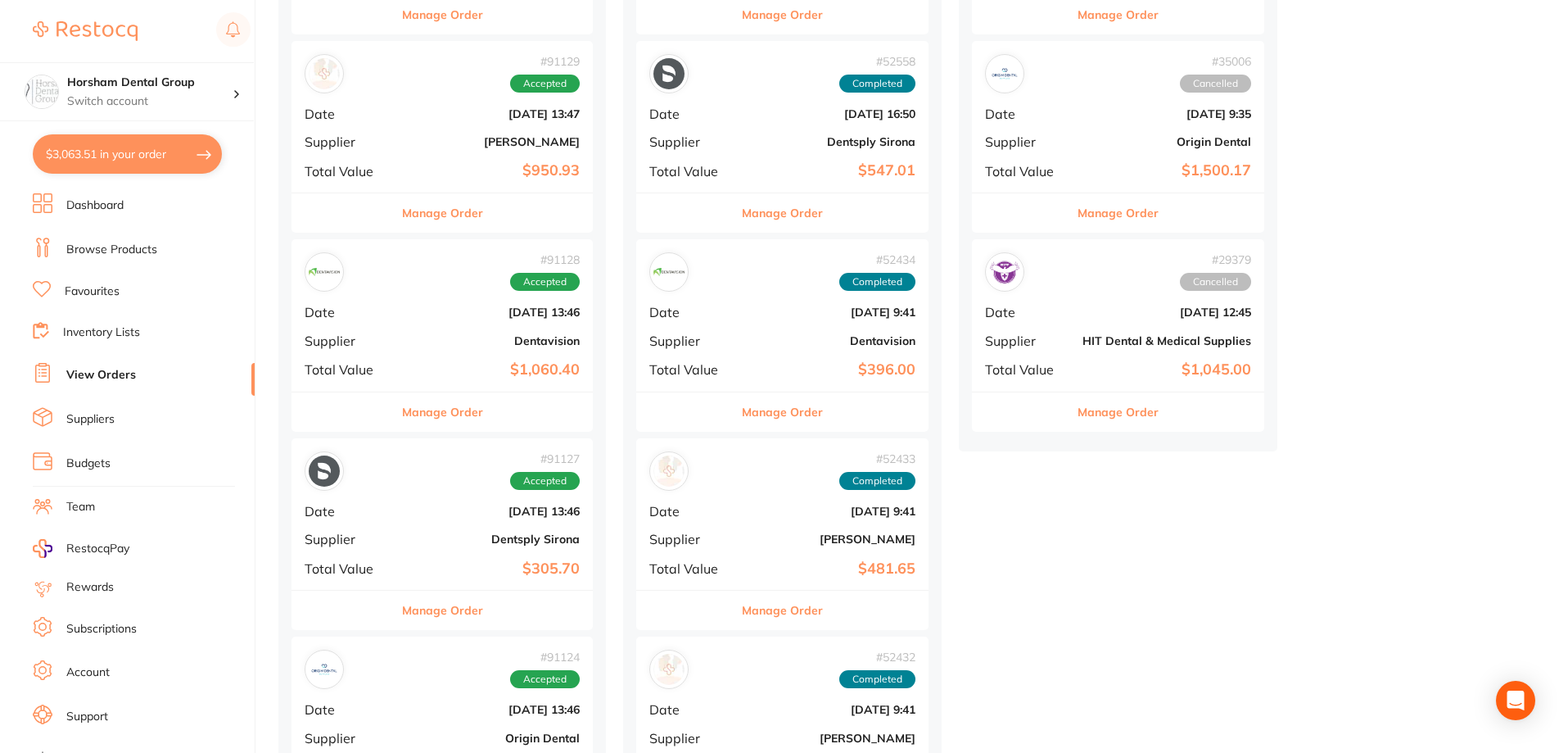
click at [452, 212] on button "Manage Order" at bounding box center [441, 213] width 81 height 39
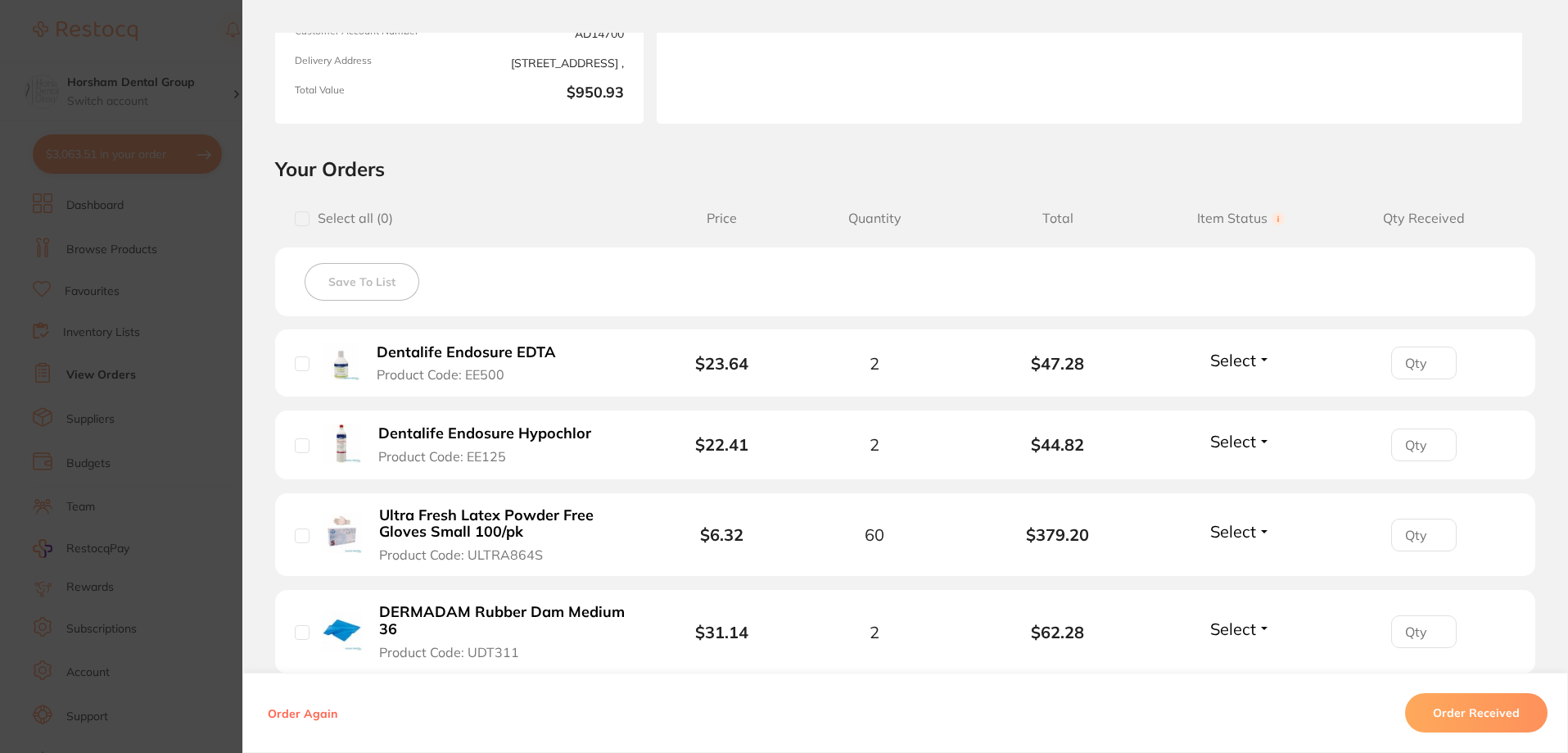
scroll to position [574, 0]
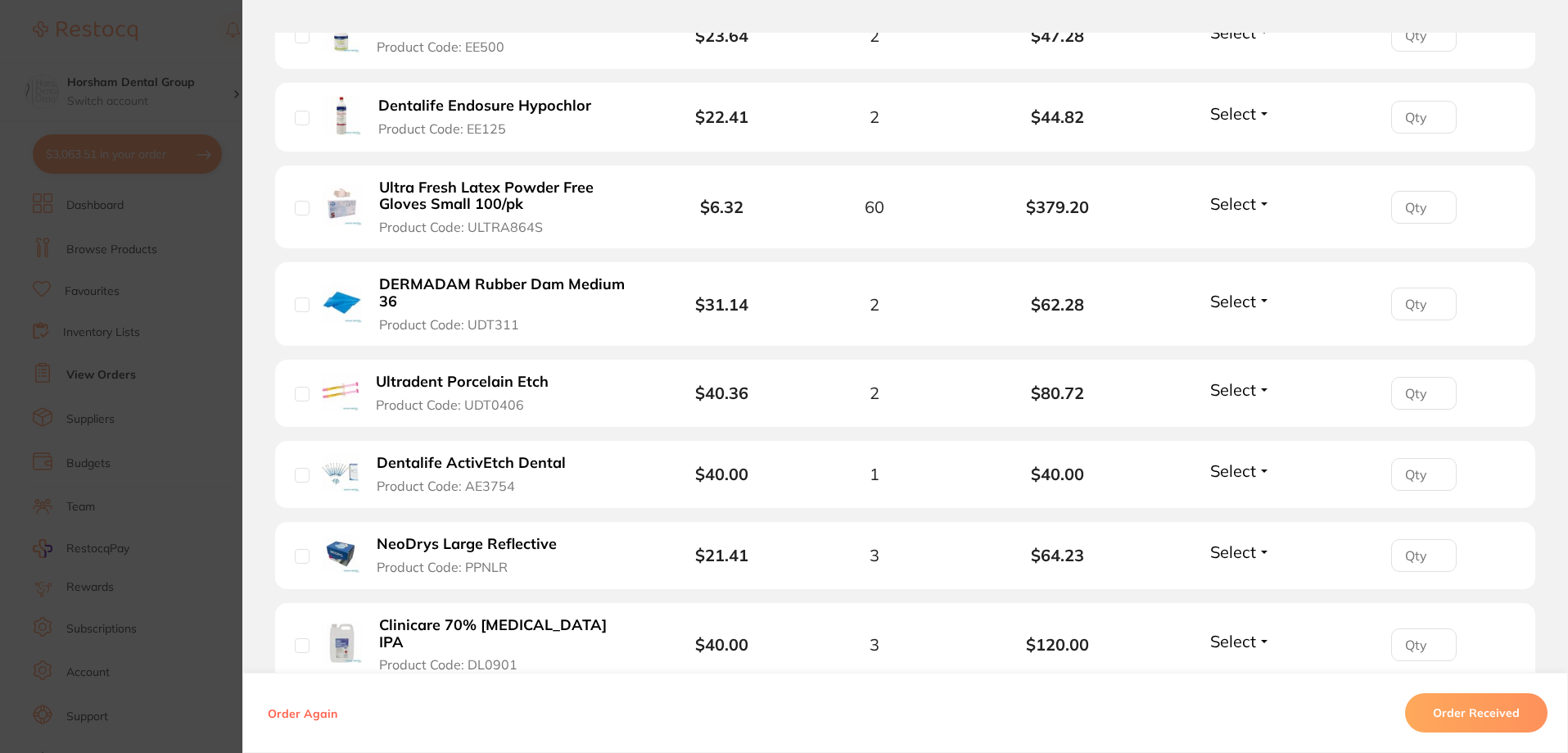
click at [417, 619] on b "Clinicare 70% [MEDICAL_DATA] IPA" at bounding box center [505, 632] width 253 height 33
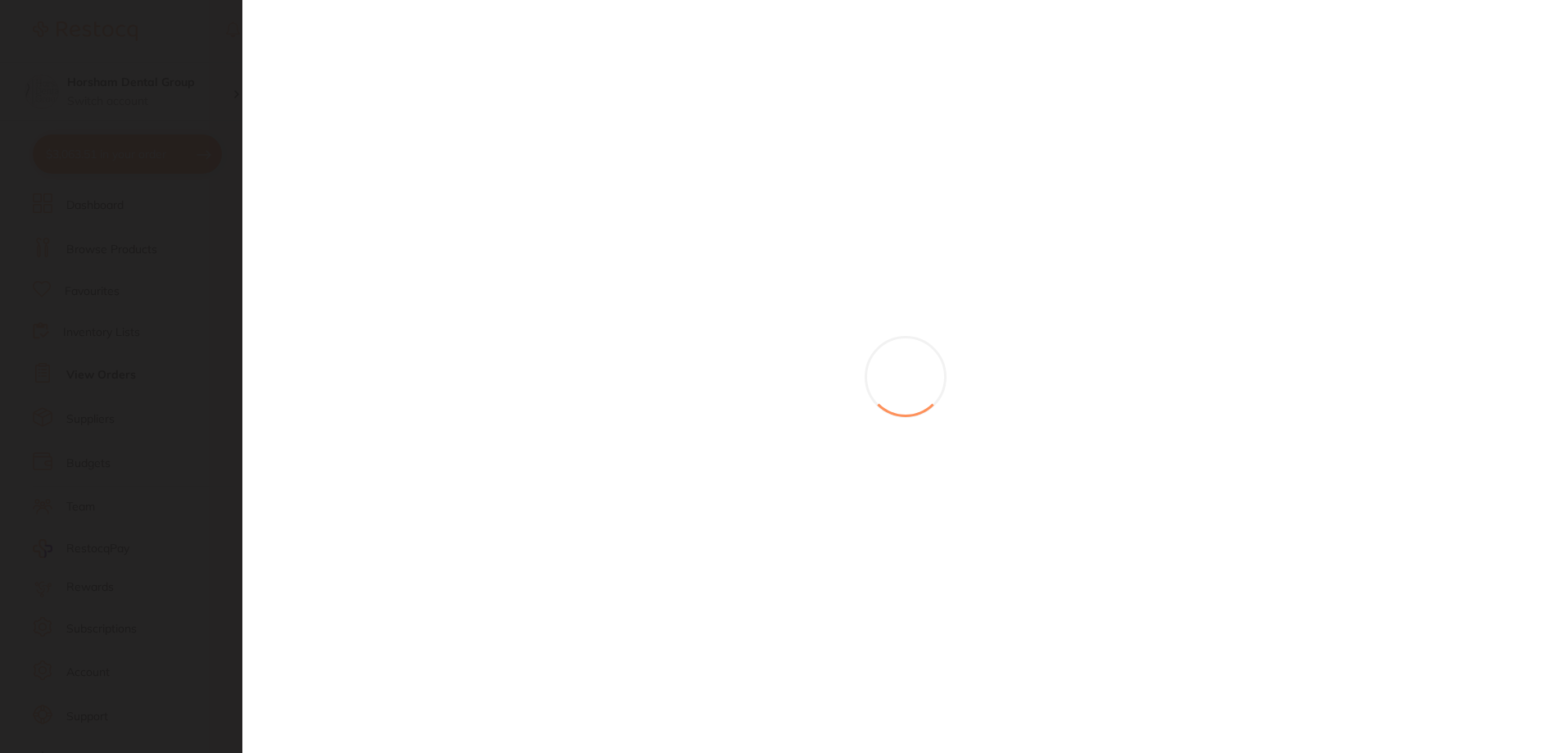
scroll to position [0, 0]
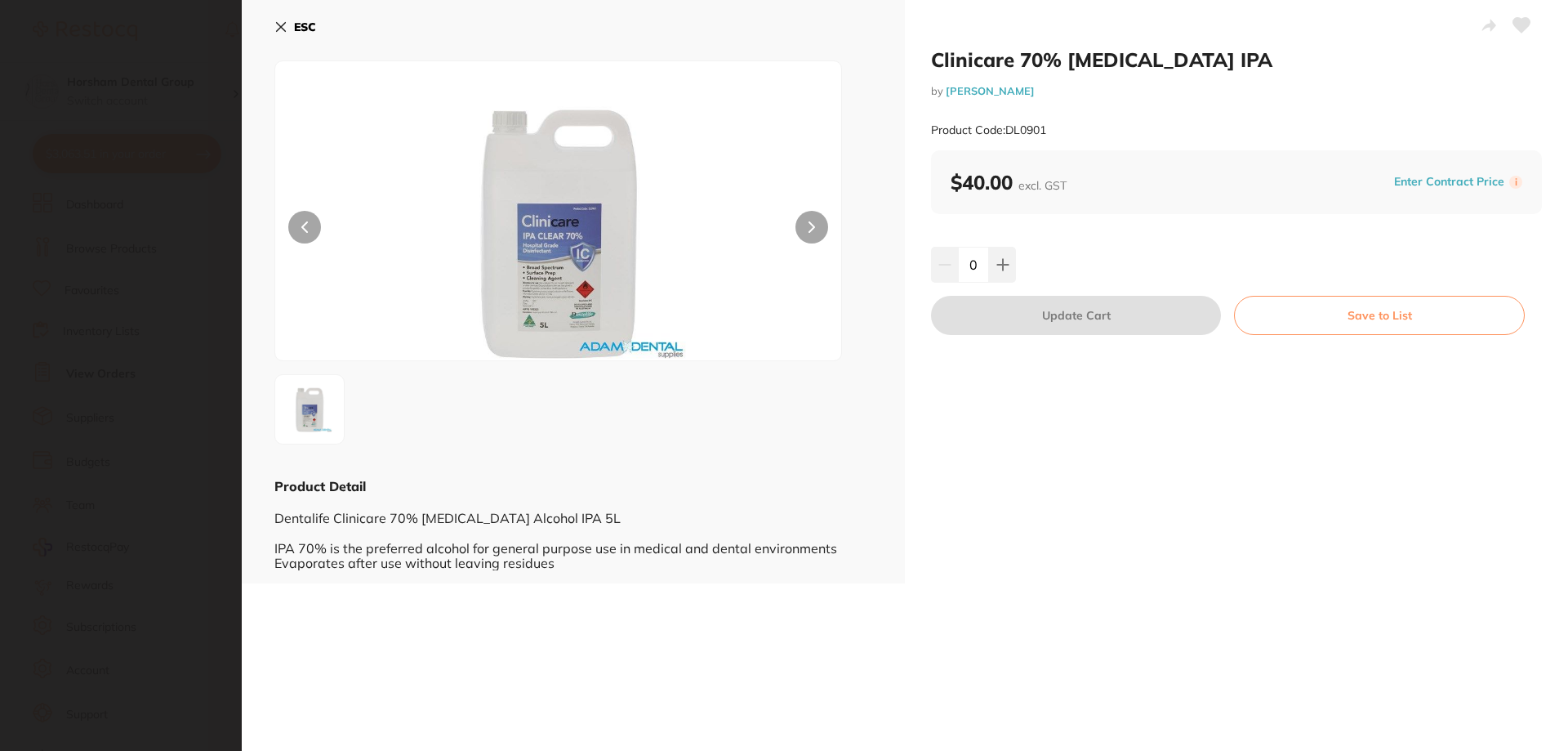
click at [267, 28] on div "ESC Product Detail Dentalife Clinicare 70% Isopropyl Alcohol IPA 5L IPA 70% is …" at bounding box center [573, 292] width 663 height 583
click at [274, 27] on div "ESC Product Detail Dentalife Clinicare 70% Isopropyl Alcohol IPA 5L IPA 70% is …" at bounding box center [573, 292] width 663 height 583
click at [266, 6] on div "ESC Product Detail Dentalife Clinicare 70% Isopropyl Alcohol IPA 5L IPA 70% is …" at bounding box center [573, 292] width 663 height 583
click at [280, 21] on icon at bounding box center [281, 27] width 13 height 13
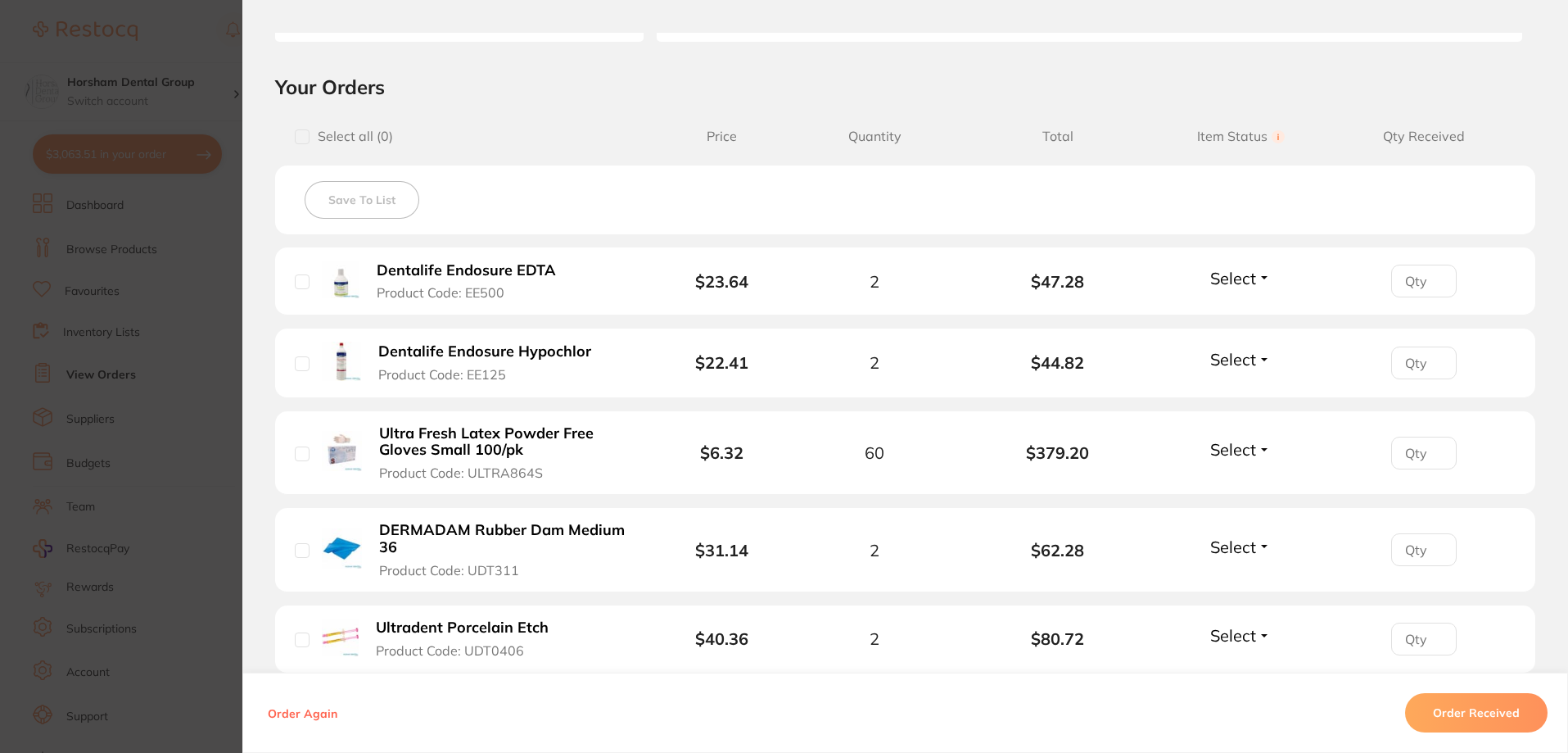
scroll to position [409, 0]
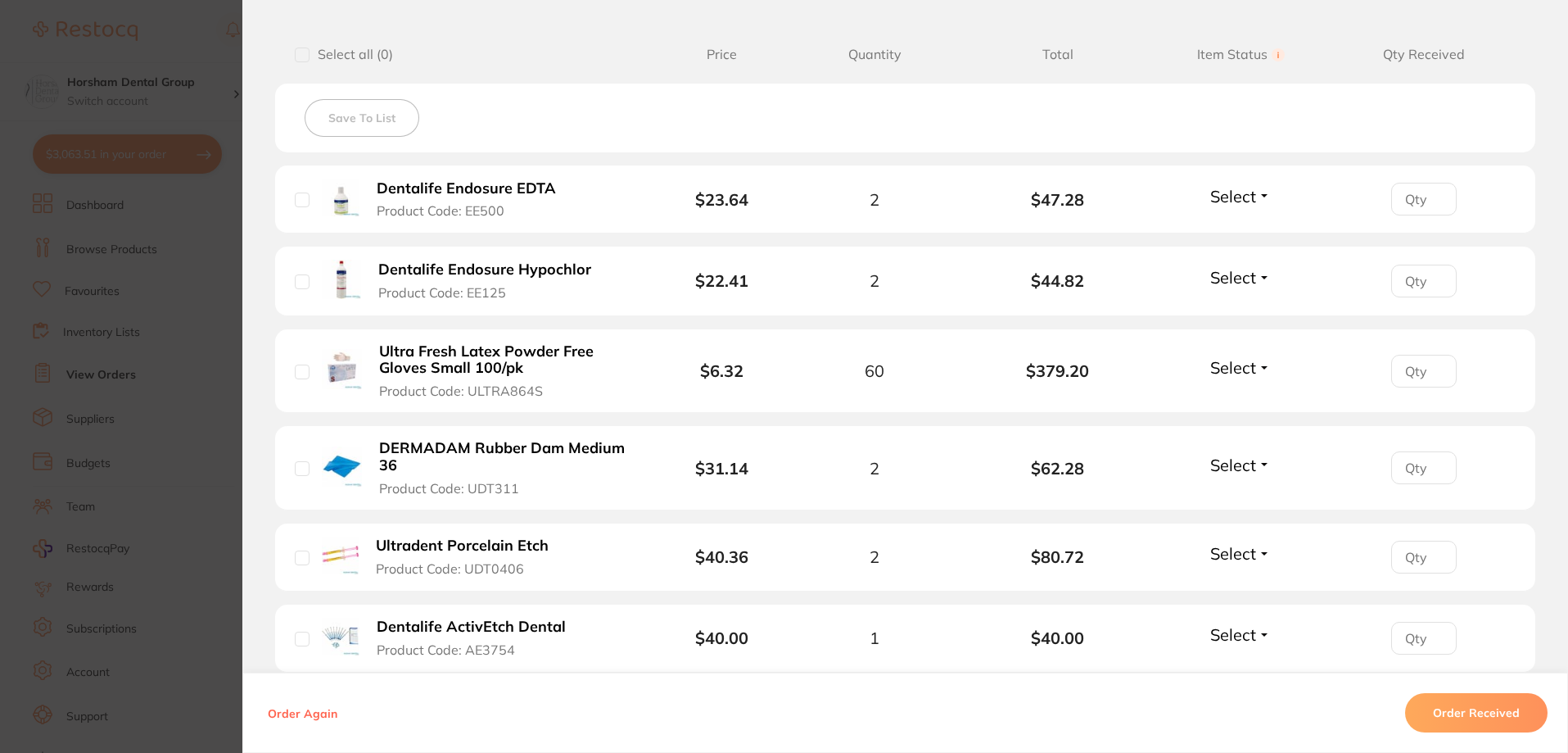
click at [65, 356] on section "Order ID: Restocq- 91129 Order Information Accepted Order Order Date Aug 22 202…" at bounding box center [784, 376] width 1568 height 753
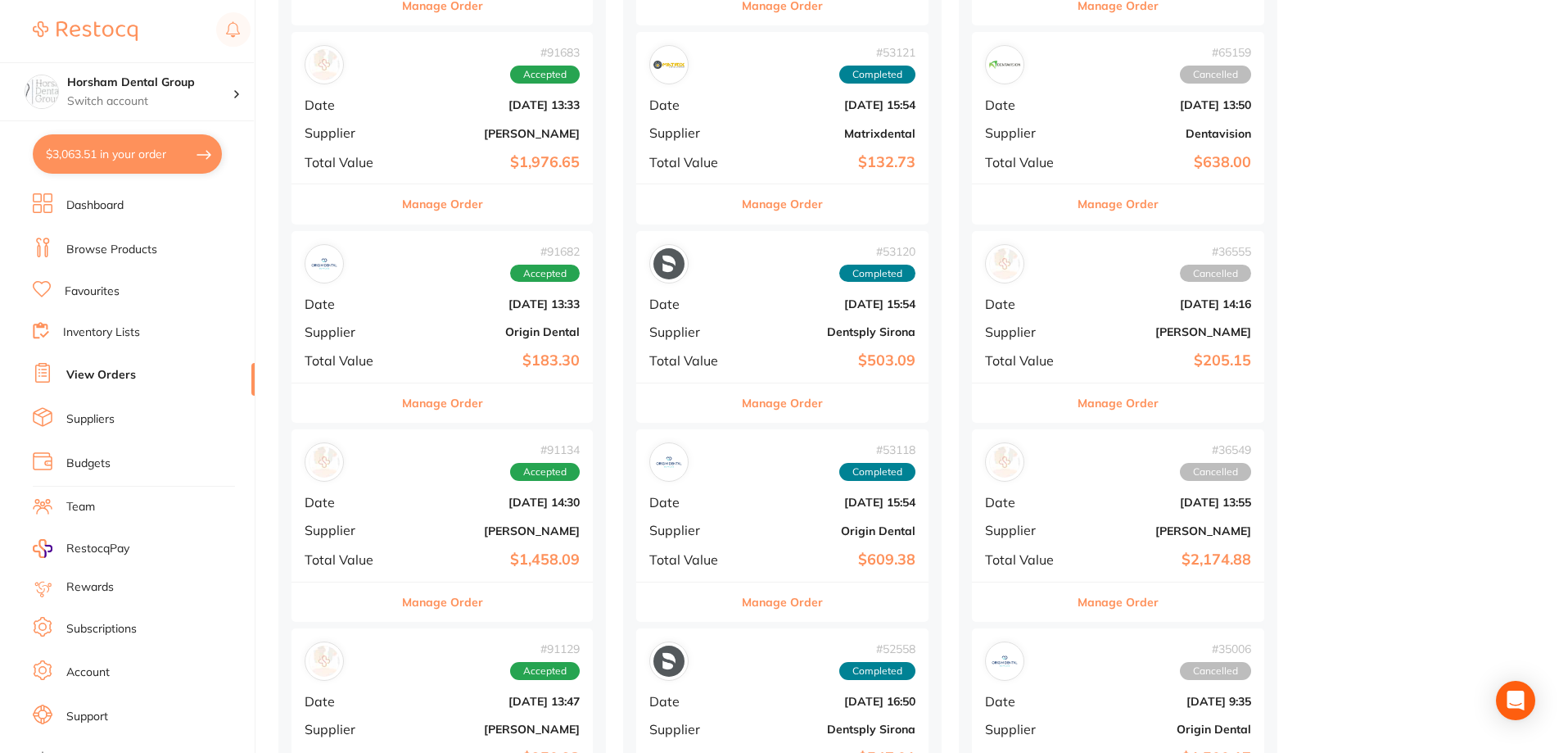
scroll to position [246, 0]
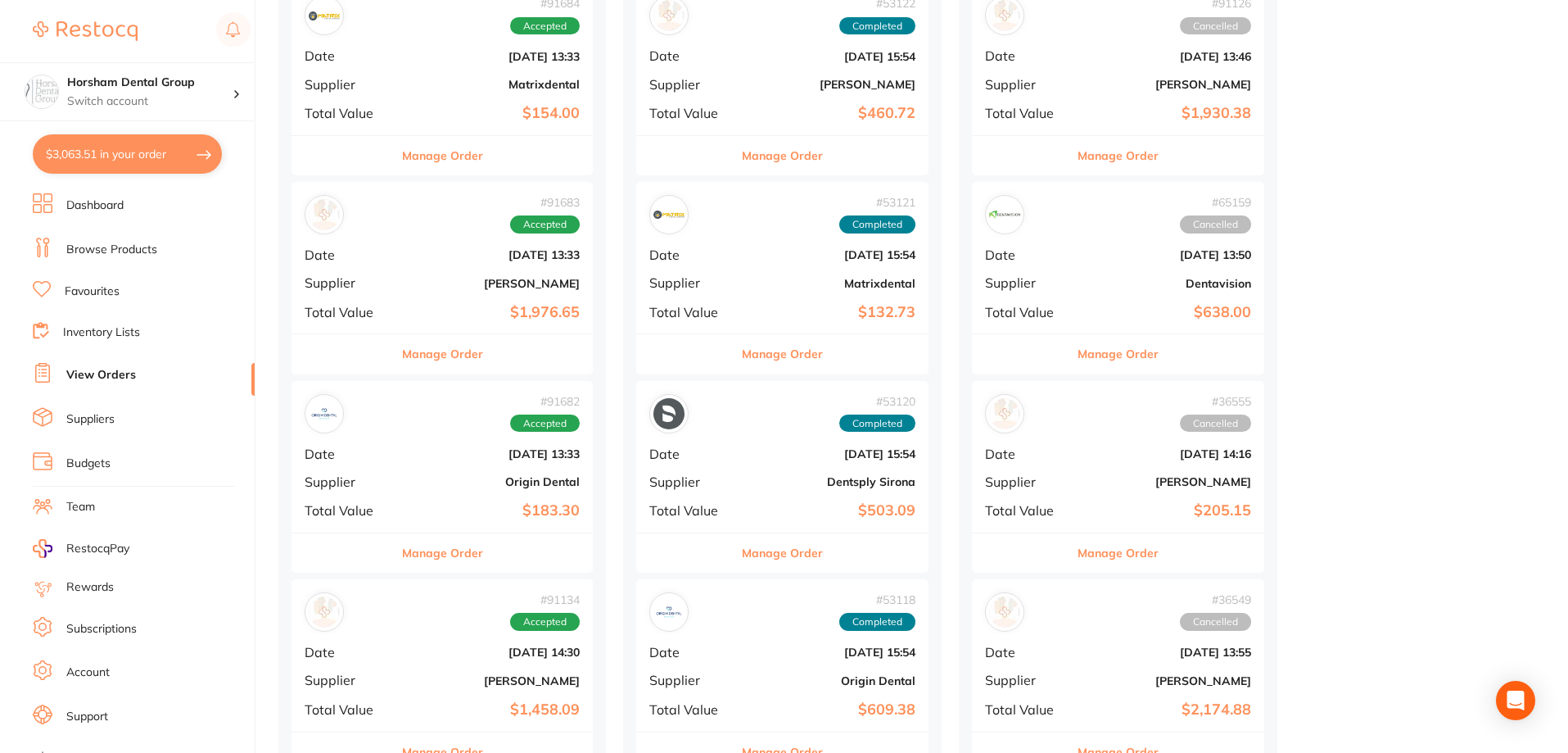
click at [107, 235] on ul "Dashboard Browse Products Favourites Inventory Lists View Orders Suppliers Budg…" at bounding box center [143, 476] width 222 height 565
click at [106, 242] on link "Browse Products" at bounding box center [112, 249] width 91 height 16
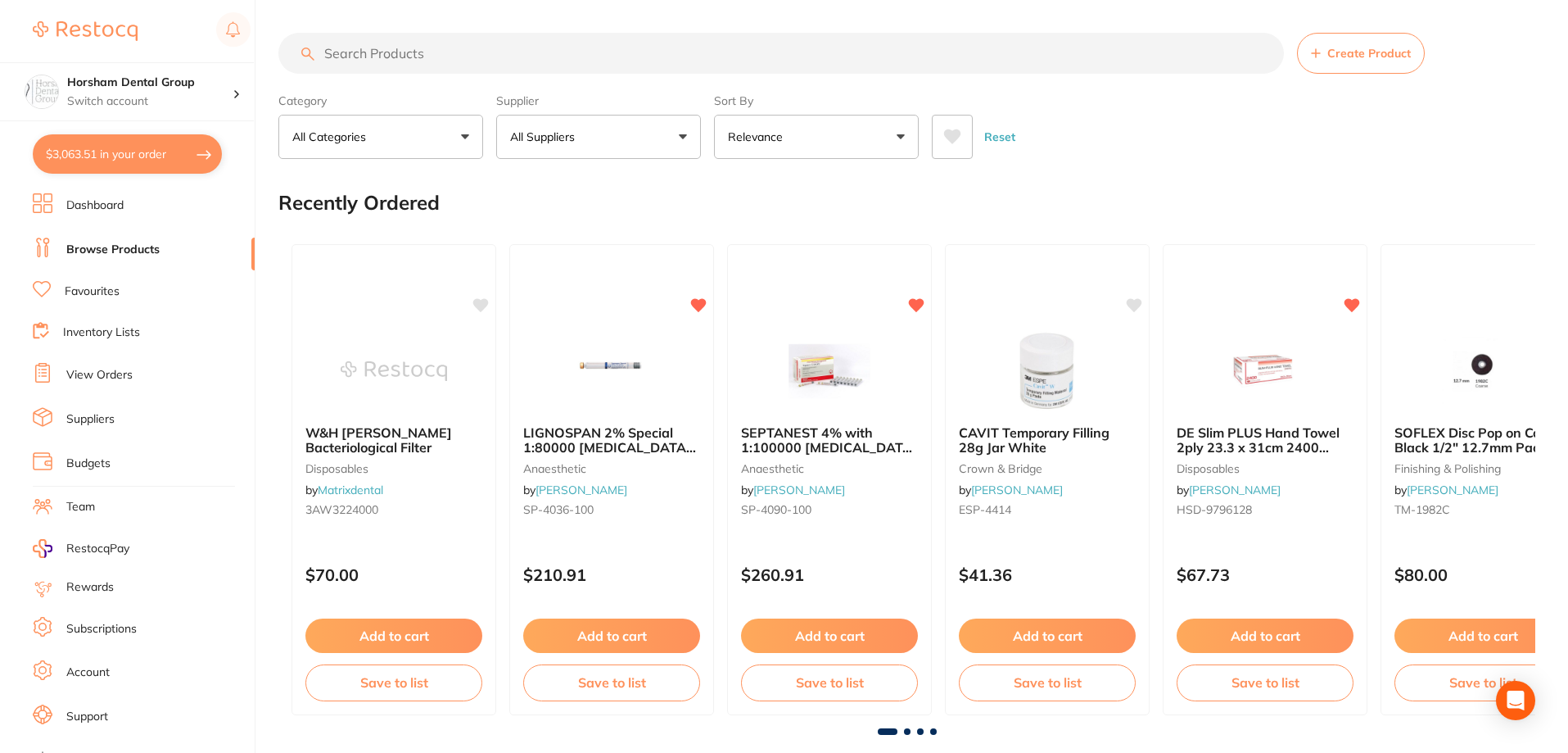
click at [443, 60] on input "search" at bounding box center [780, 52] width 1005 height 41
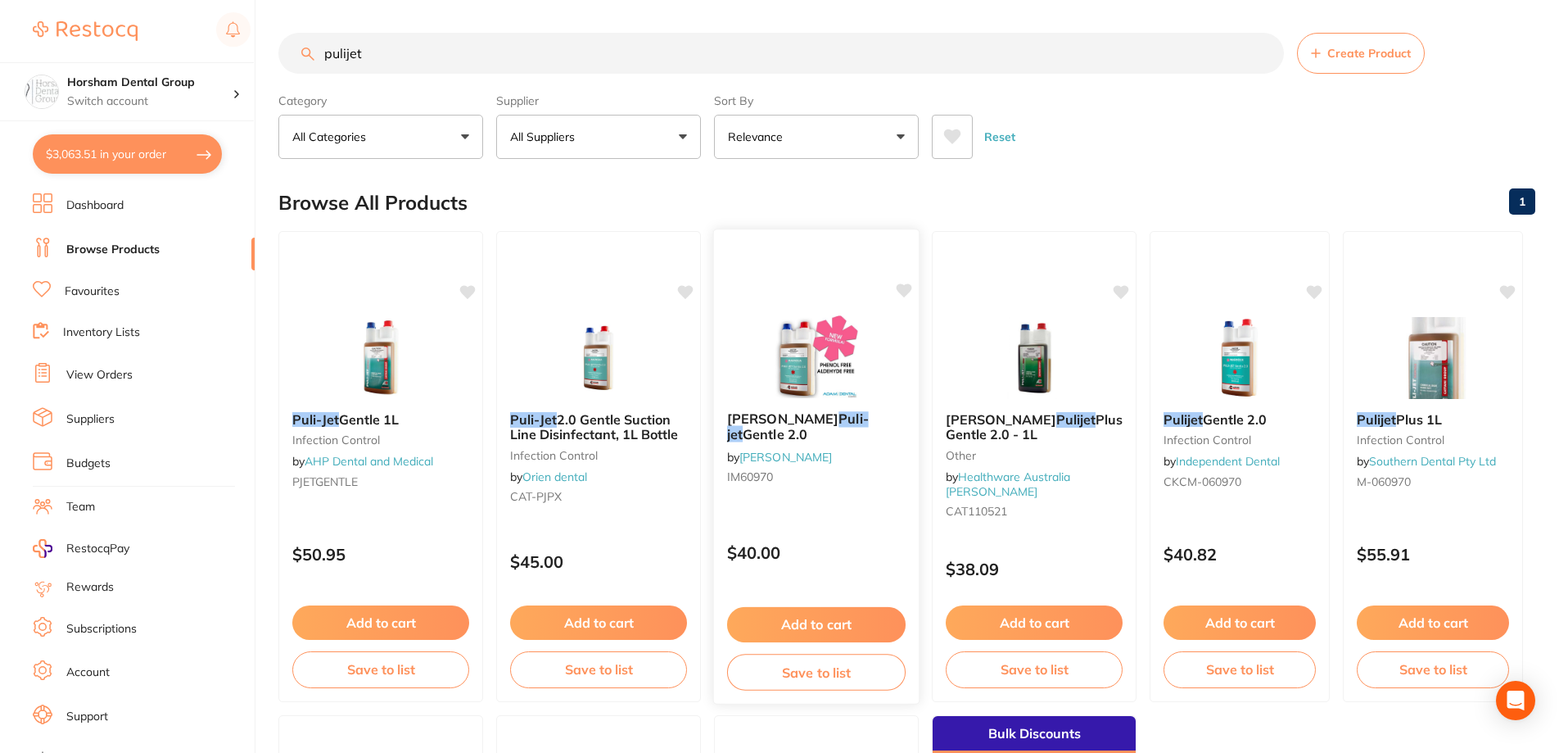
type input "pulijet"
click at [818, 437] on div "Cattani Puli-jet Gentle 2.0 by Adam Dental IM60970" at bounding box center [816, 450] width 205 height 105
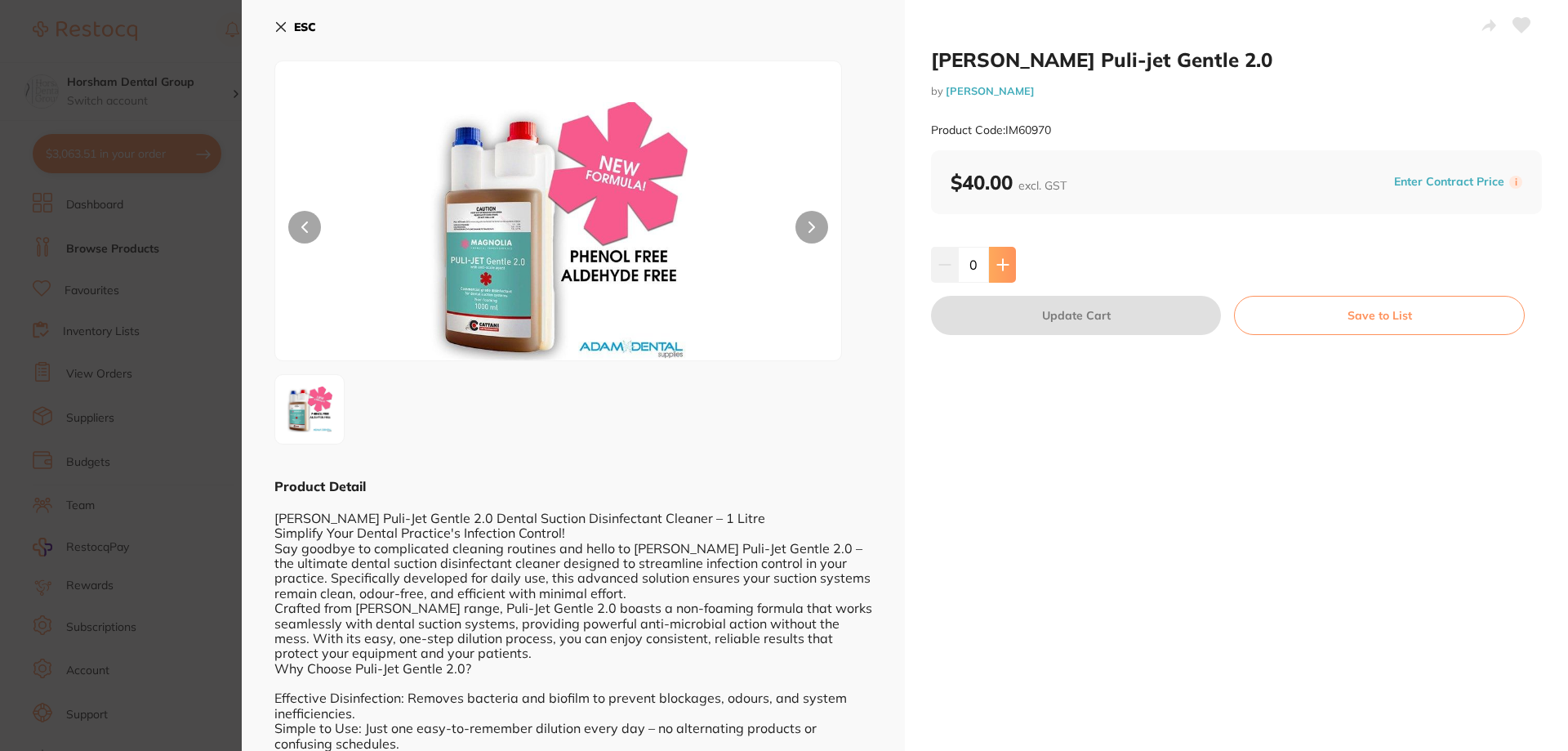
click at [1001, 280] on button at bounding box center [1002, 264] width 27 height 36
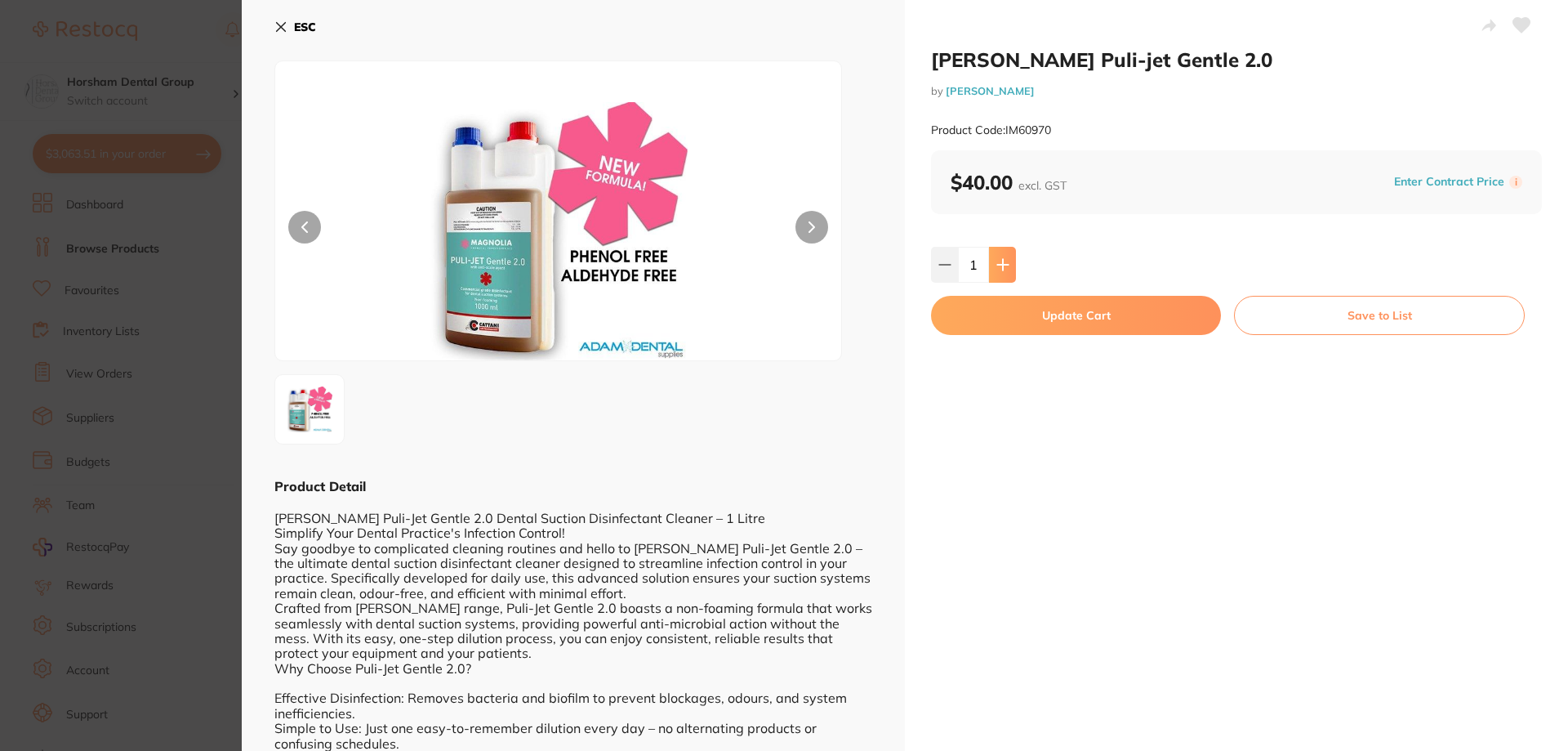
click at [1002, 264] on icon at bounding box center [1002, 263] width 10 height 10
click at [995, 335] on div "Cattani Puli-jet Gentle 2.0 by Adam Dental Product Code: IM60970 $40.00 excl. G…" at bounding box center [1237, 615] width 663 height 1229
click at [996, 270] on icon at bounding box center [1003, 265] width 13 height 13
type input "3"
click at [989, 331] on button "Update Cart" at bounding box center [1076, 314] width 290 height 39
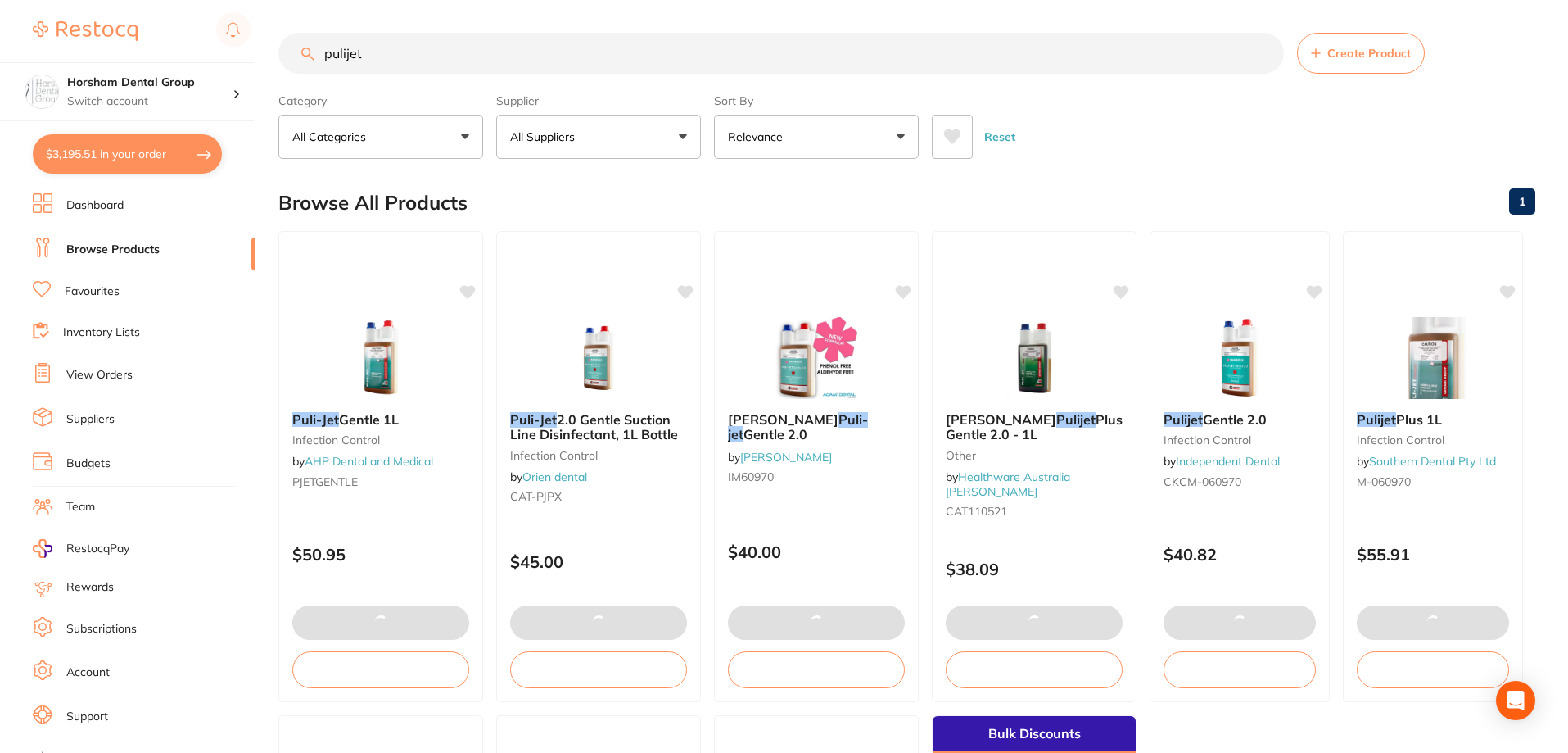
click at [163, 146] on button "$3,195.51 in your order" at bounding box center [126, 153] width 189 height 39
checkbox input "true"
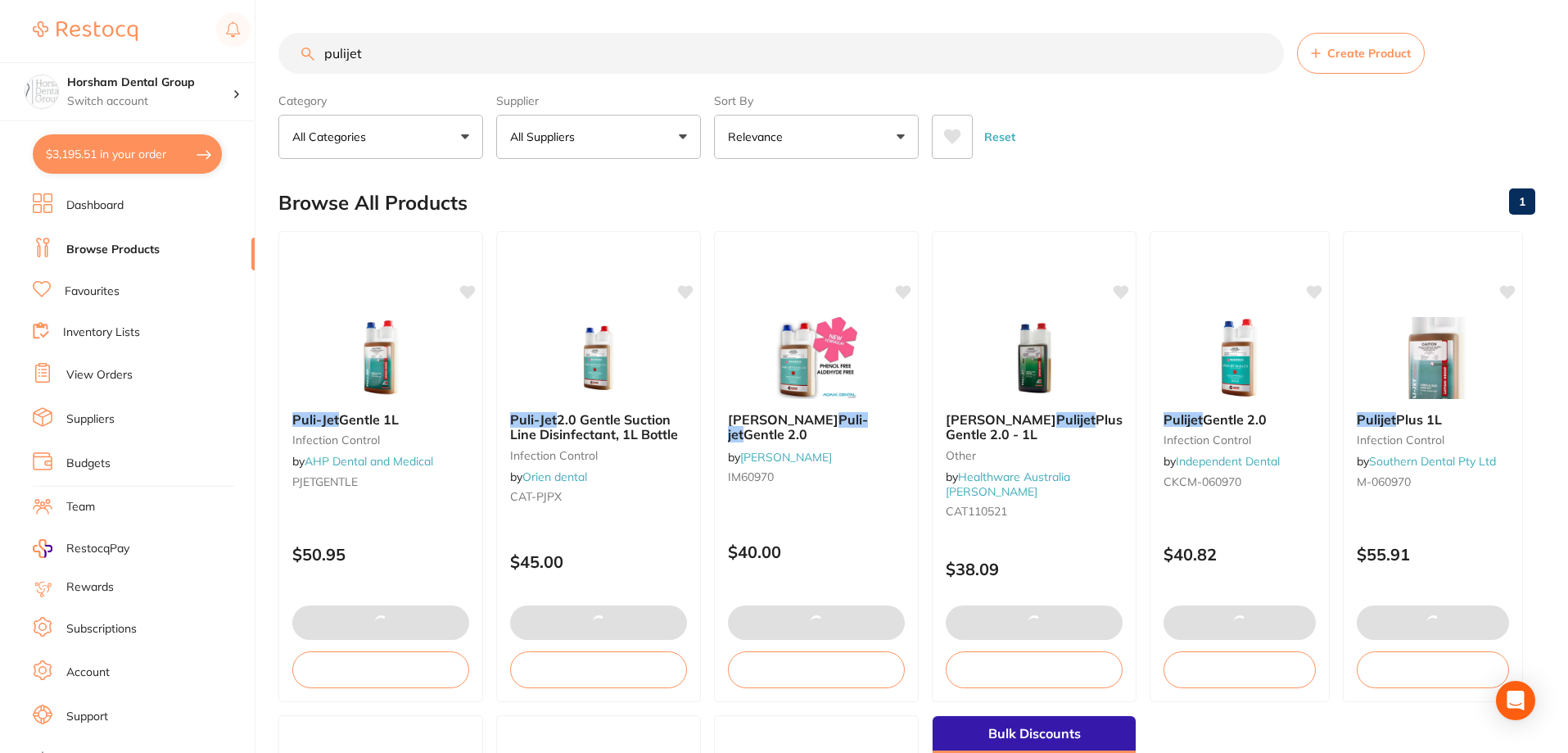
checkbox input "true"
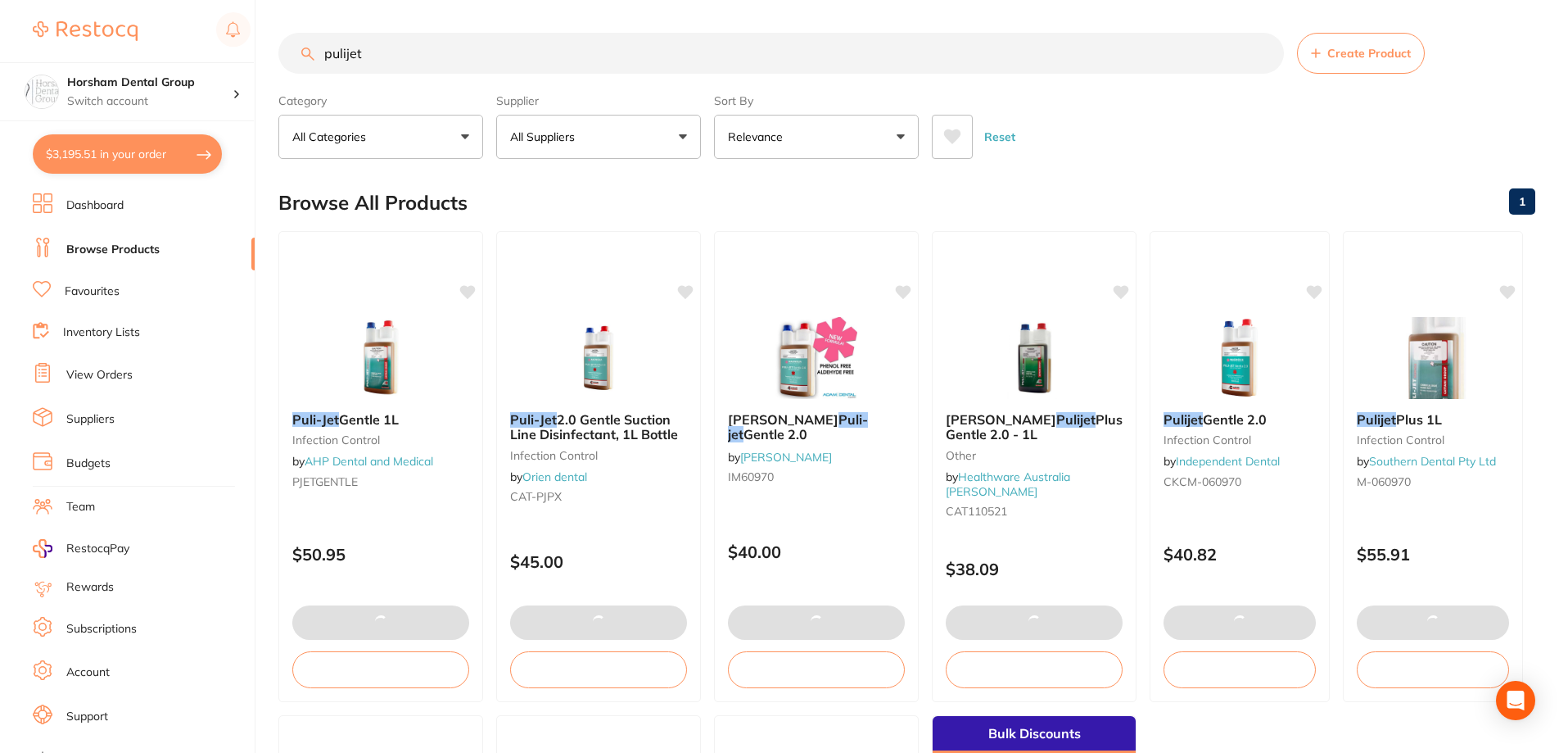
checkbox input "true"
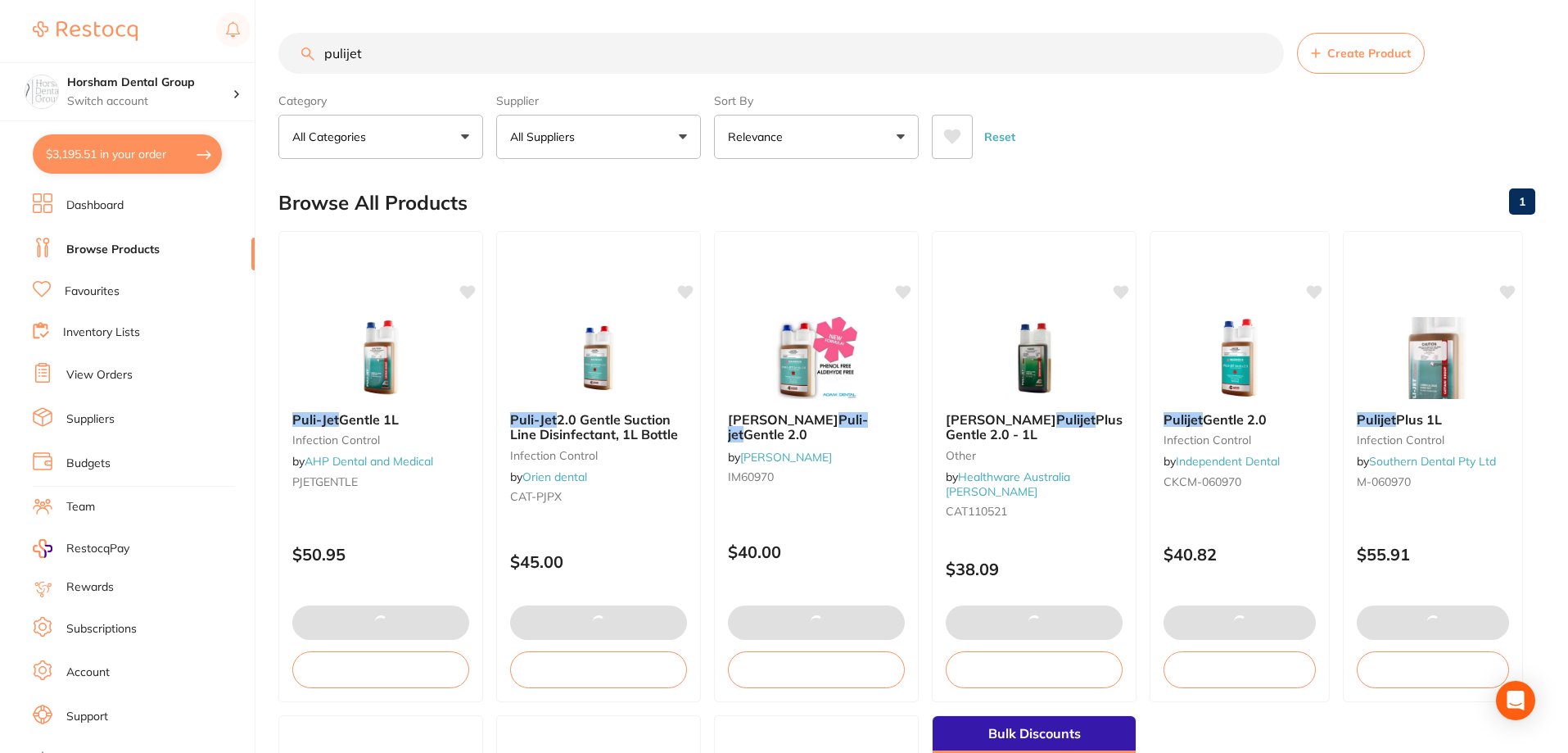
checkbox input "true"
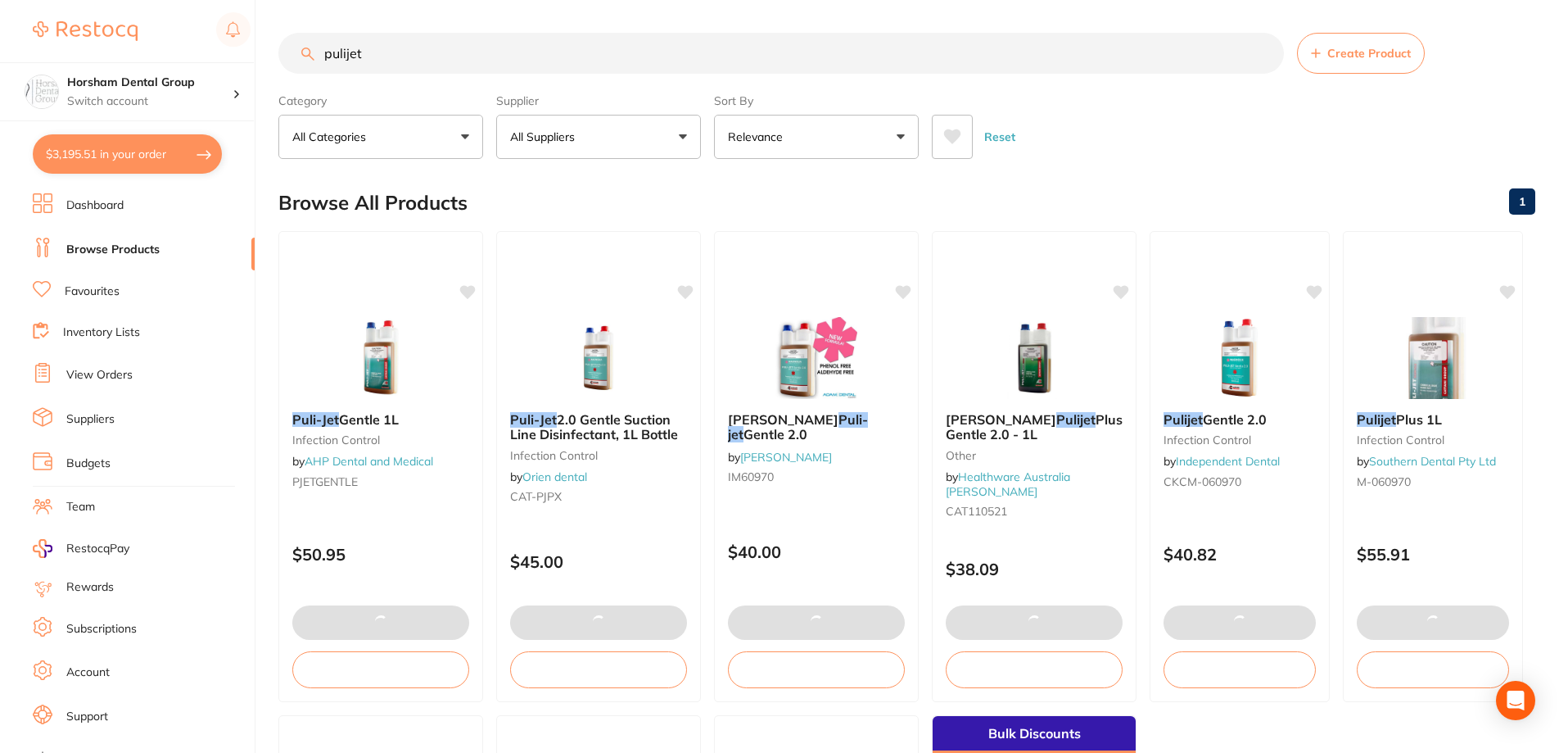
checkbox input "true"
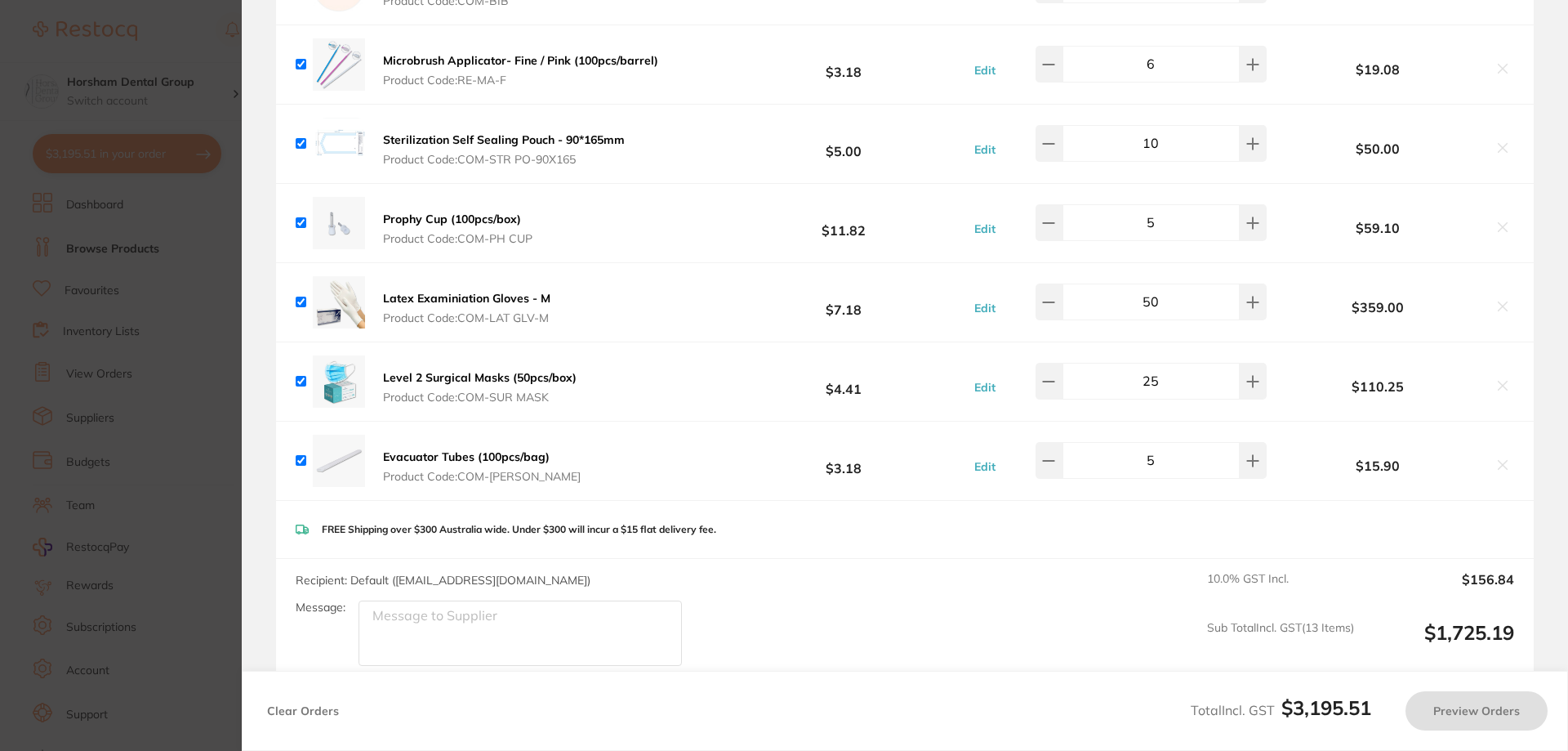
checkbox input "false"
checkbox input "true"
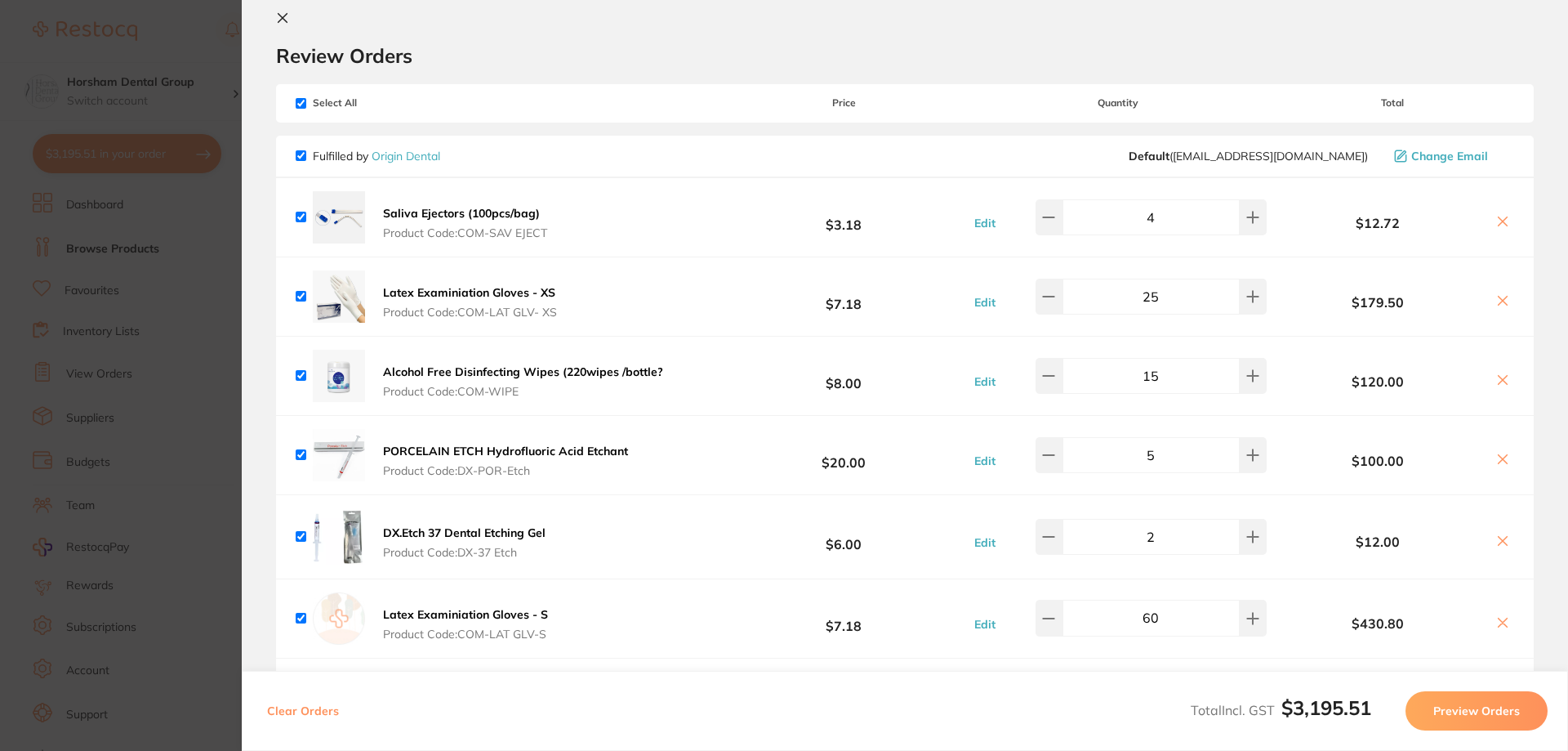
scroll to position [512, 0]
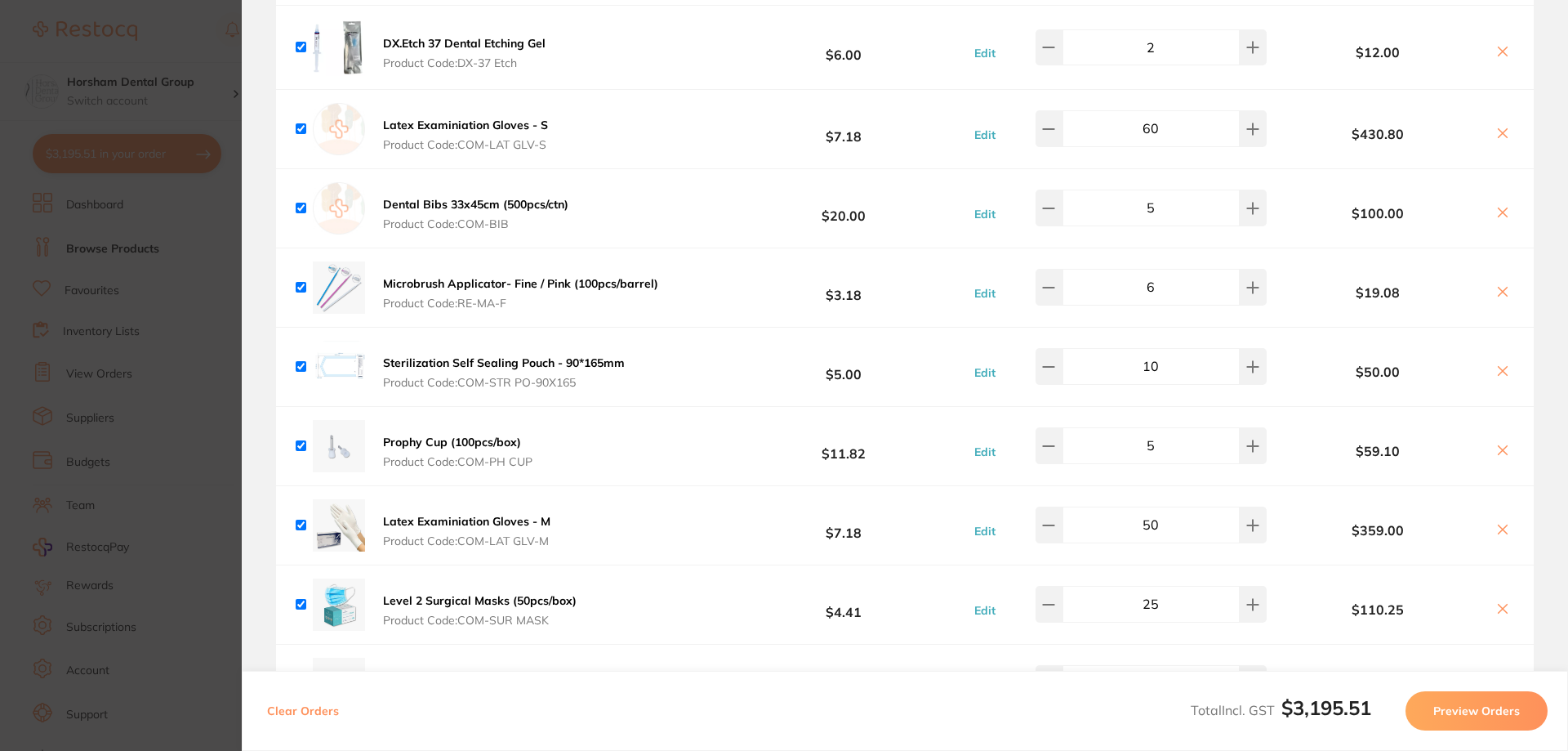
click at [1231, 527] on input "50" at bounding box center [1150, 525] width 177 height 36
click at [1256, 521] on button at bounding box center [1253, 525] width 27 height 36
click at [1252, 523] on button at bounding box center [1253, 525] width 27 height 36
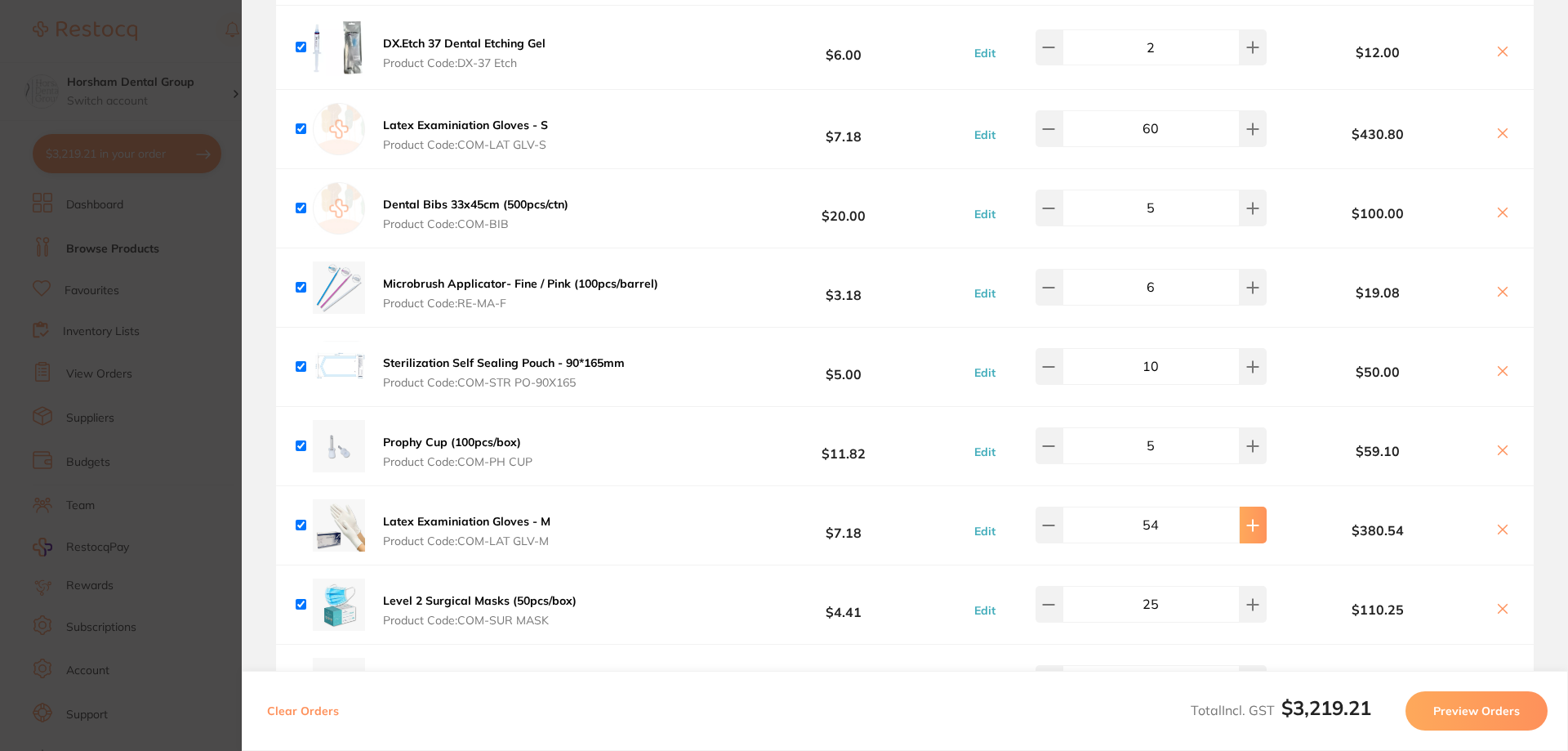
click at [1252, 524] on button at bounding box center [1253, 525] width 27 height 36
click at [1253, 524] on button at bounding box center [1253, 525] width 27 height 36
click at [1254, 524] on button at bounding box center [1253, 525] width 27 height 36
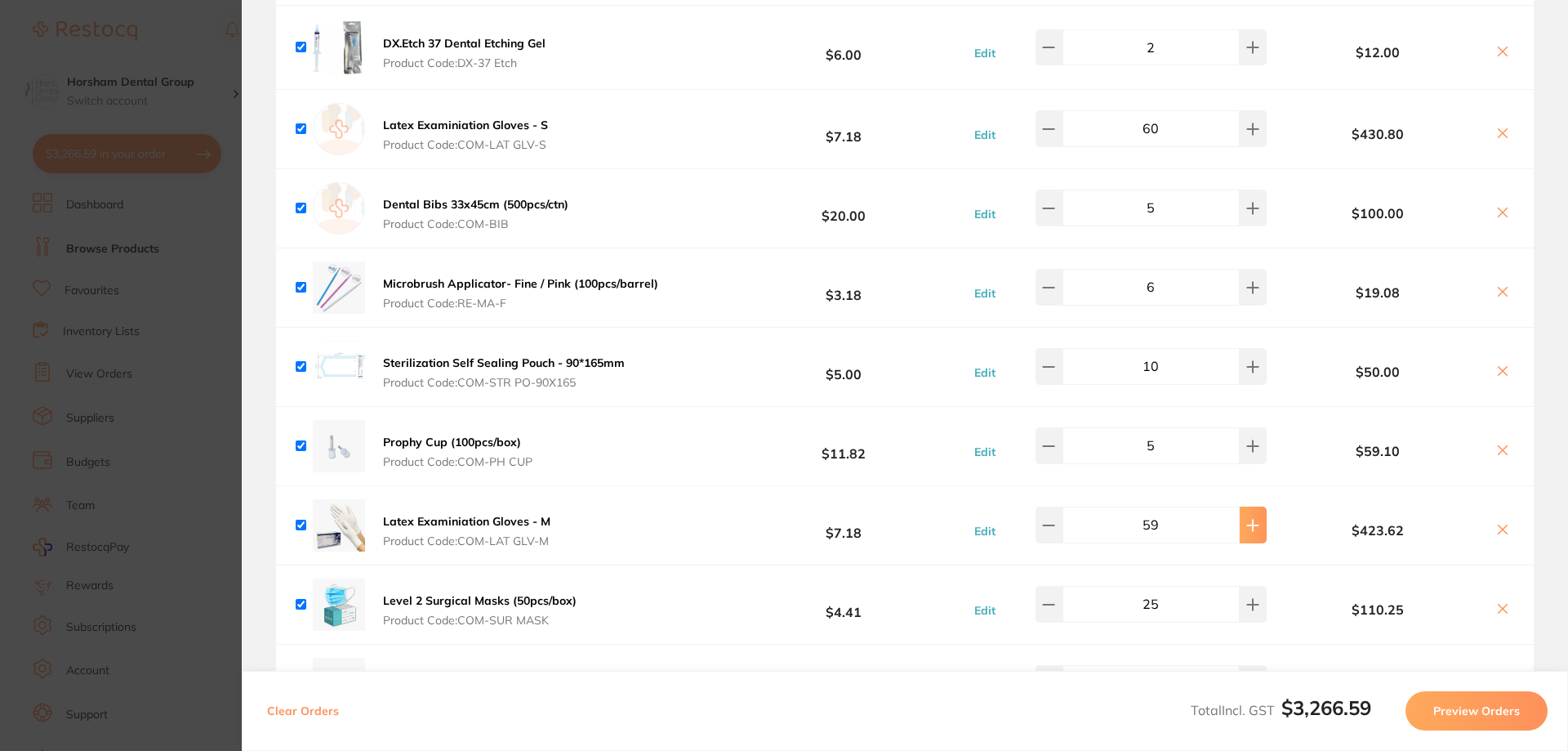
click at [1254, 524] on button at bounding box center [1253, 525] width 27 height 36
type input "60"
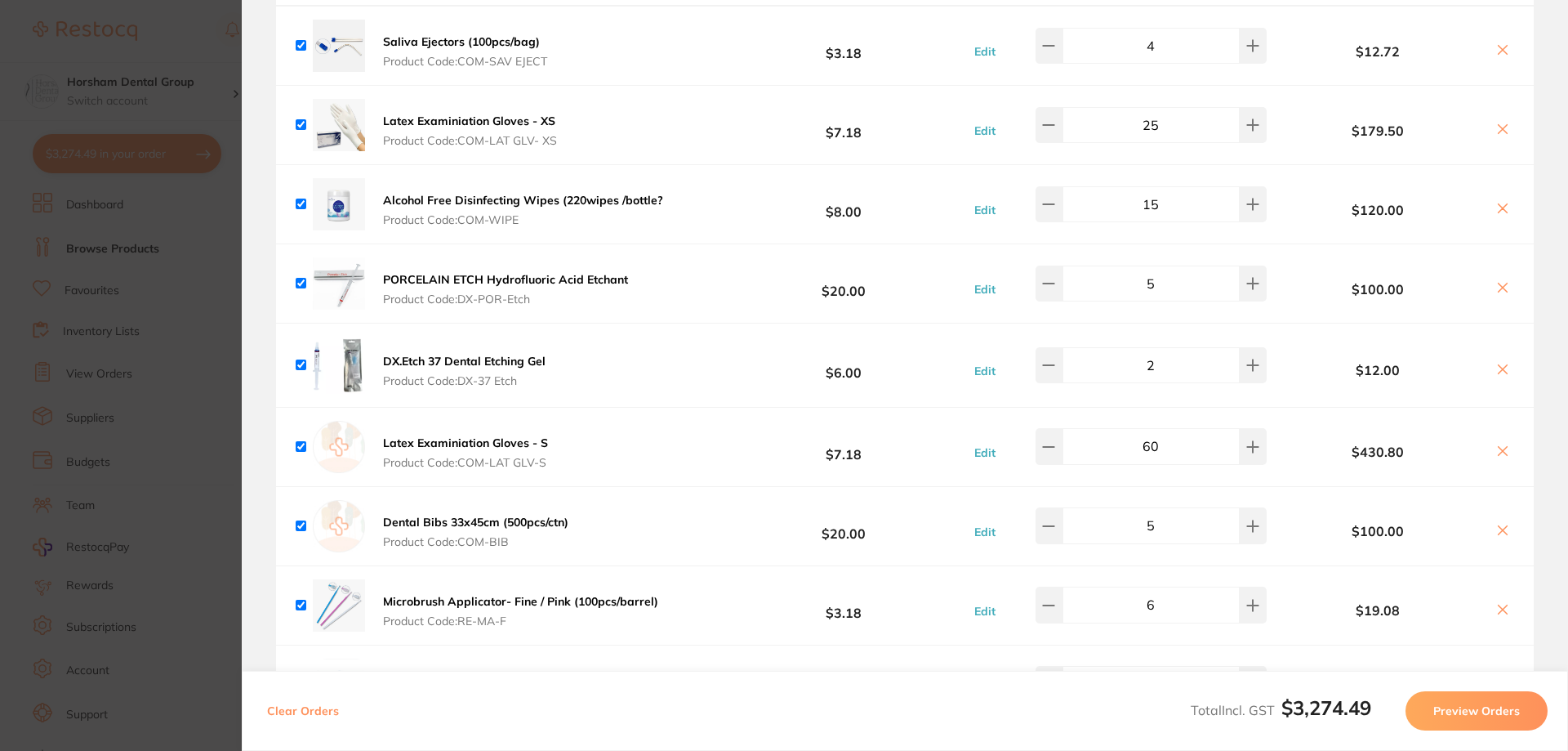
scroll to position [104, 0]
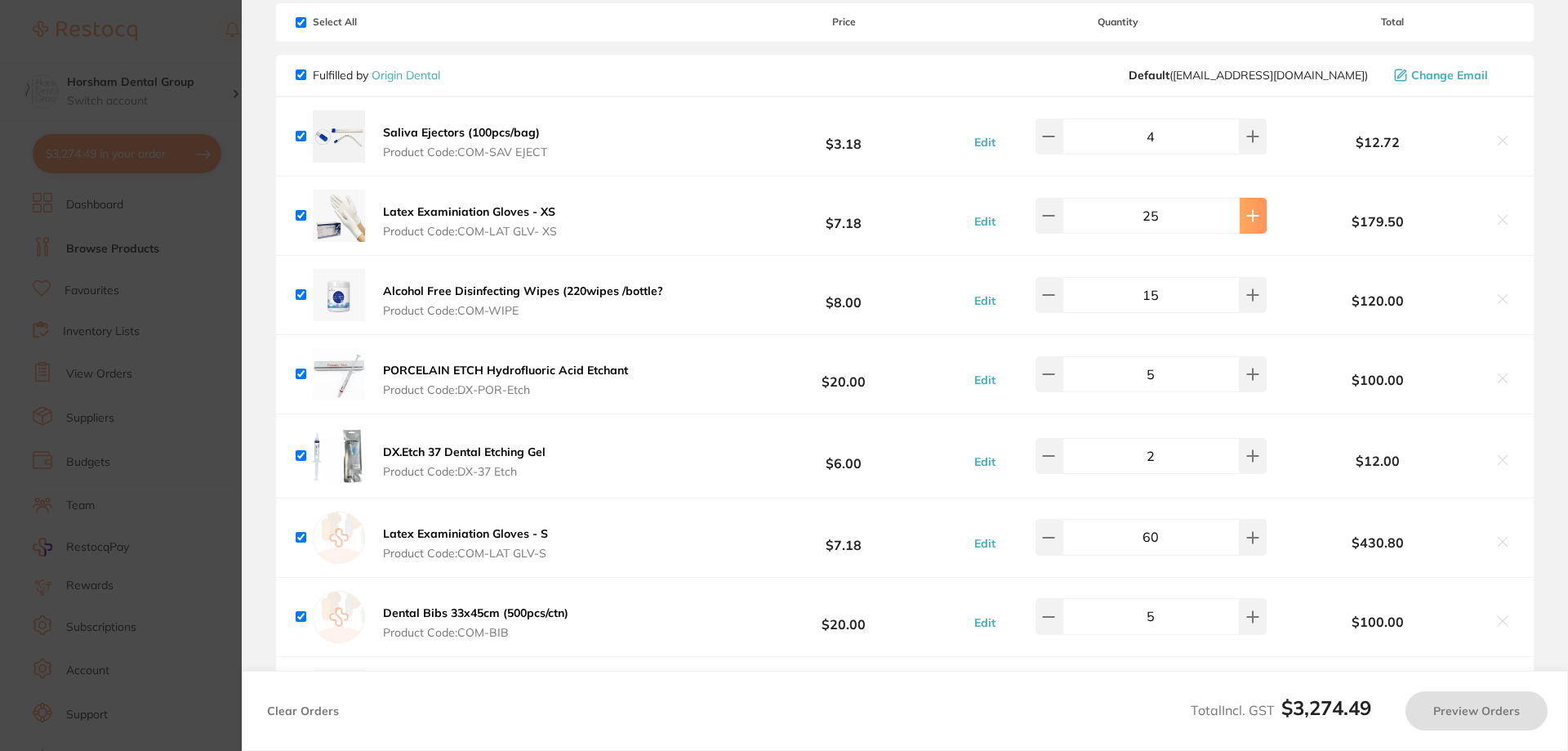
click at [1254, 208] on button at bounding box center [1253, 216] width 27 height 36
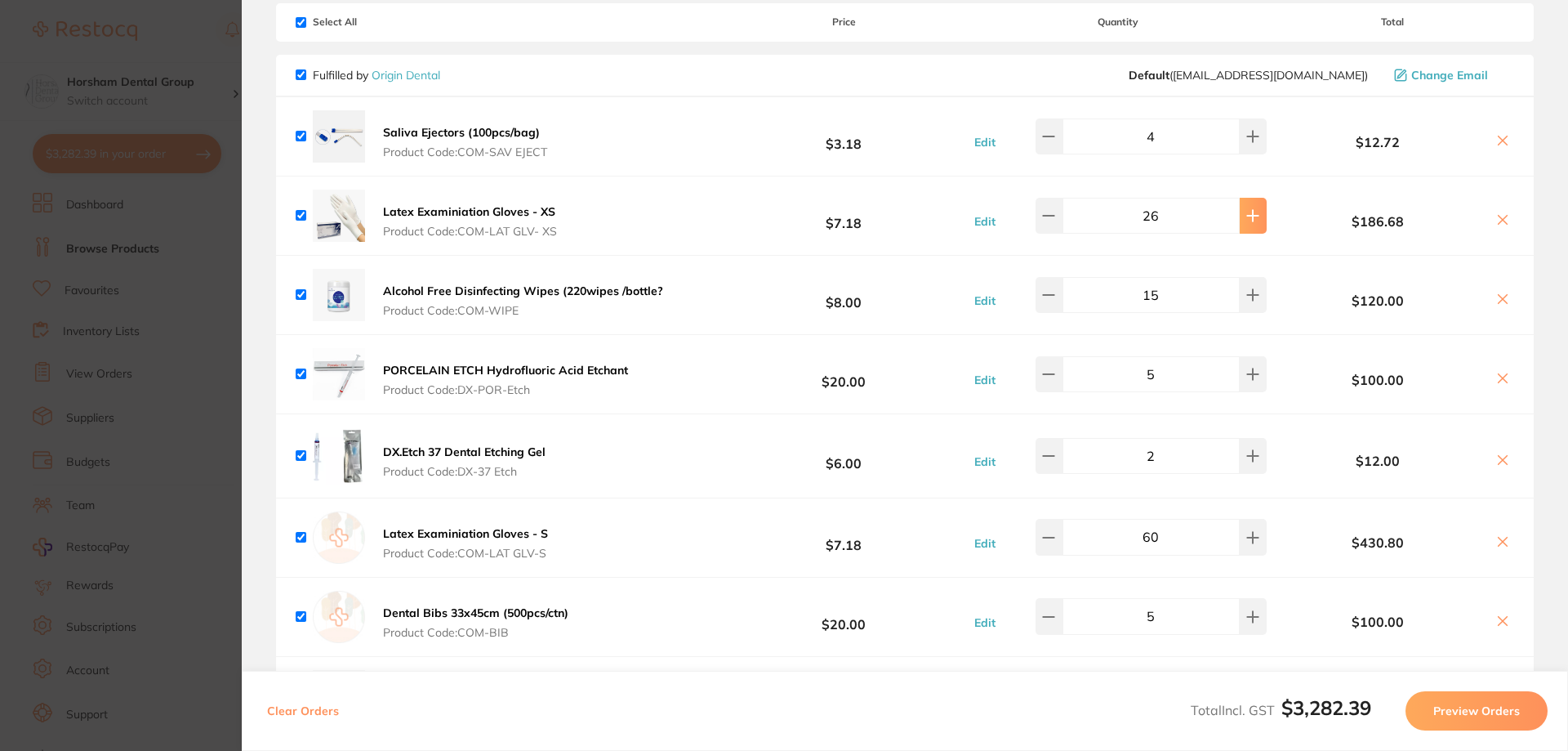
click at [1254, 208] on button at bounding box center [1253, 216] width 27 height 36
type input "30"
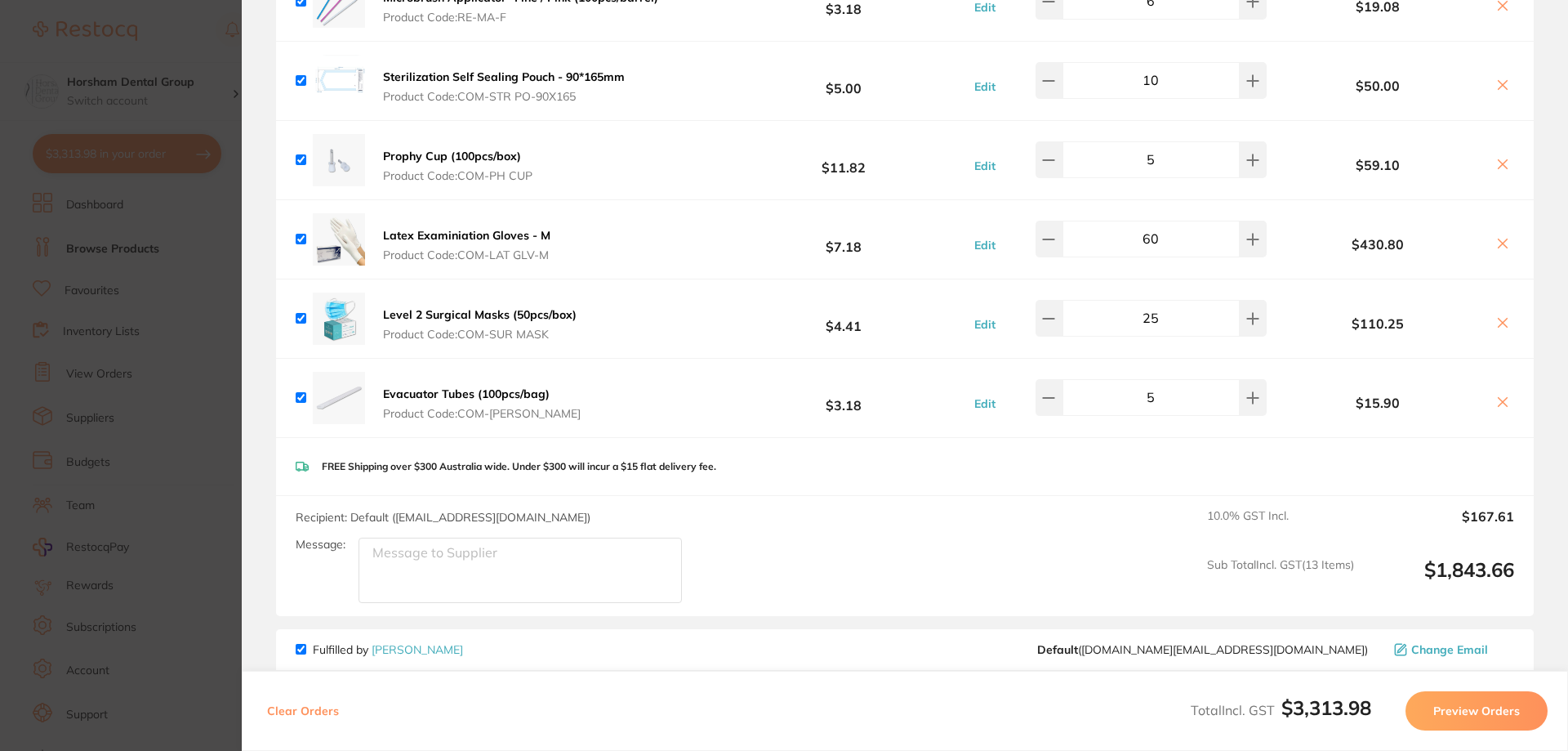
scroll to position [816, 0]
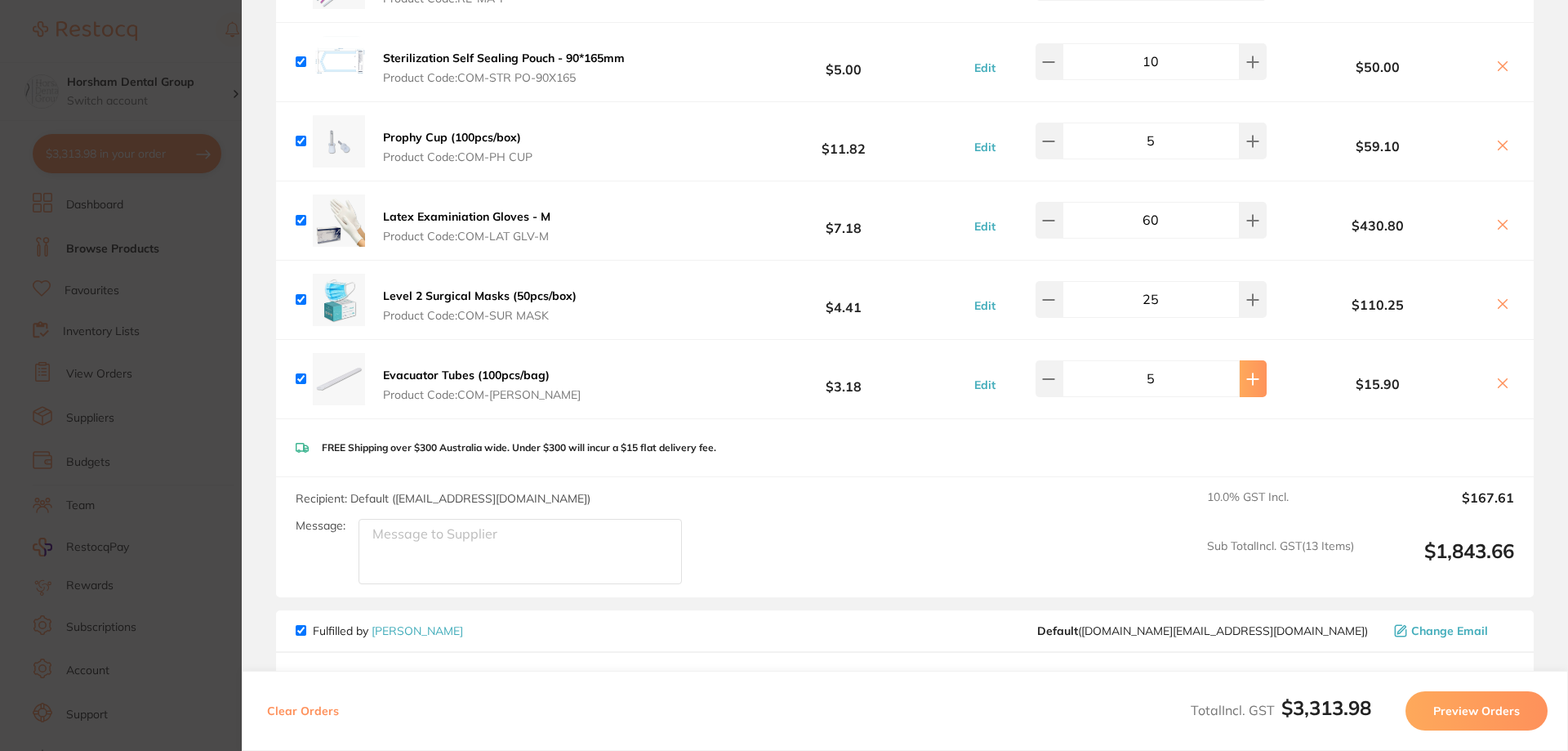
click at [1241, 387] on button at bounding box center [1253, 378] width 27 height 36
type input "6"
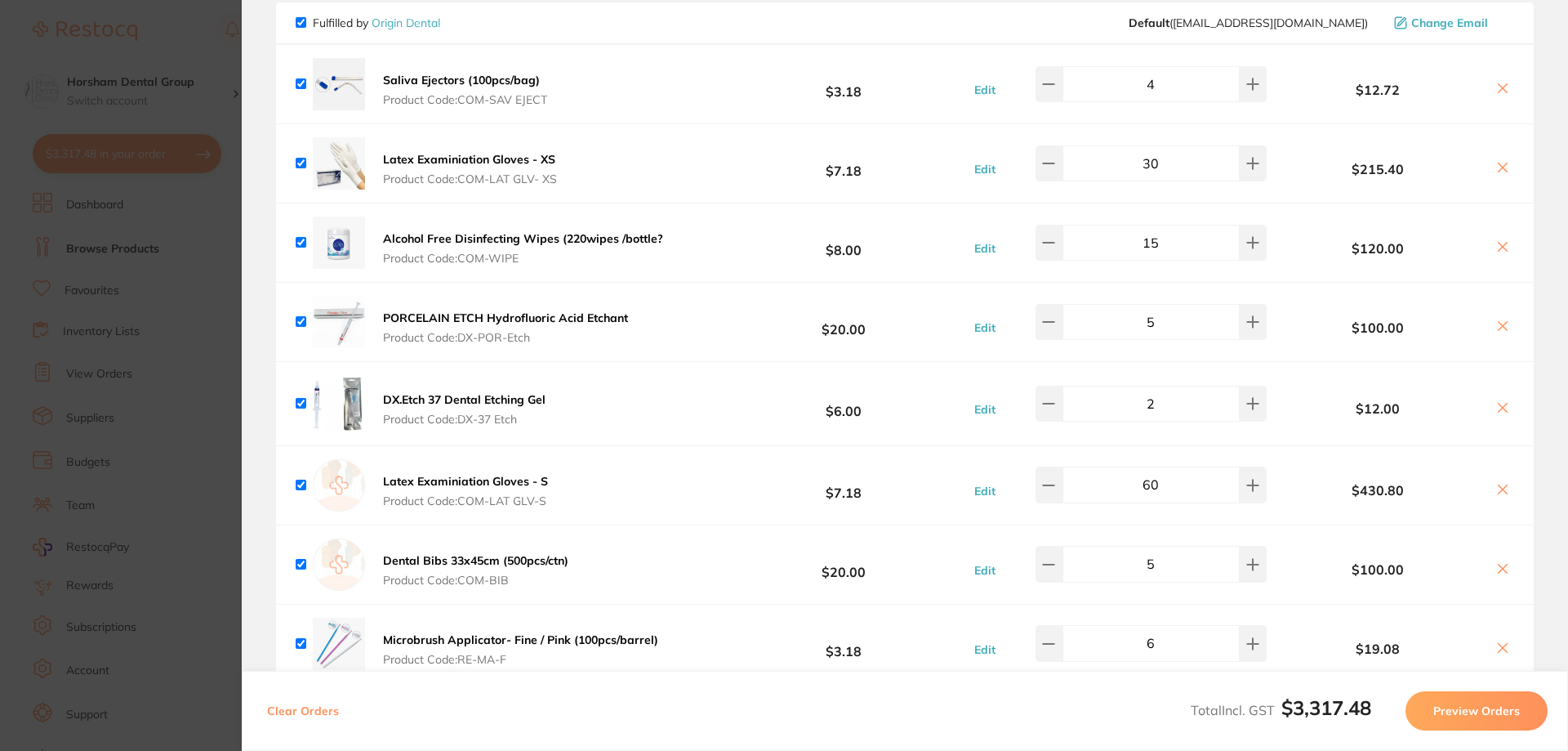
scroll to position [0, 0]
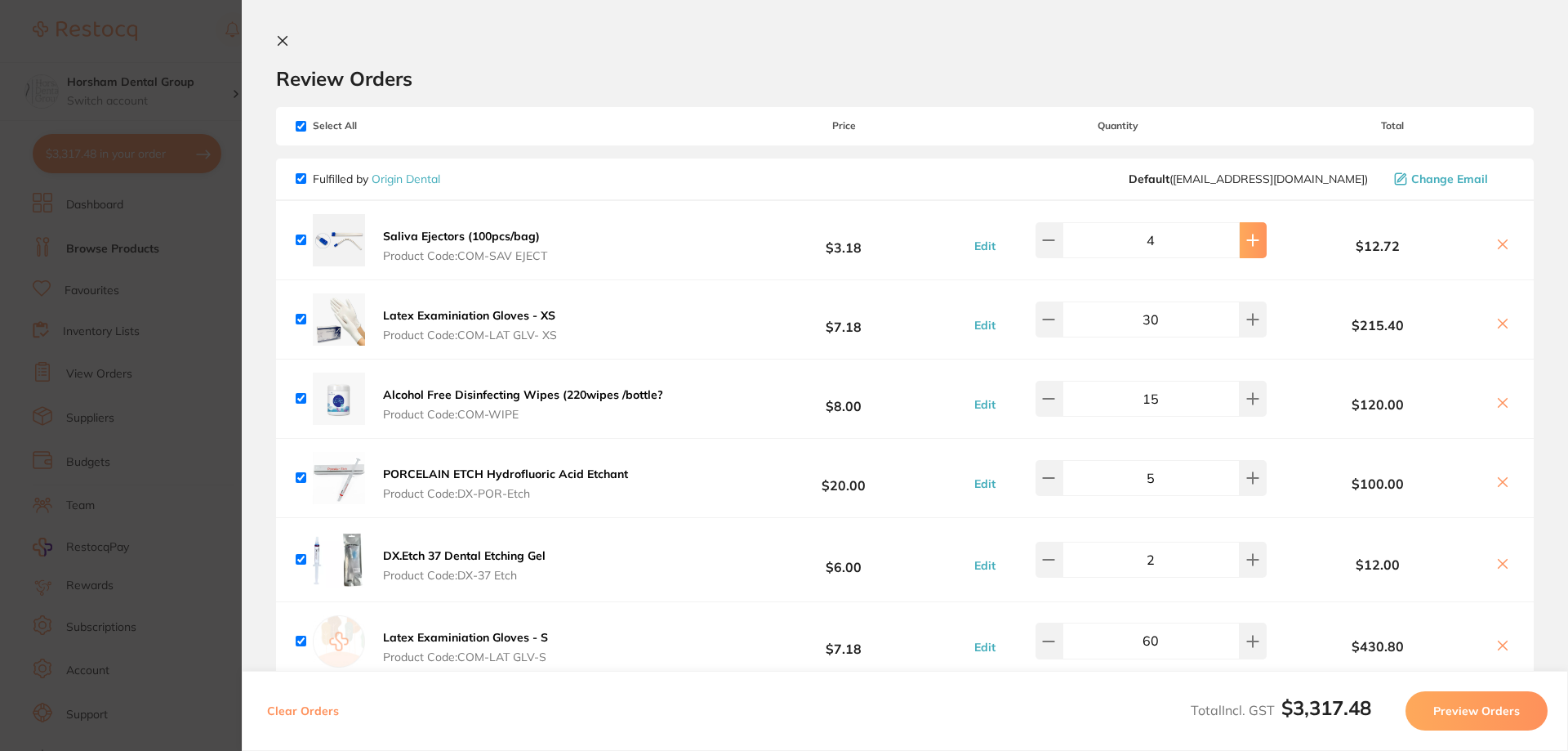
click at [1250, 241] on icon at bounding box center [1253, 241] width 13 height 13
type input "6"
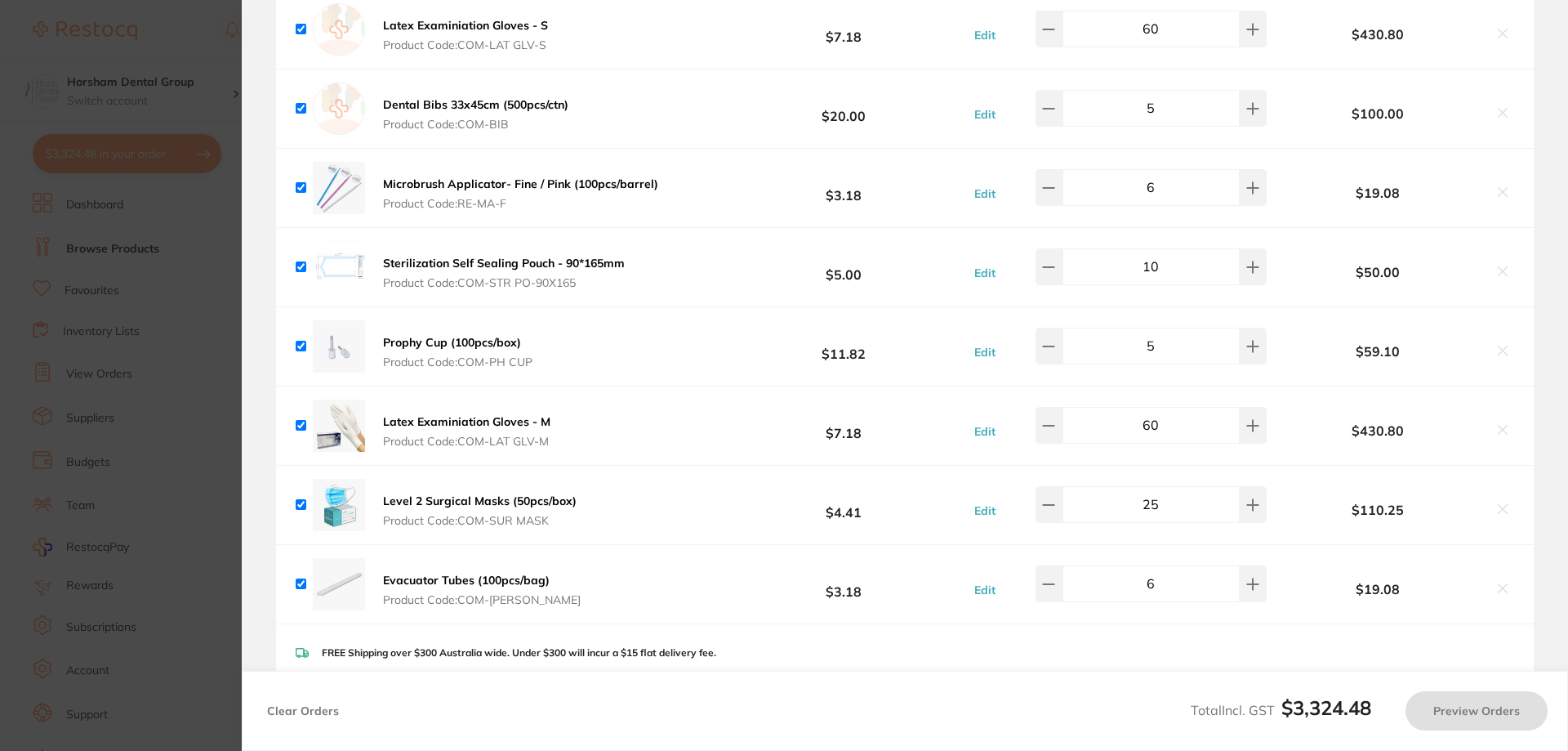
scroll to position [735, 0]
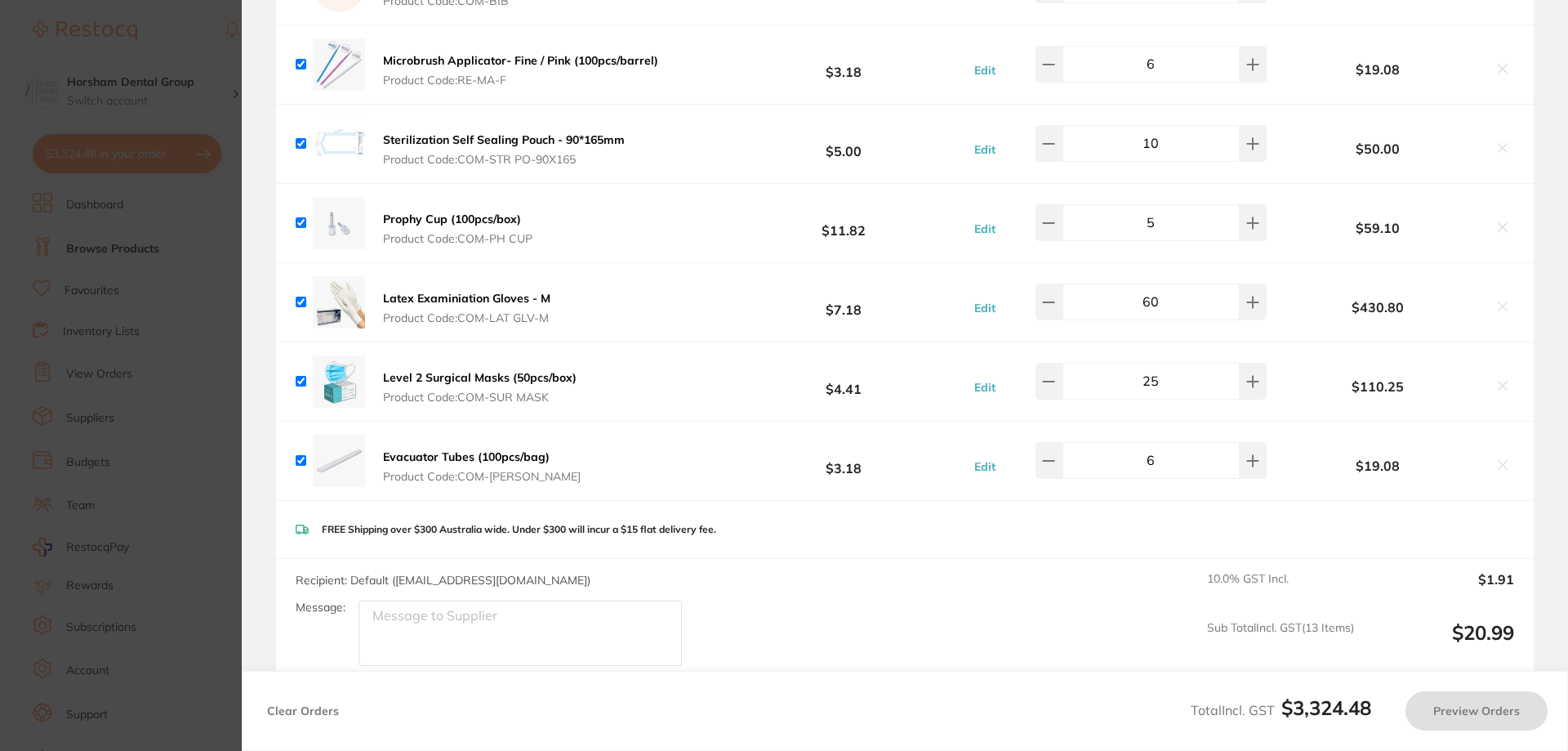
click at [1221, 389] on input "25" at bounding box center [1150, 381] width 177 height 36
click at [1239, 382] on button at bounding box center [1253, 381] width 27 height 36
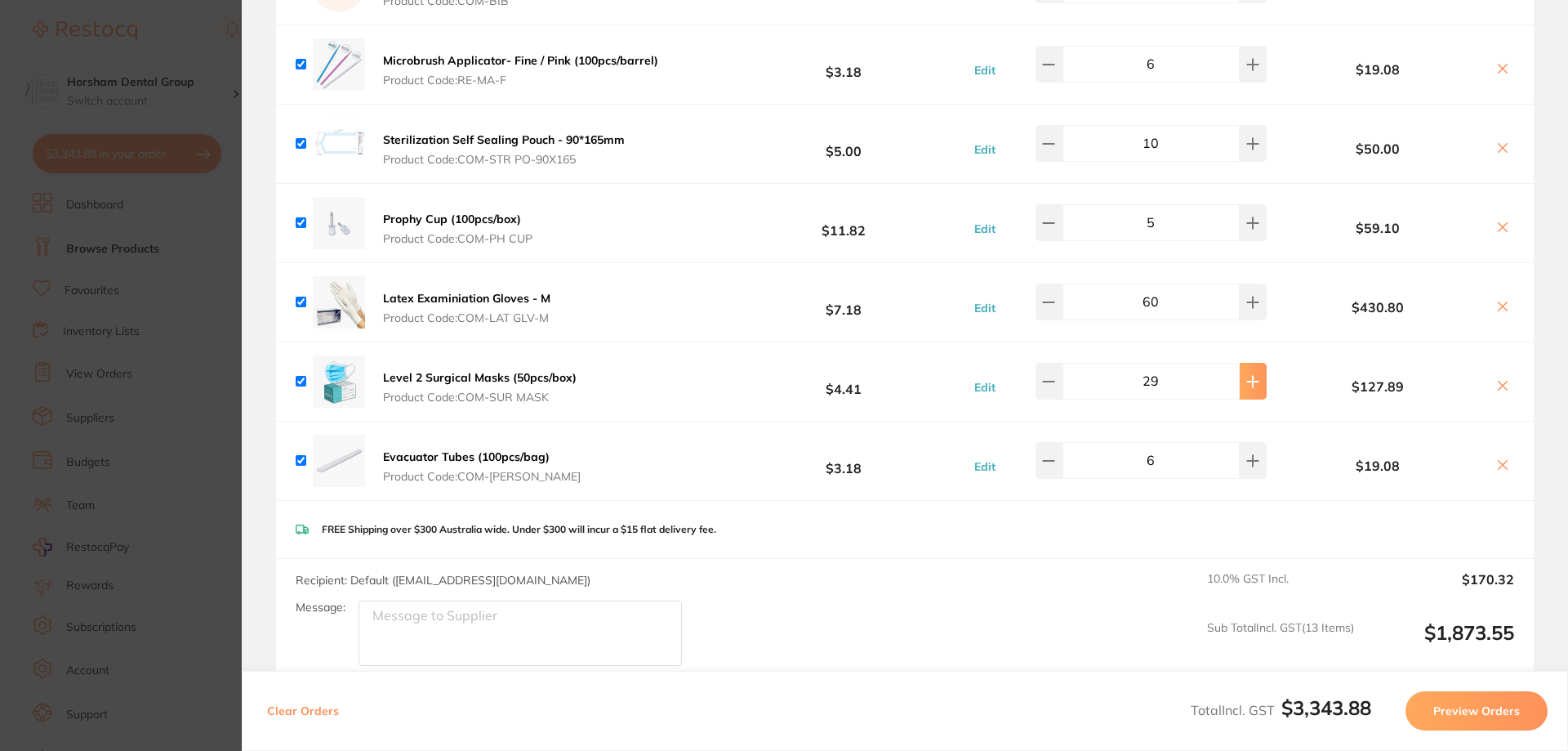
click at [1239, 382] on button at bounding box center [1253, 381] width 27 height 36
type input "30"
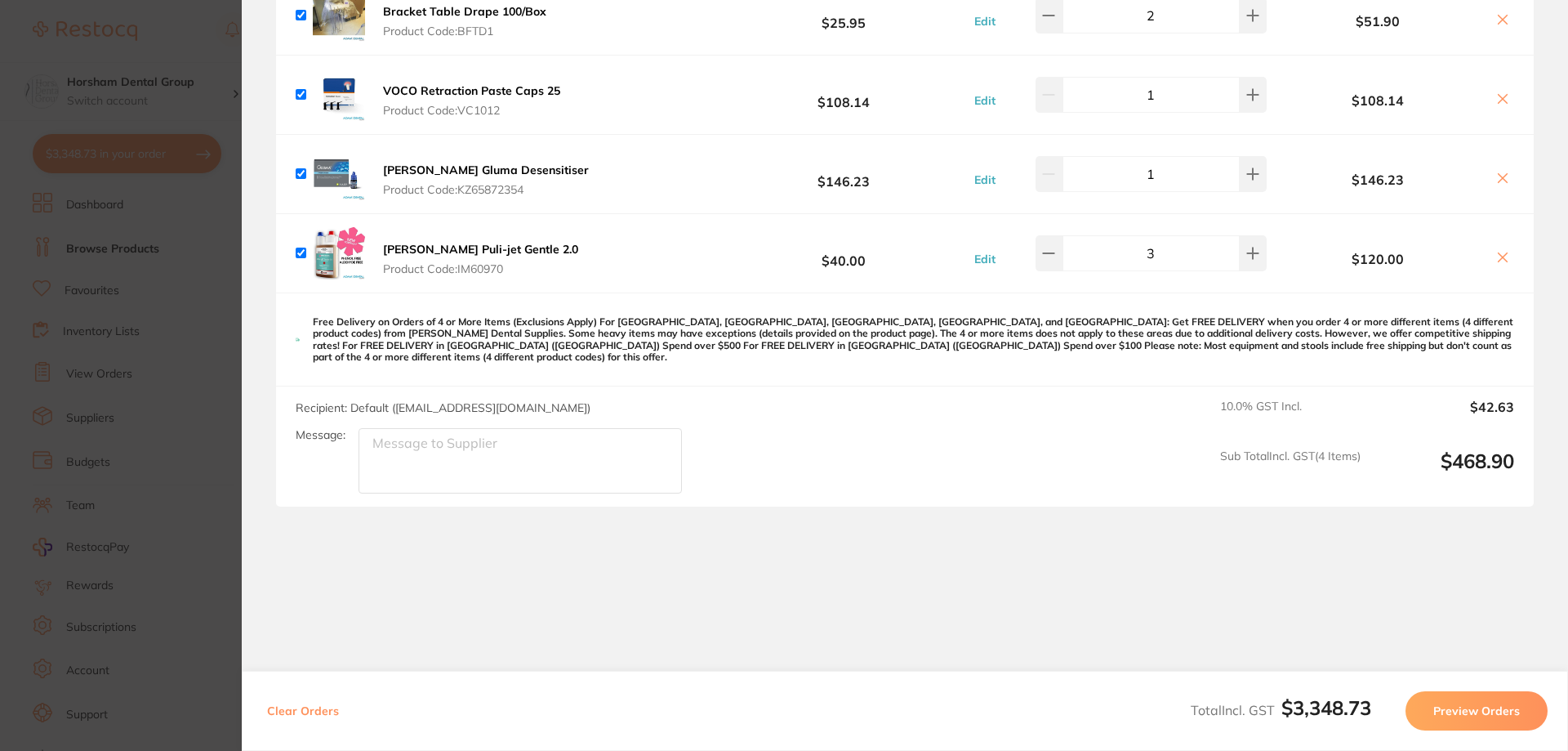
scroll to position [1982, 0]
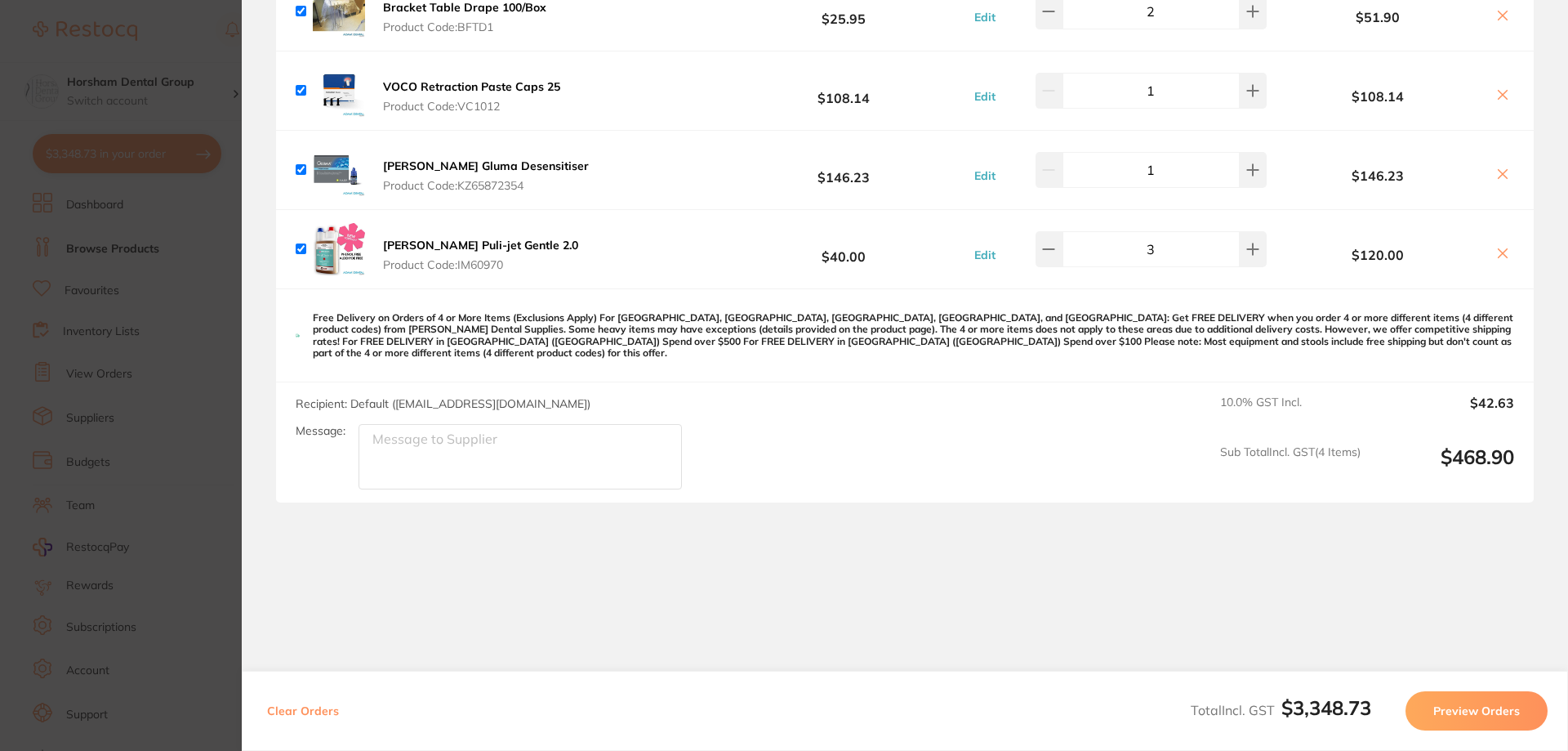
click at [208, 254] on section "Update RRP Set your pre negotiated price for this item. Item Agreed RRP (excl. …" at bounding box center [784, 375] width 1568 height 751
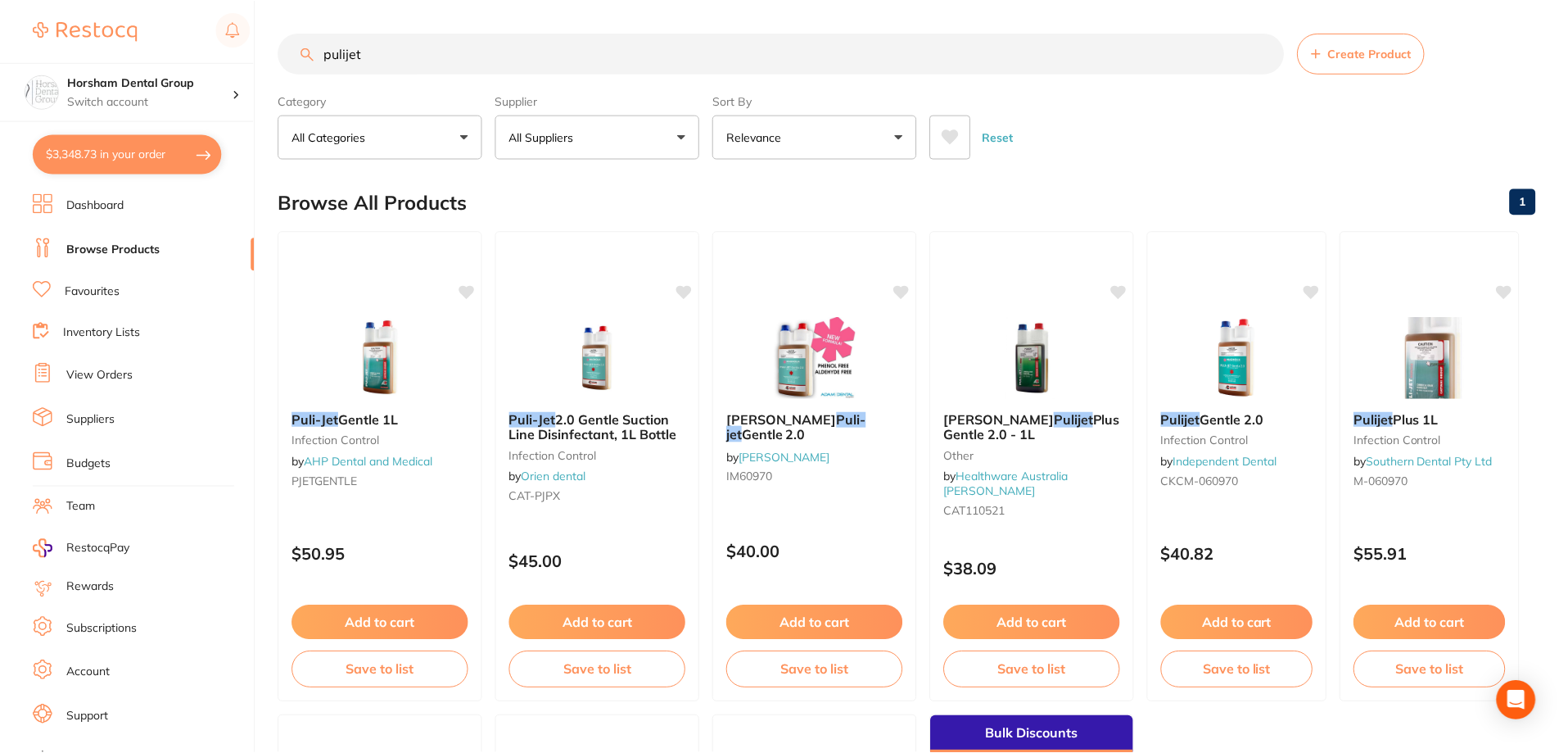
scroll to position [3, 0]
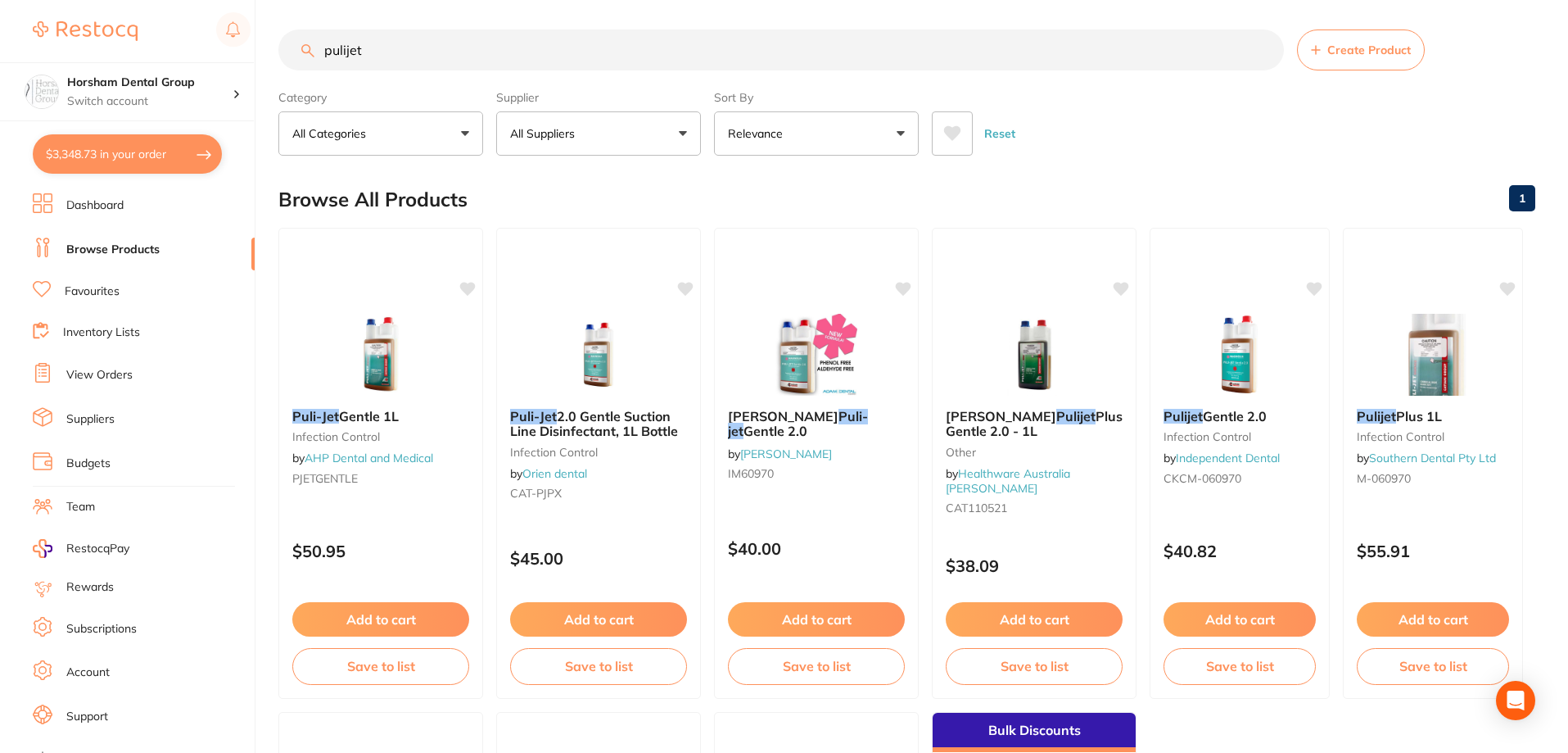
click at [117, 294] on link "Favourites" at bounding box center [92, 291] width 55 height 16
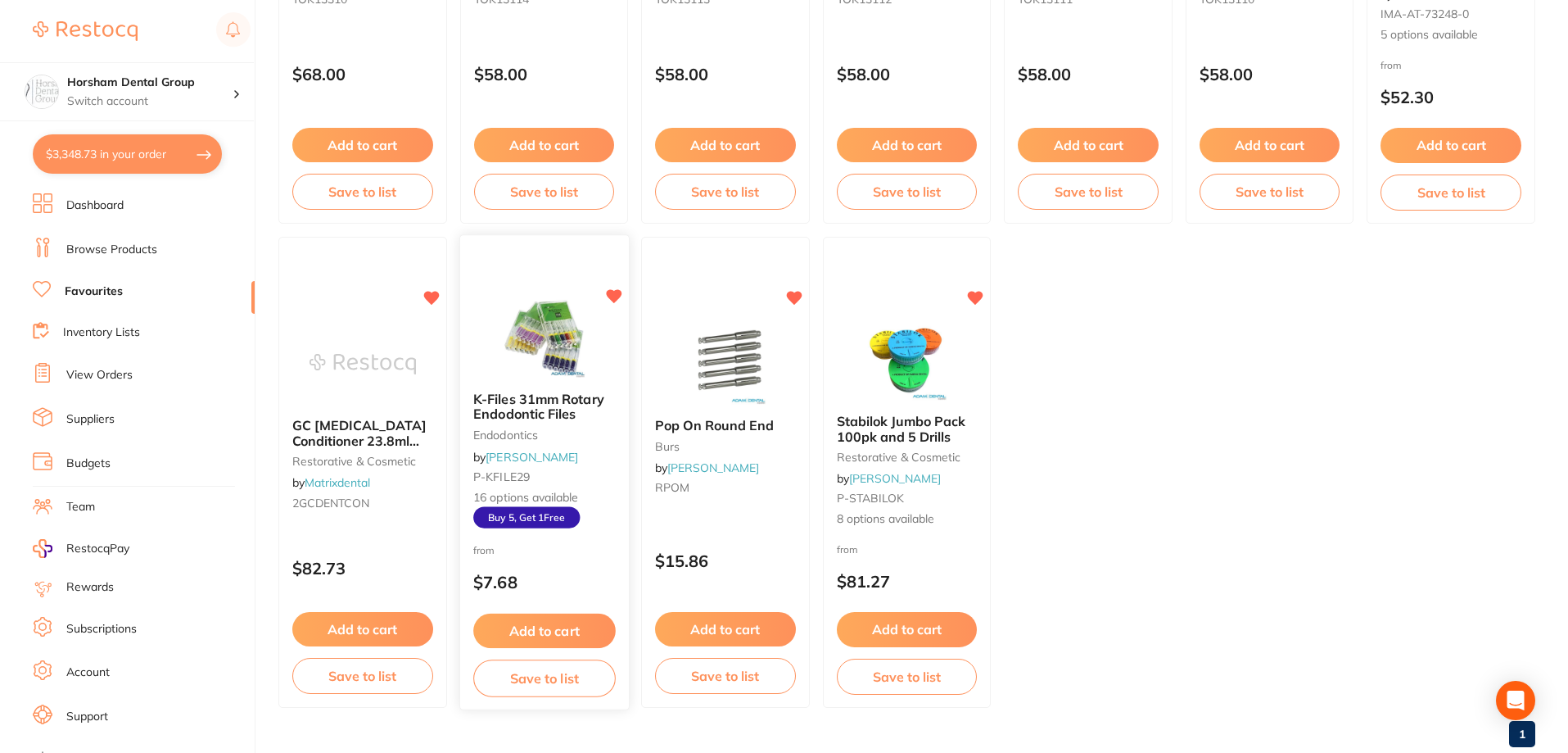
scroll to position [2415, 0]
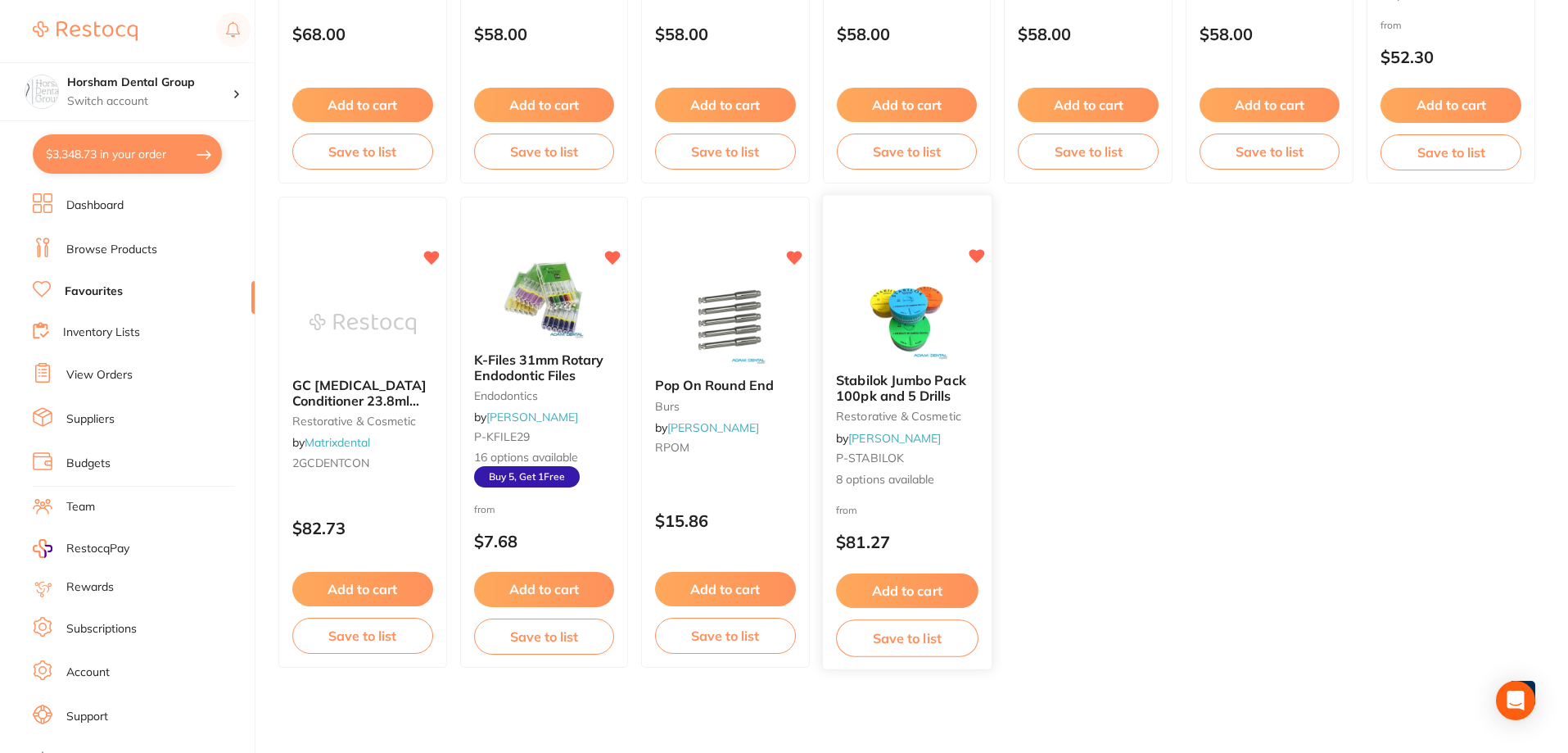
click at [874, 381] on span "Stabilok Jumbo Pack 100pk and 5 Drills" at bounding box center [901, 388] width 130 height 32
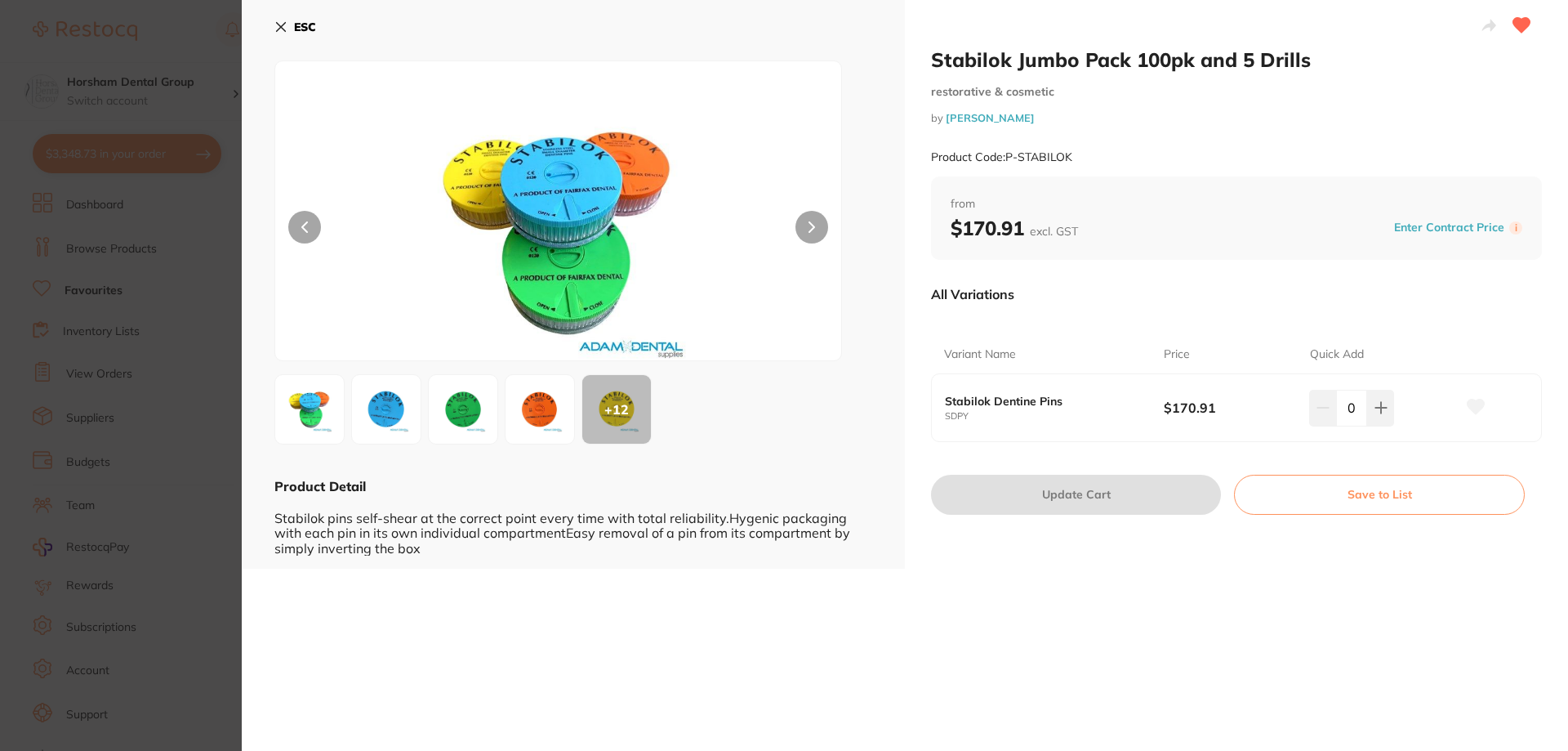
click at [270, 36] on div "ESC + 12 Product Detail Stabilok pins self-shear at the correct point every tim…" at bounding box center [573, 284] width 663 height 568
click at [304, 26] on b "ESC" at bounding box center [304, 27] width 22 height 15
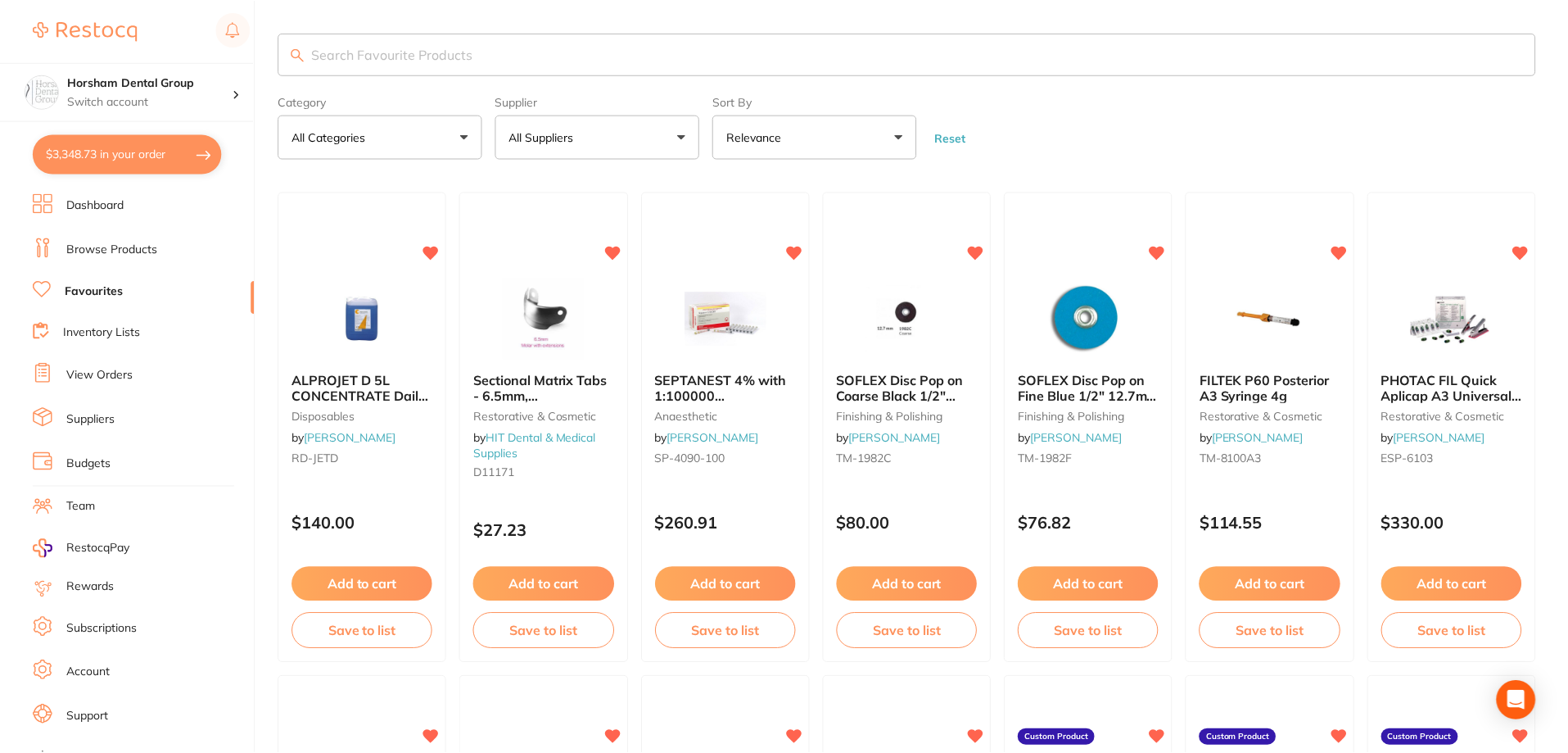
scroll to position [2415, 0]
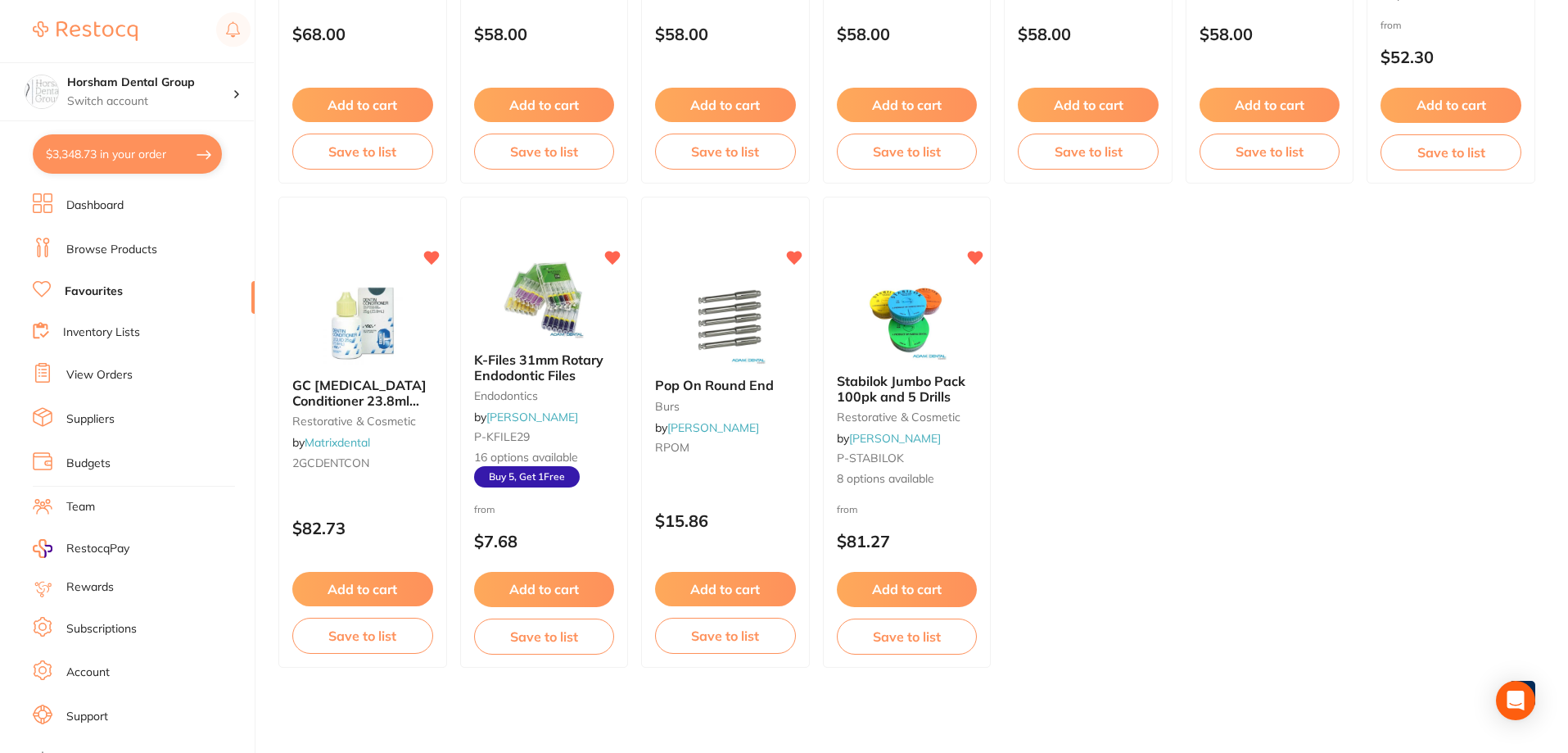
click at [88, 394] on ul "Dashboard Browse Products Favourites Inventory Lists View Orders Suppliers Budg…" at bounding box center [143, 476] width 222 height 565
click at [87, 370] on link "View Orders" at bounding box center [100, 374] width 66 height 16
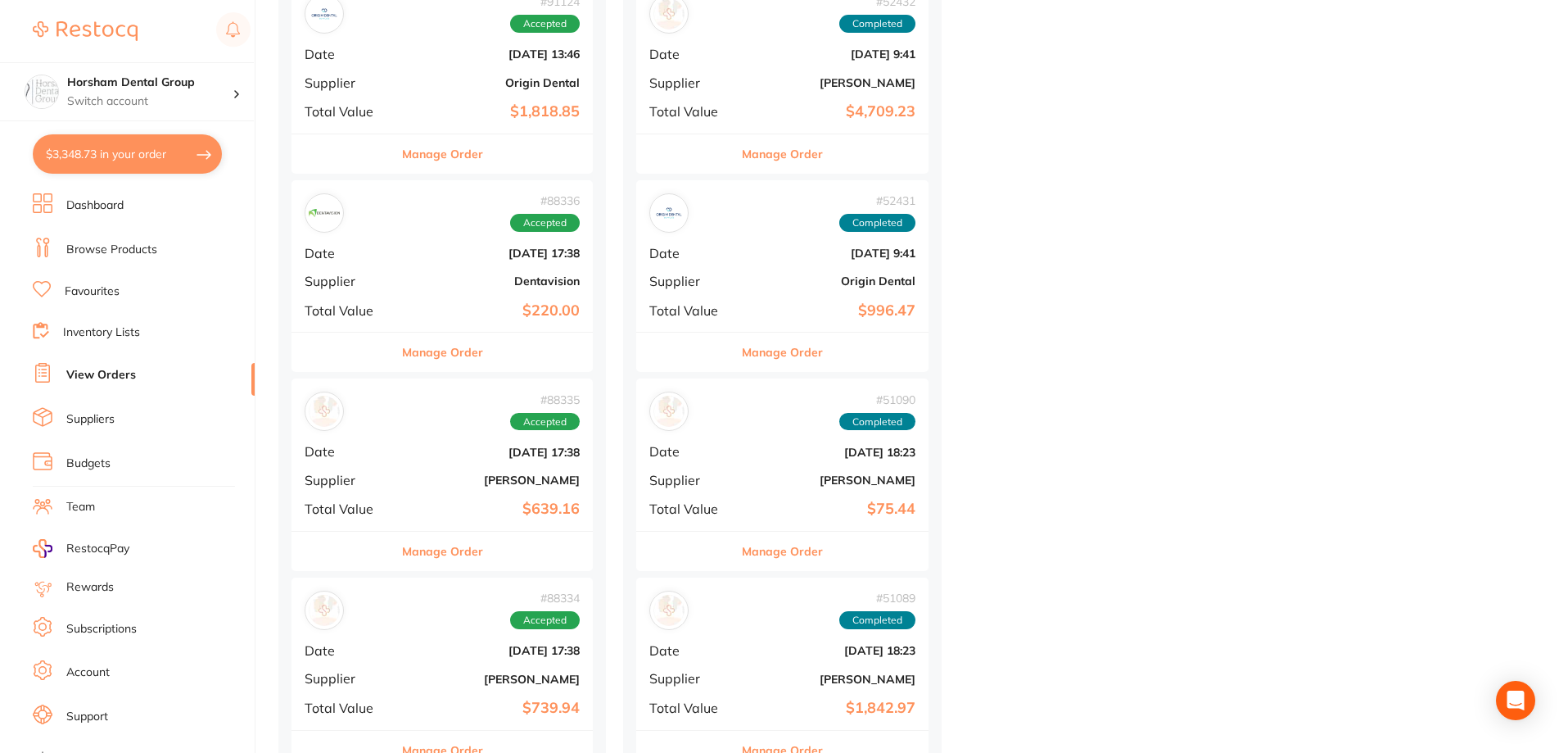
scroll to position [1884, 0]
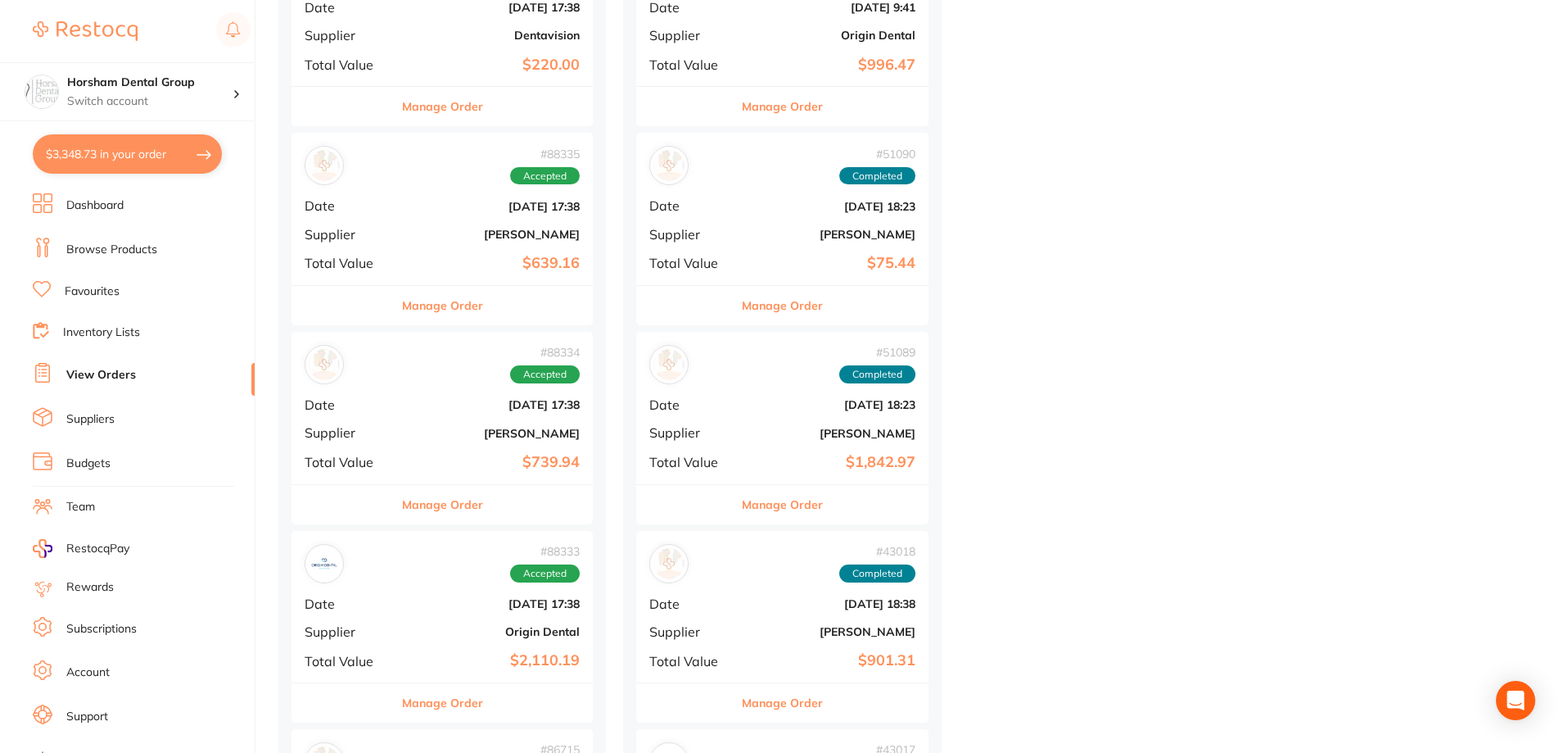
click at [507, 492] on div "Manage Order" at bounding box center [441, 504] width 301 height 40
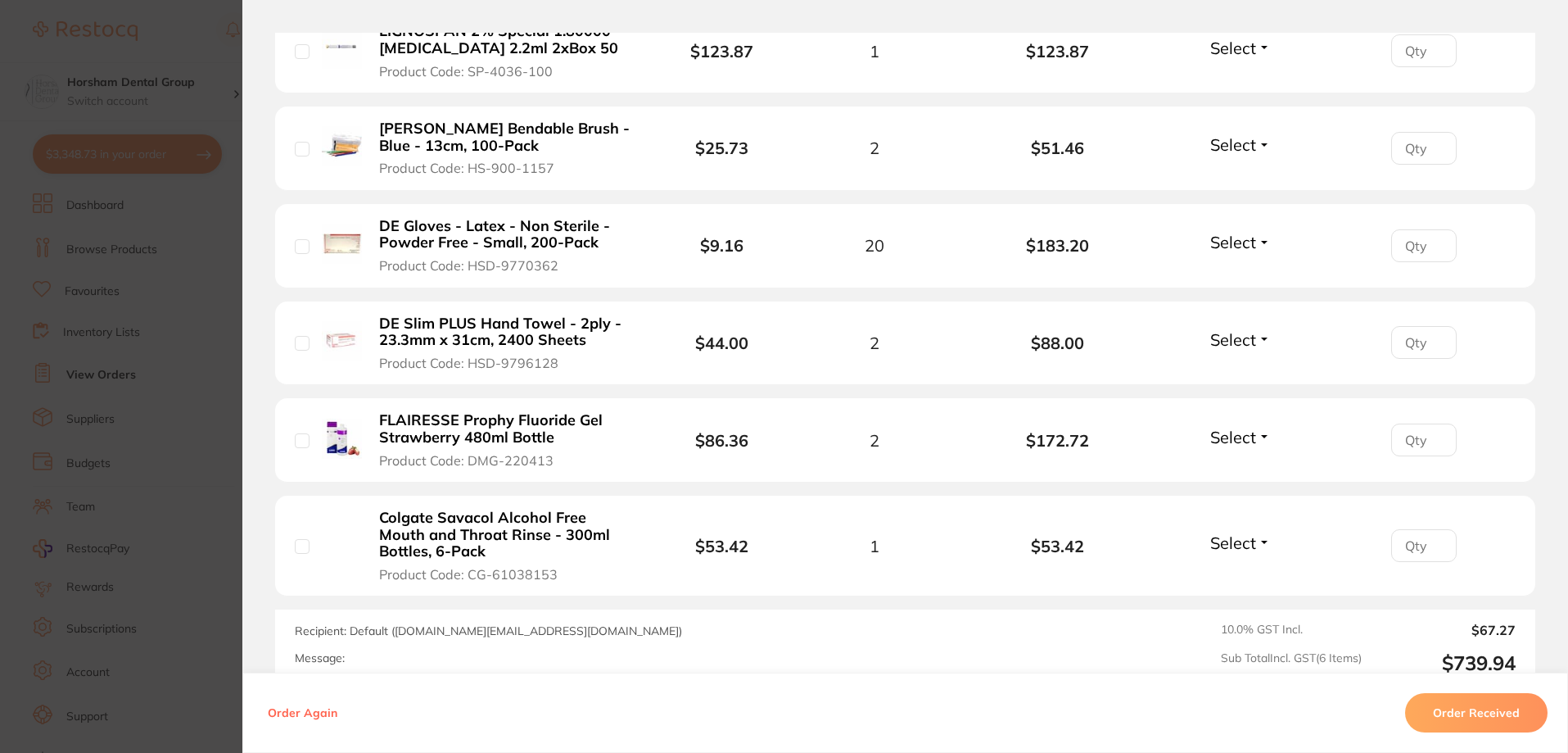
scroll to position [737, 0]
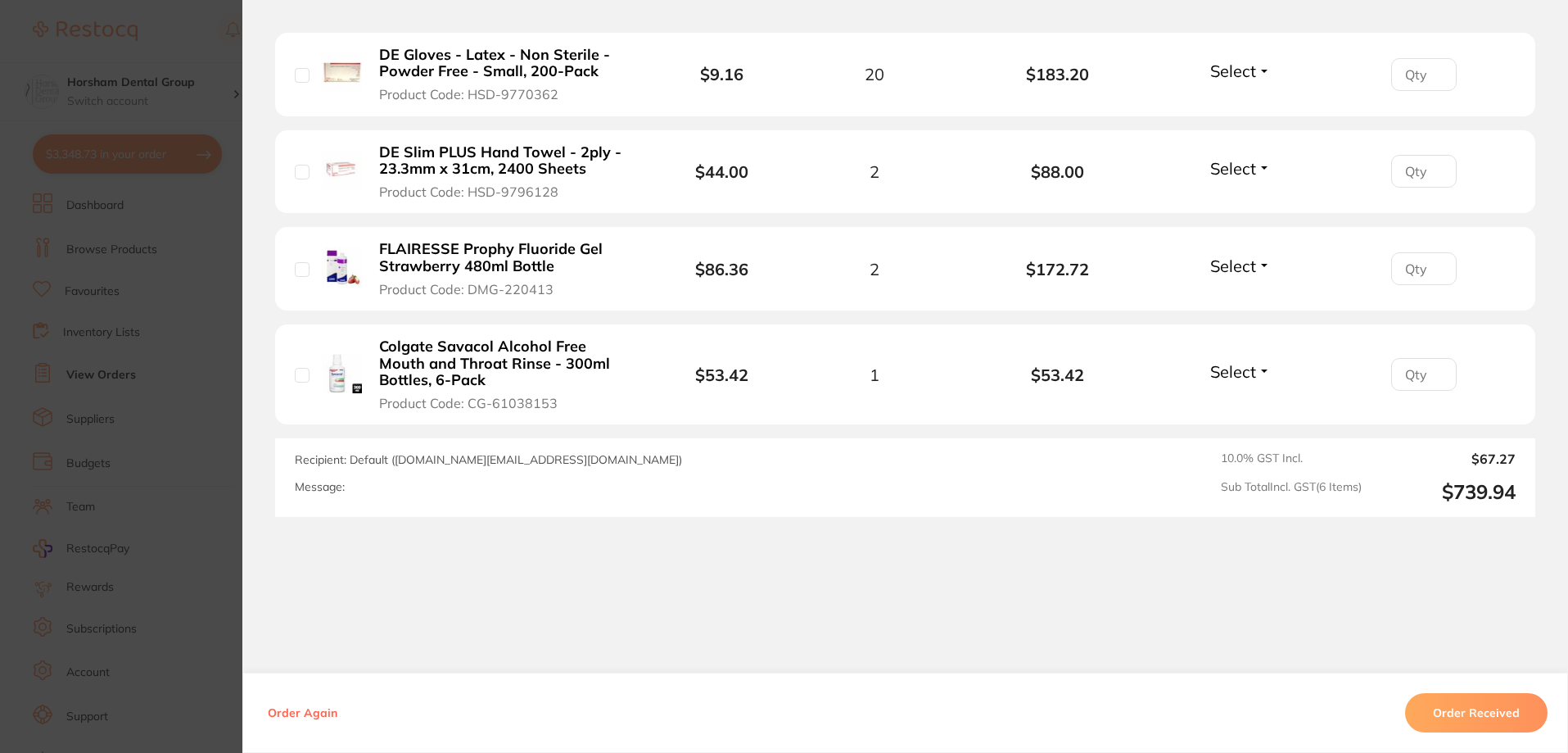
click at [124, 295] on section "Order ID: Restocq- 88334 Order Information Accepted Order Order Date Jul 31 202…" at bounding box center [784, 376] width 1568 height 753
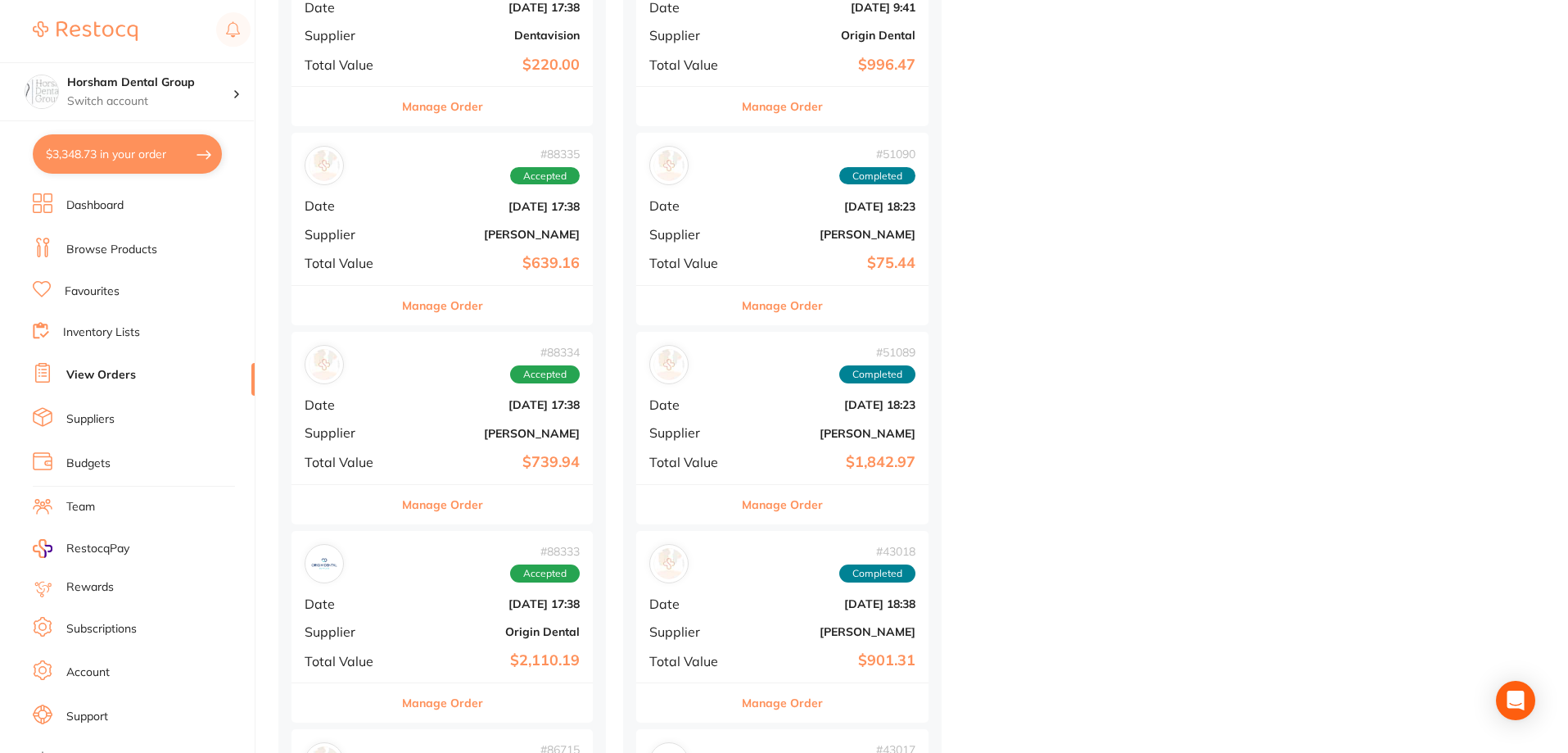
click at [100, 238] on li "Browse Products" at bounding box center [143, 250] width 222 height 25
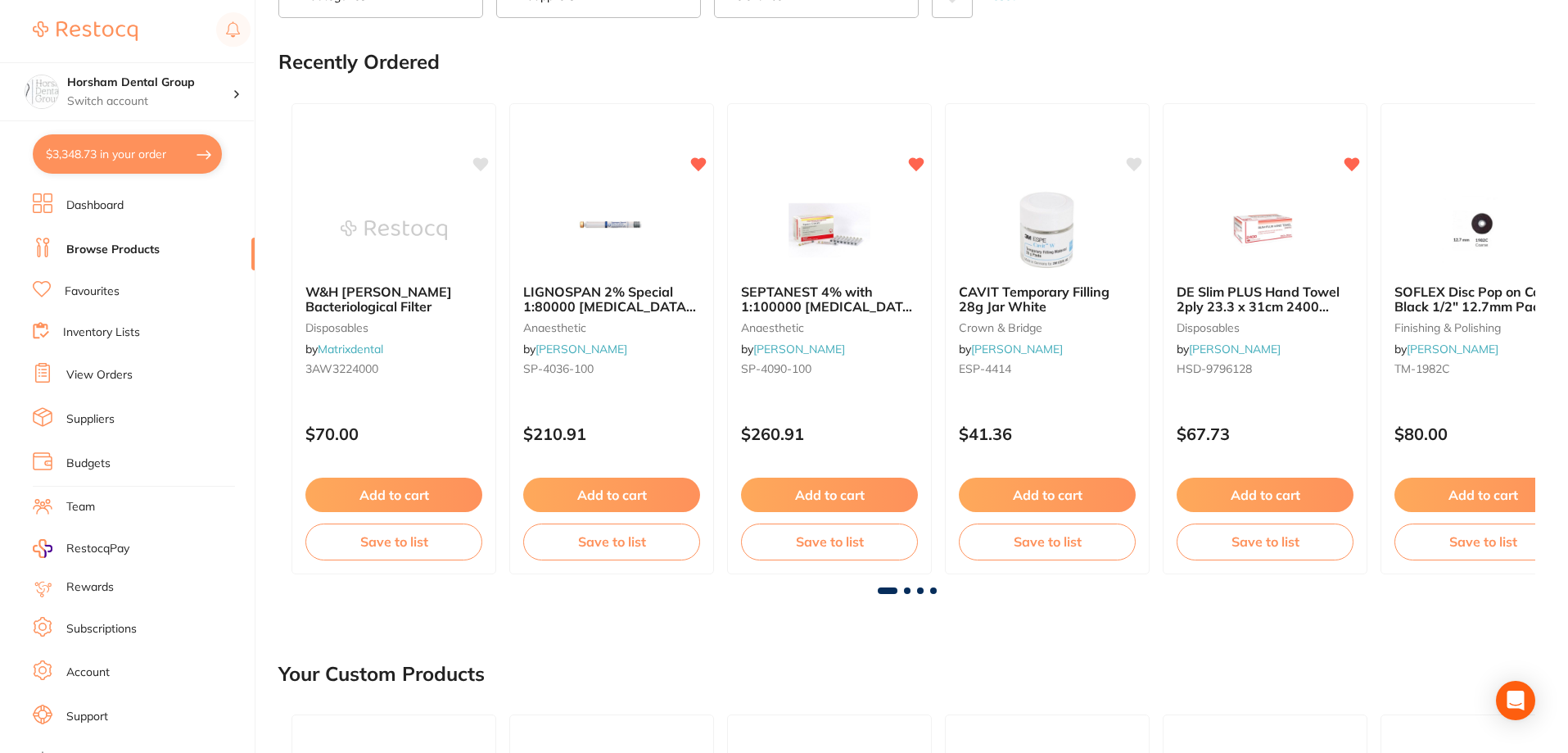
scroll to position [328, 0]
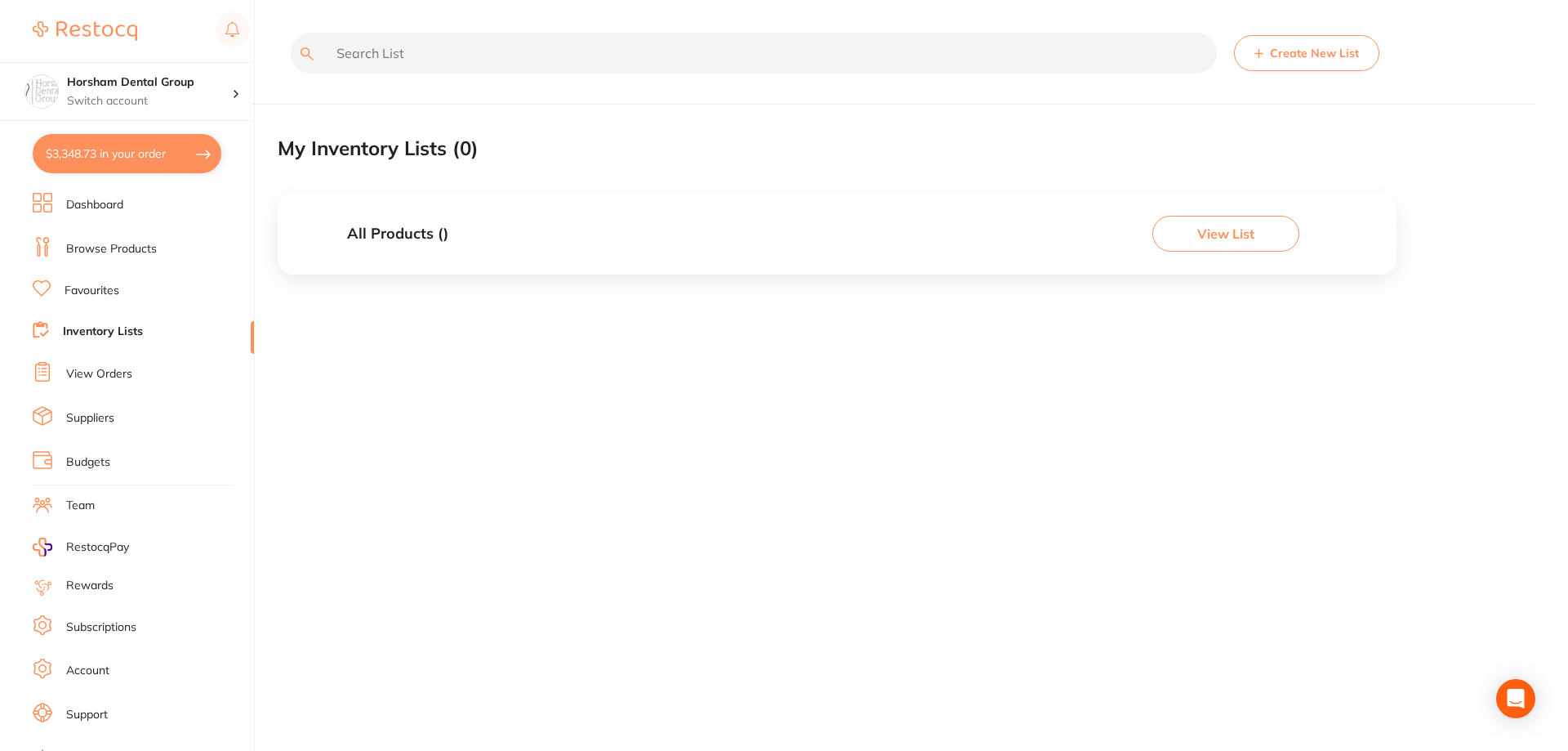
click at [104, 374] on link "View Orders" at bounding box center [99, 373] width 66 height 16
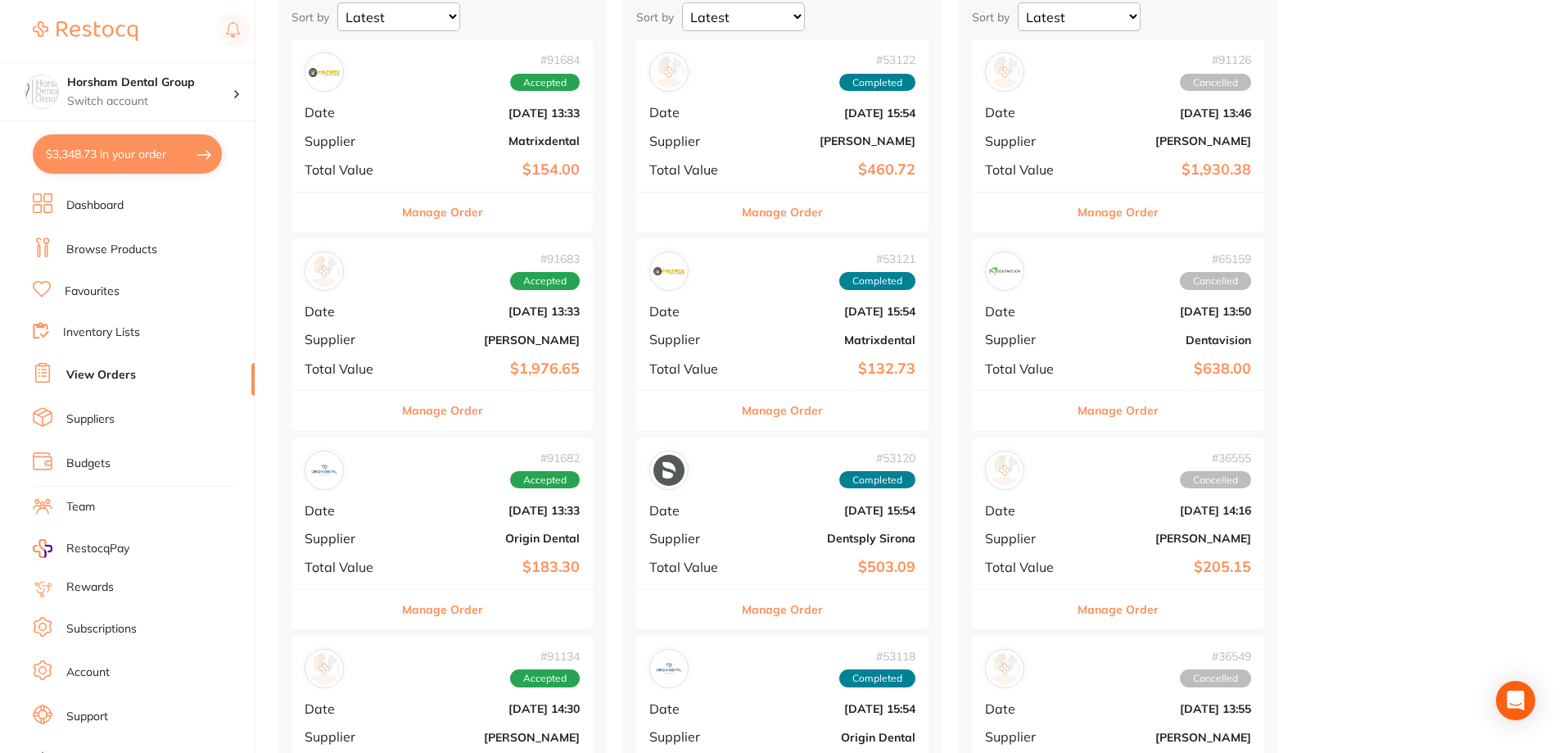
scroll to position [328, 0]
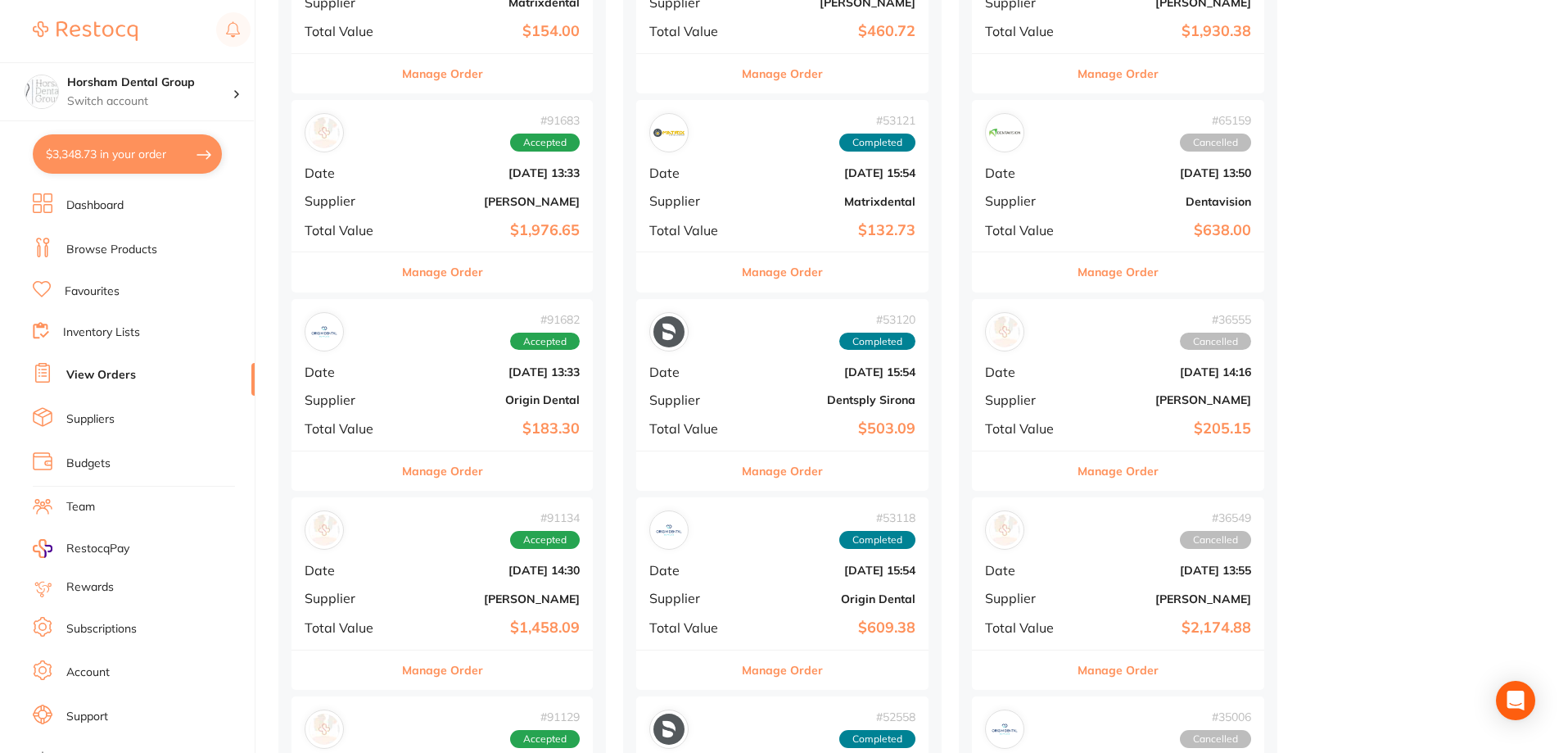
click at [480, 276] on button "Manage Order" at bounding box center [441, 272] width 81 height 39
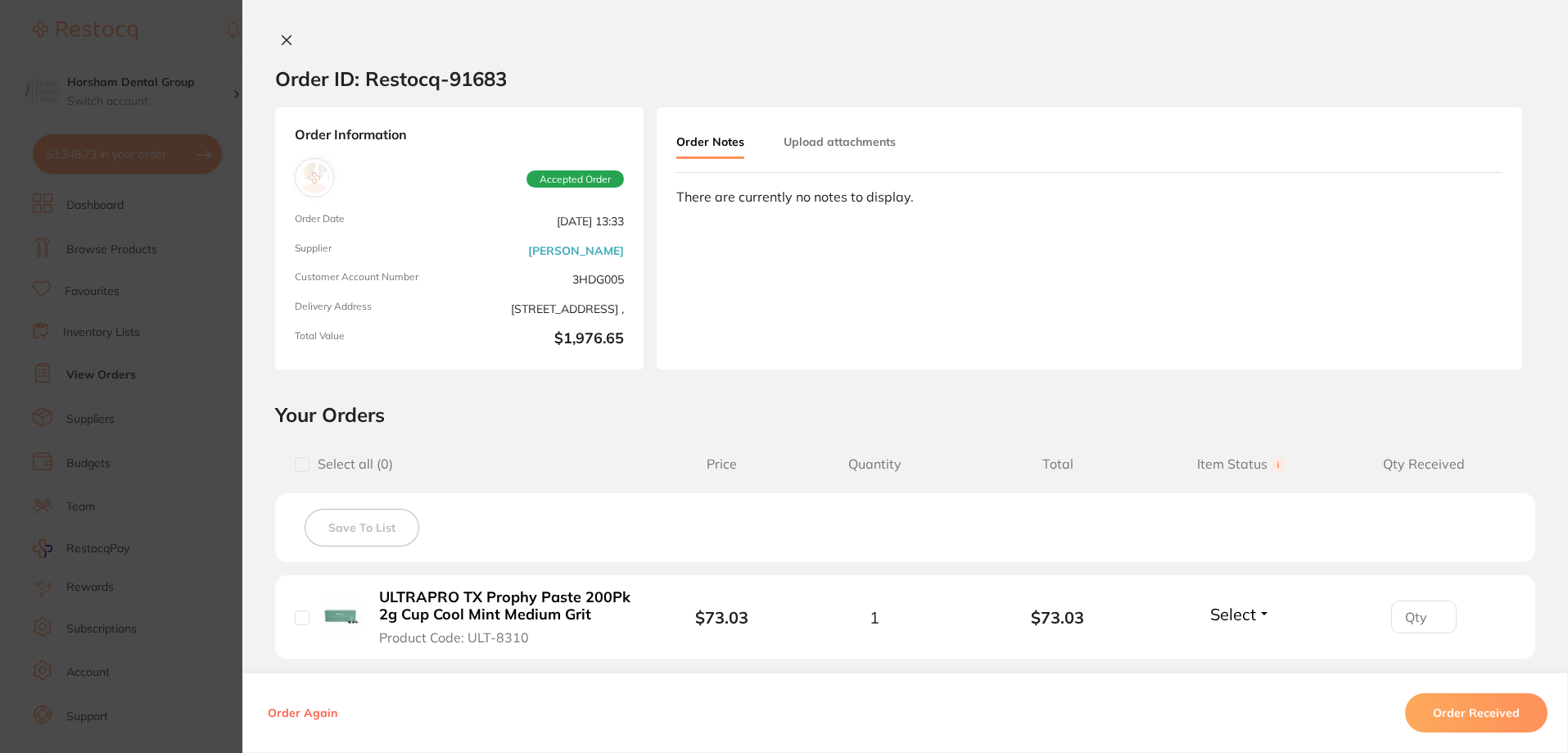
click at [133, 462] on section "Order ID: Restocq- 91683 Order Information Accepted Order Order Date Aug 28 202…" at bounding box center [784, 376] width 1568 height 753
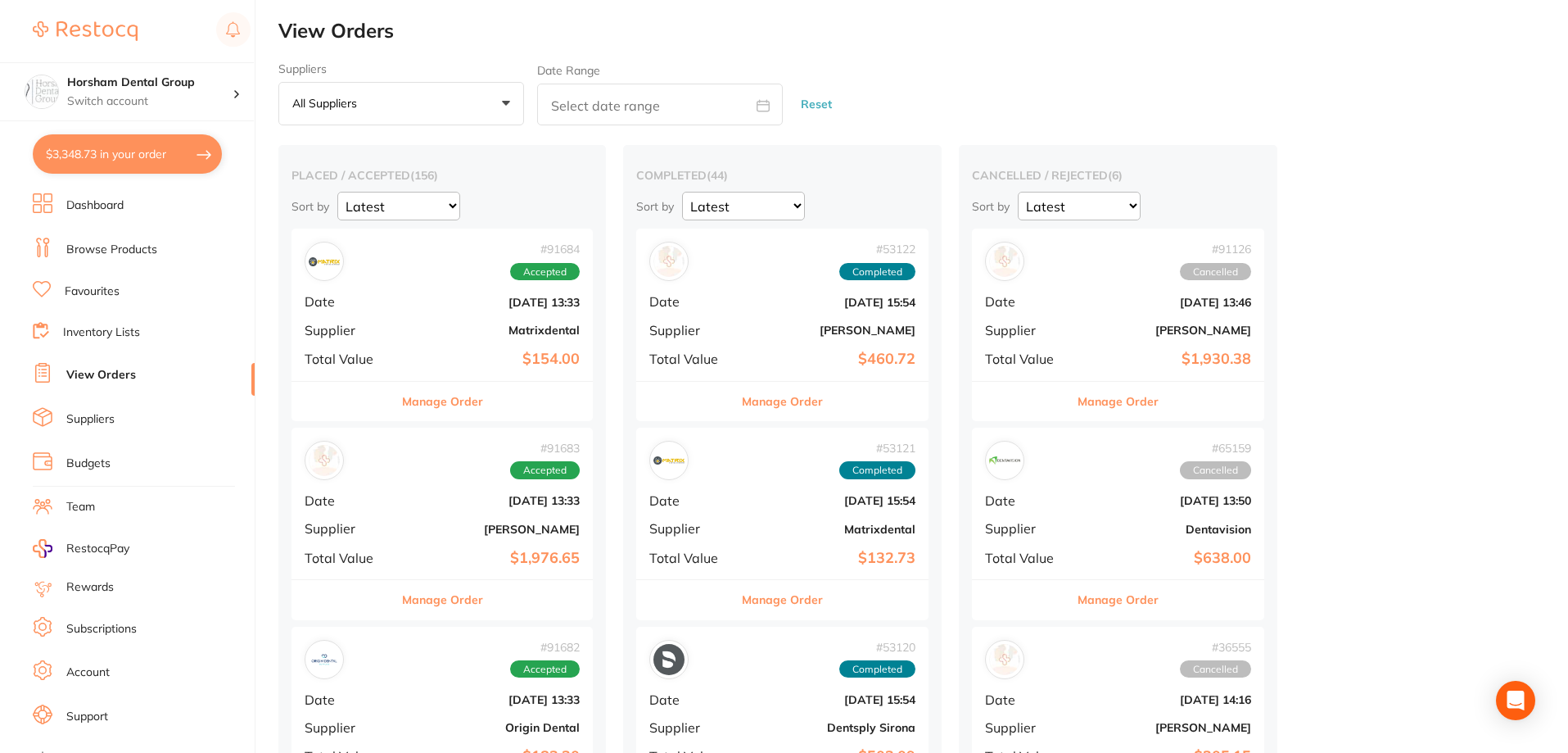
click at [439, 413] on button "Manage Order" at bounding box center [441, 401] width 81 height 39
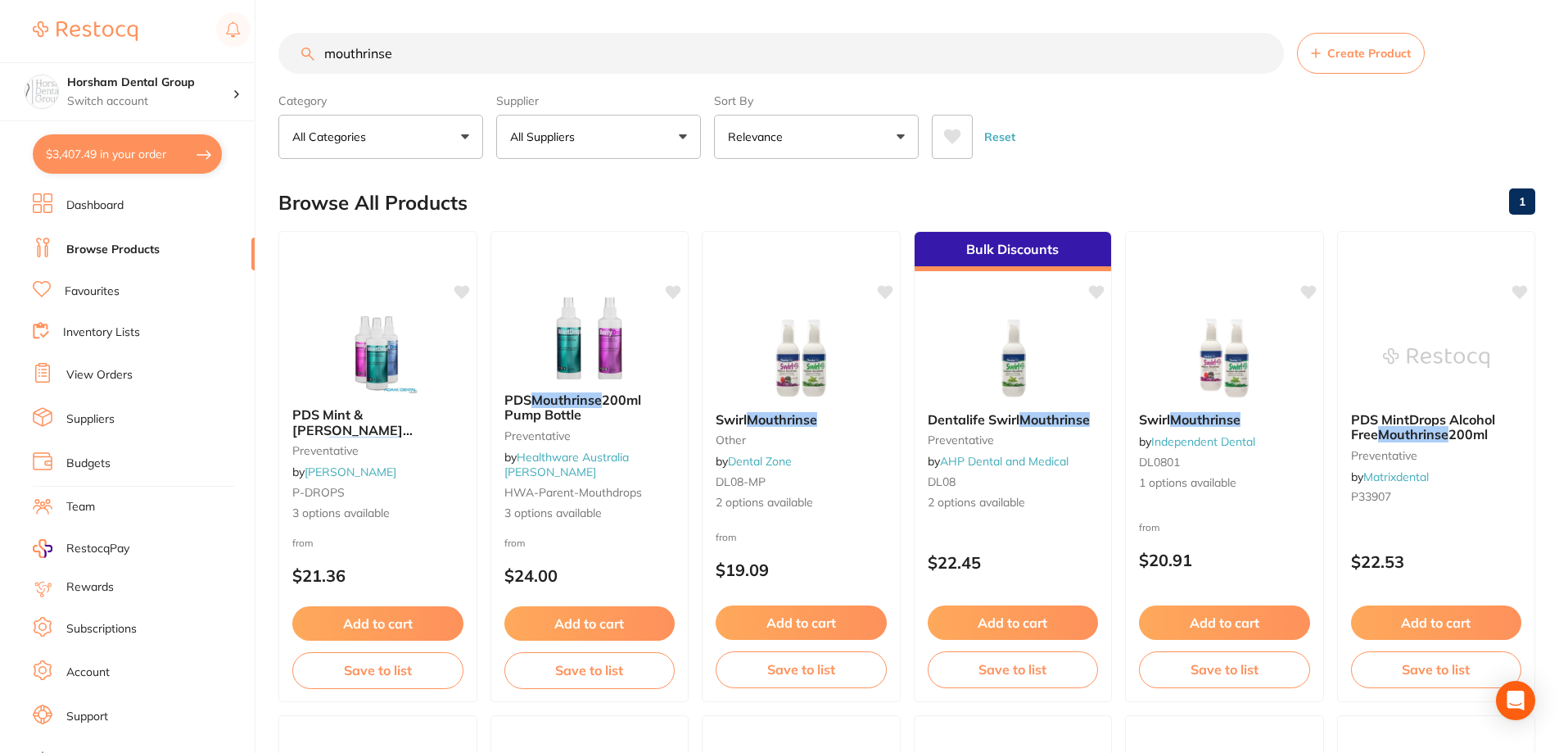
click at [599, 107] on label "Supplier" at bounding box center [599, 101] width 205 height 15
click at [595, 131] on button "All Suppliers" at bounding box center [599, 137] width 205 height 45
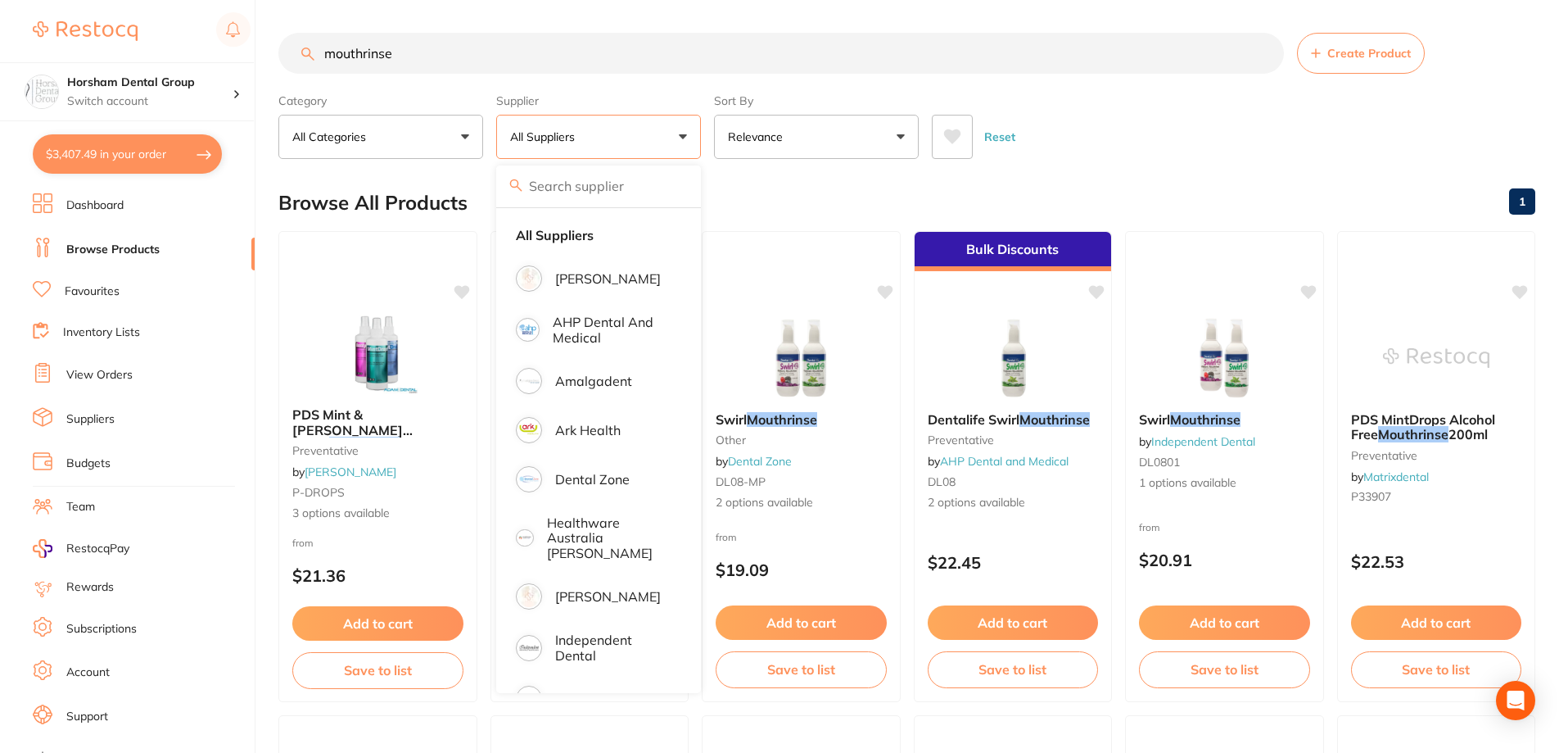
click at [811, 136] on button "Relevance" at bounding box center [816, 137] width 205 height 45
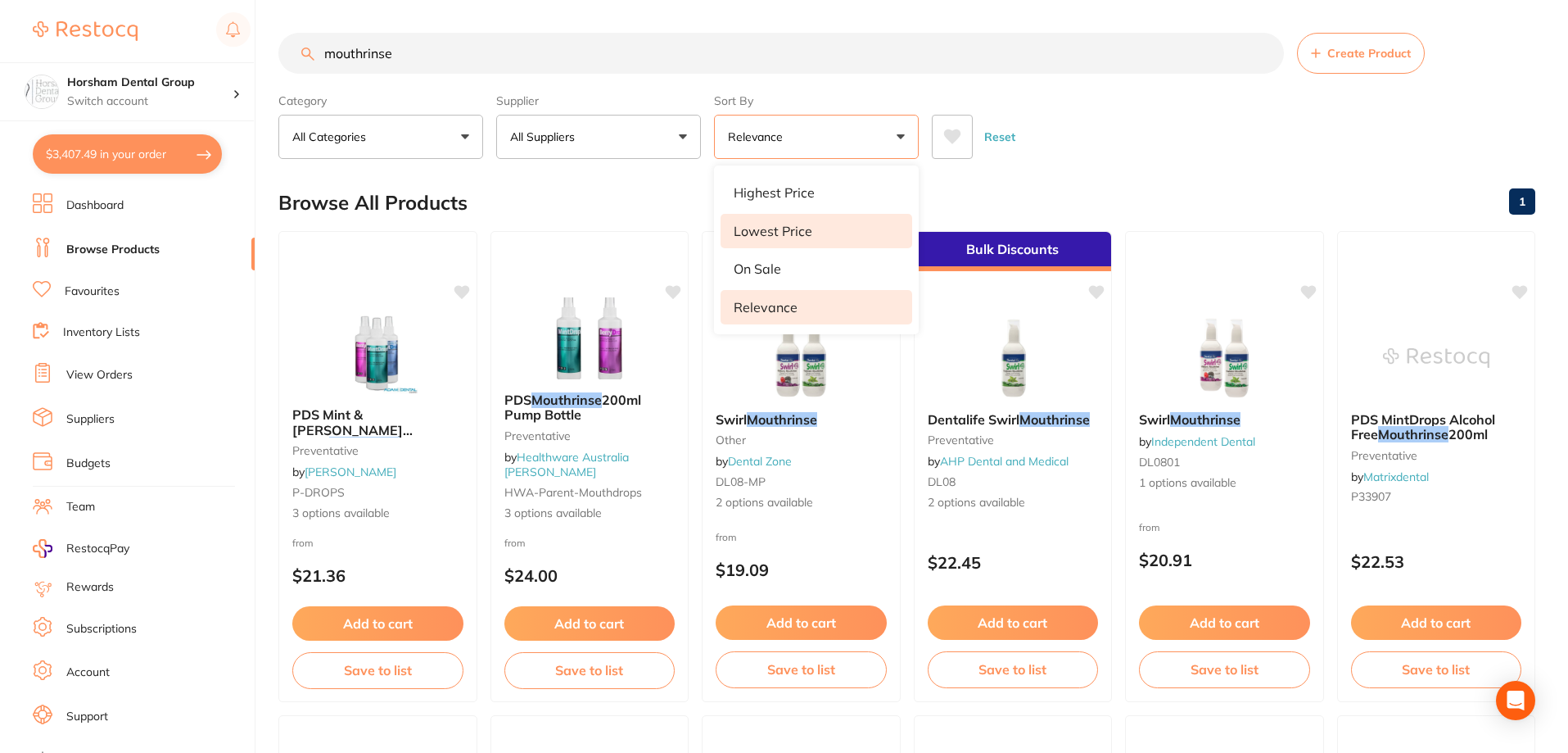
click at [791, 241] on li "Lowest Price" at bounding box center [816, 231] width 192 height 34
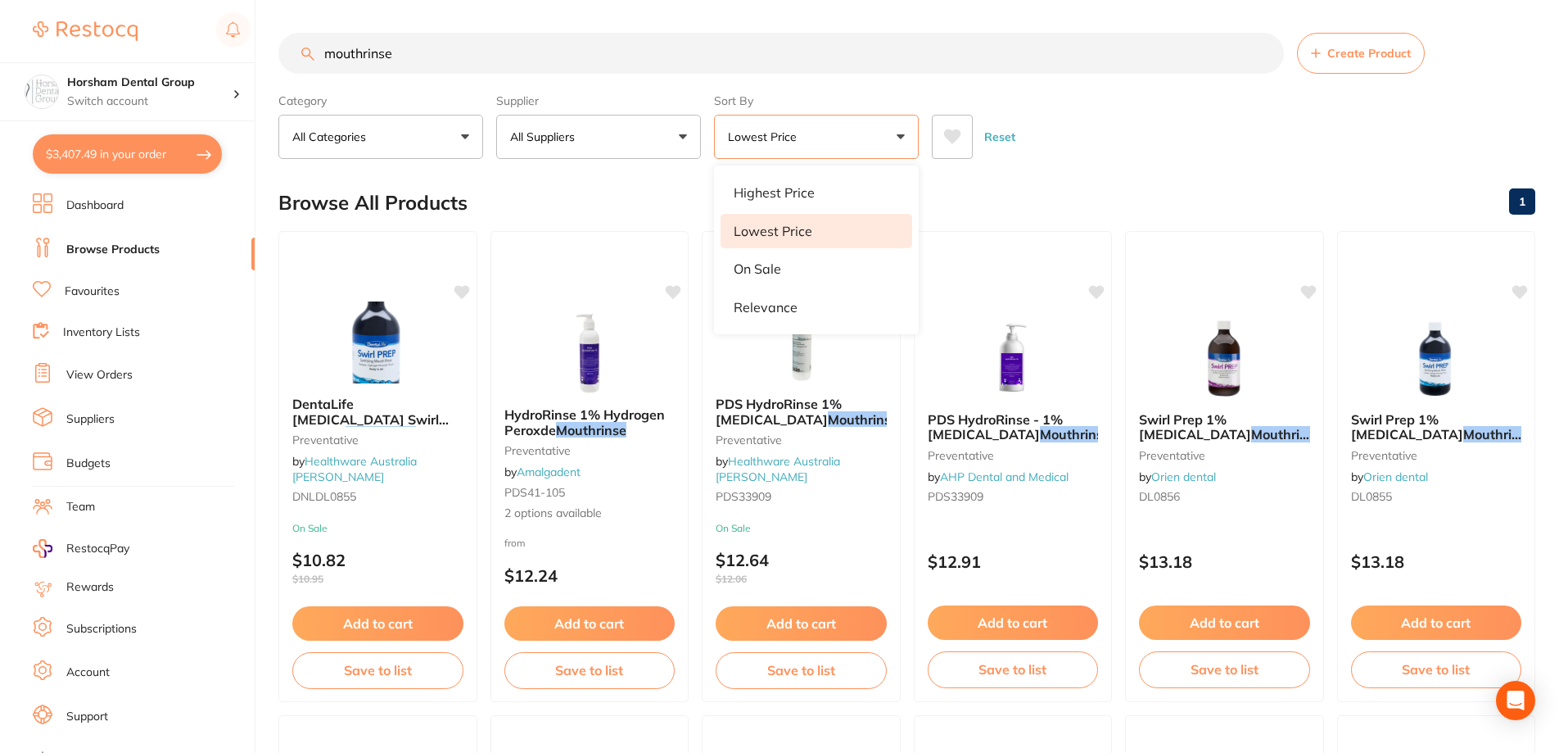
click at [1165, 179] on div "Browse All Products 1" at bounding box center [906, 203] width 1257 height 55
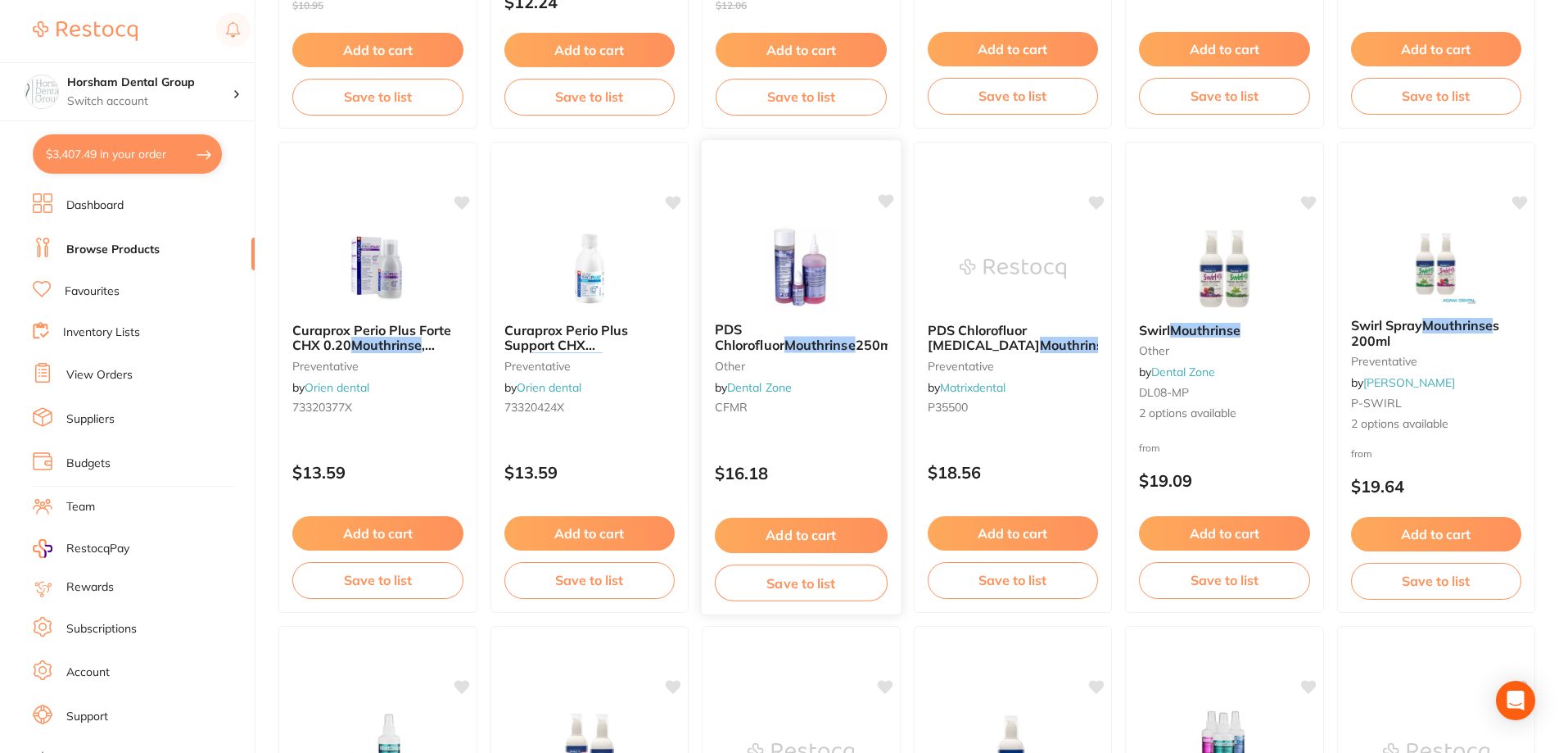
scroll to position [819, 0]
